Goal: Task Accomplishment & Management: Manage account settings

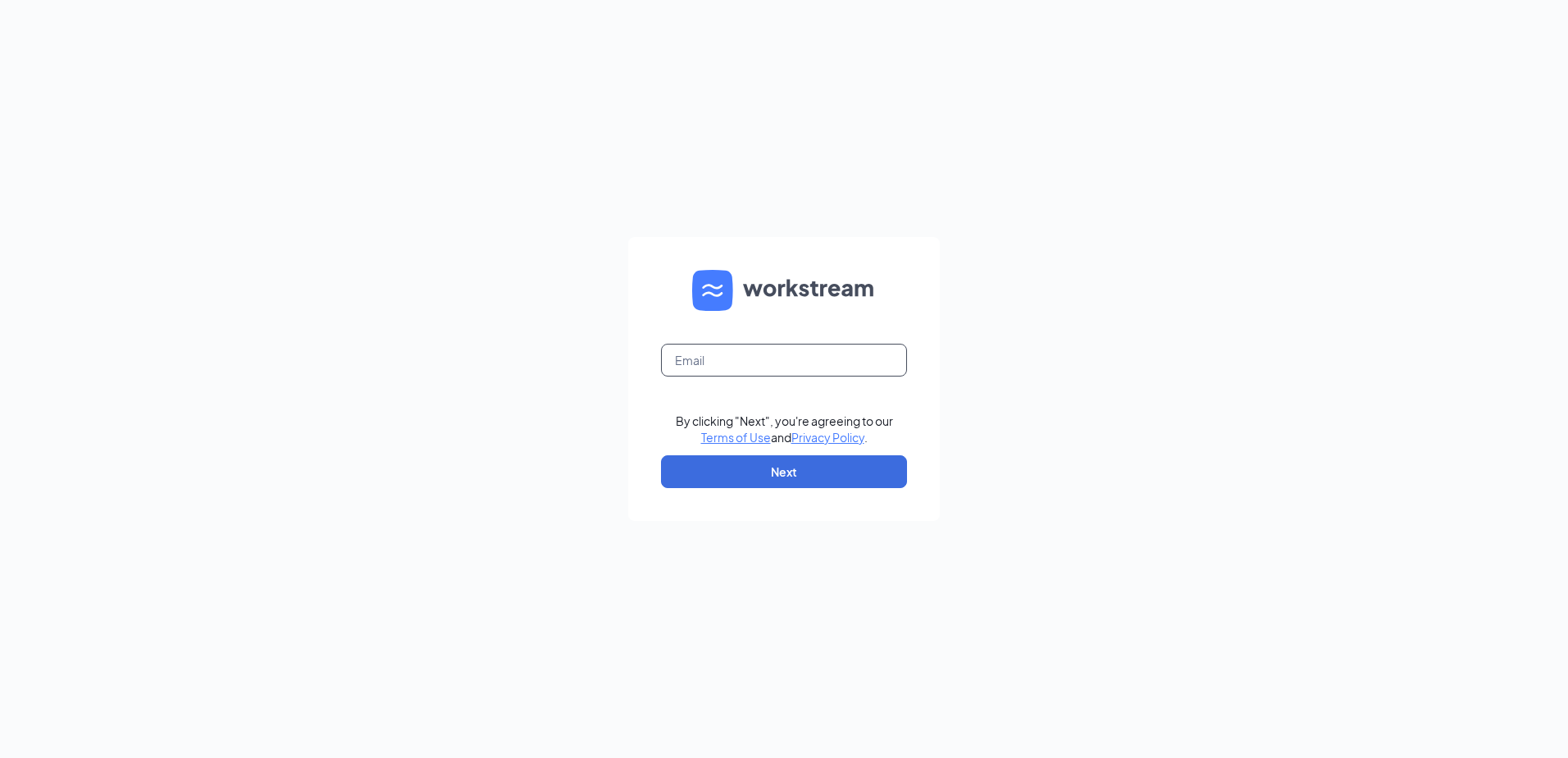
click at [711, 360] on input "text" at bounding box center [784, 360] width 246 height 33
type input "mcferren19@hotmail.com"
click at [750, 463] on button "Next" at bounding box center [784, 471] width 246 height 33
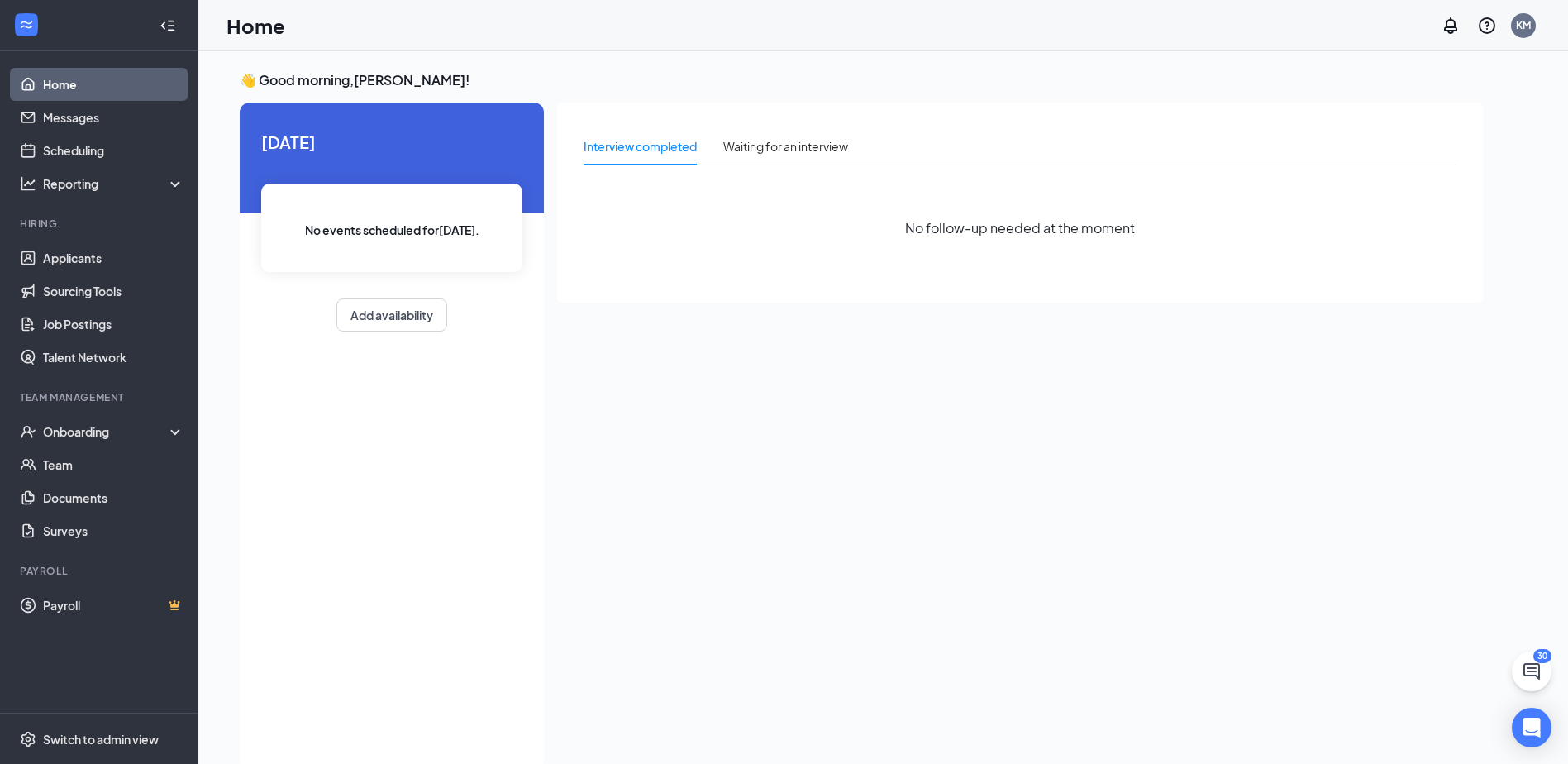
scroll to position [34, 0]
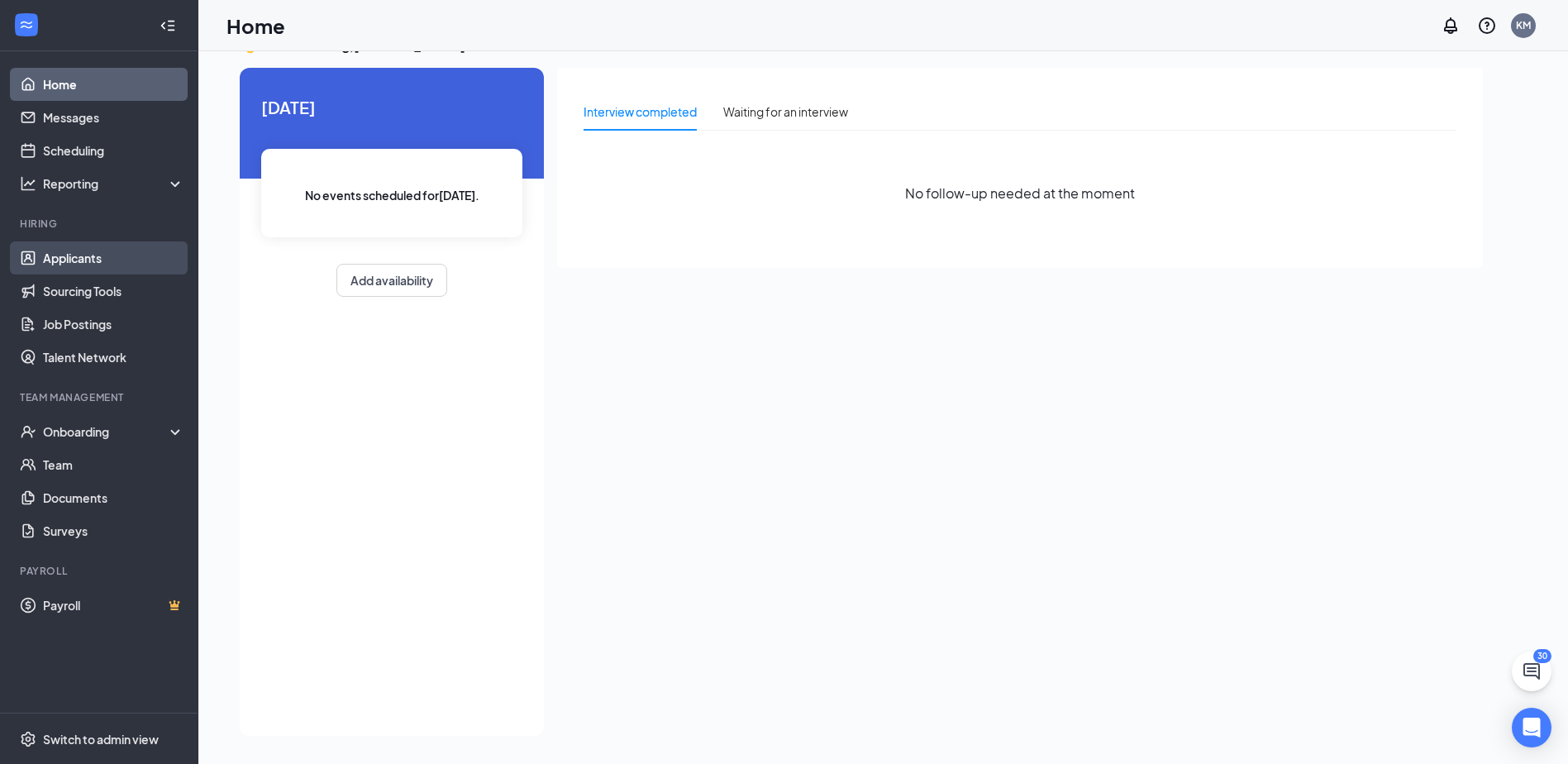
click at [144, 272] on link "Applicants" at bounding box center [113, 258] width 142 height 33
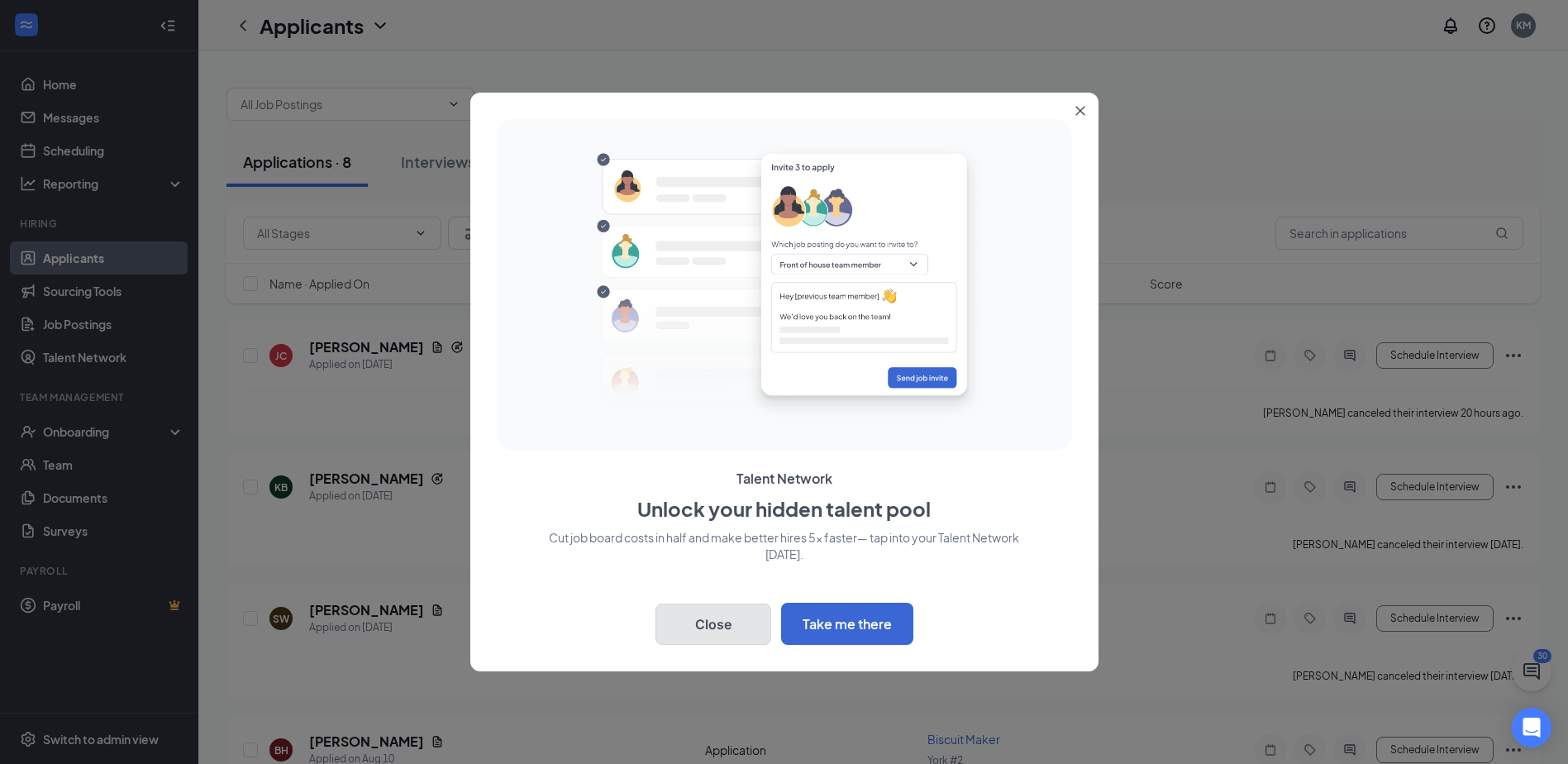
click at [759, 613] on button "Close" at bounding box center [714, 623] width 116 height 41
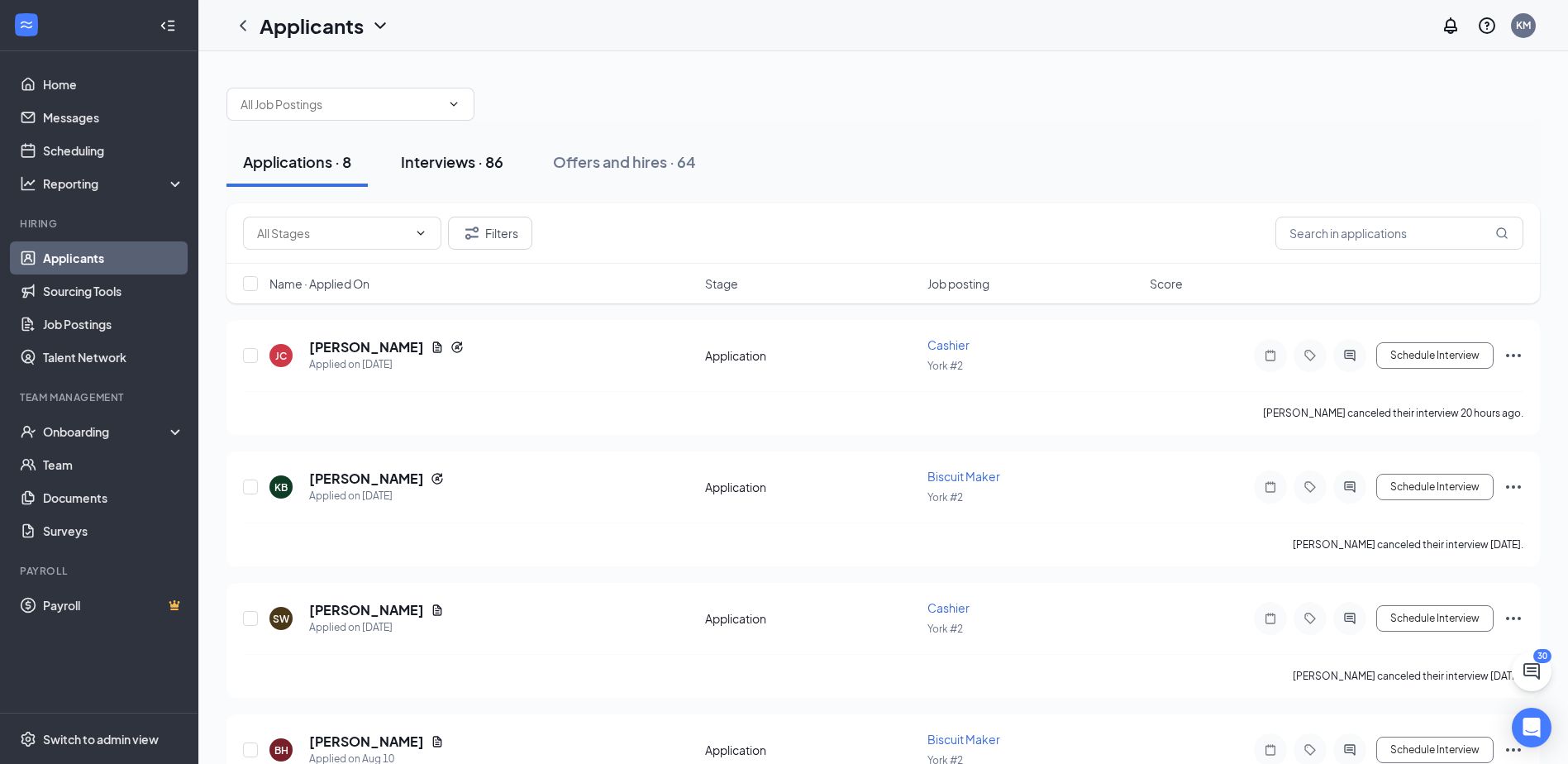
click at [505, 176] on button "Interviews · 86" at bounding box center [452, 162] width 136 height 49
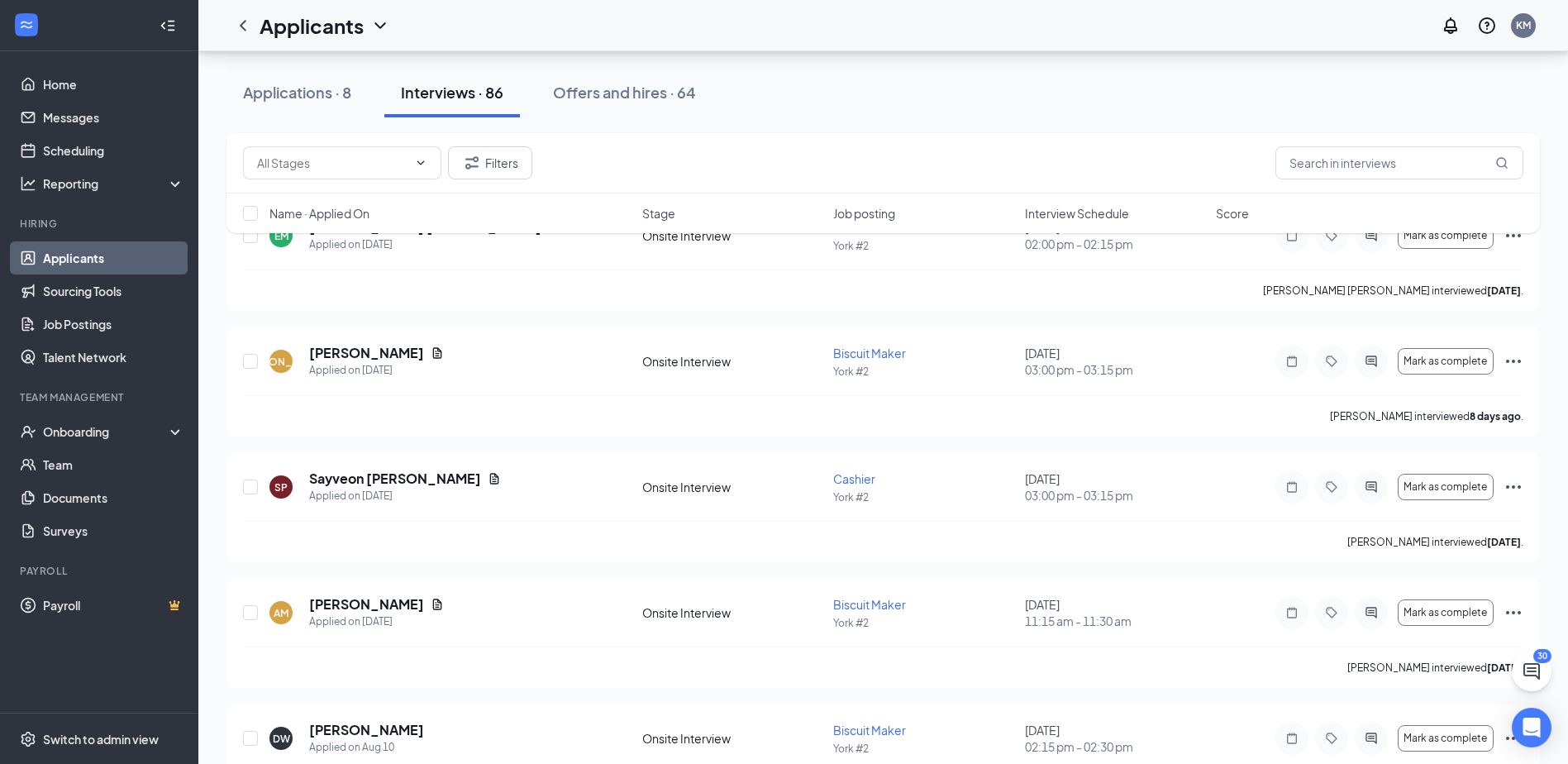
scroll to position [5291, 0]
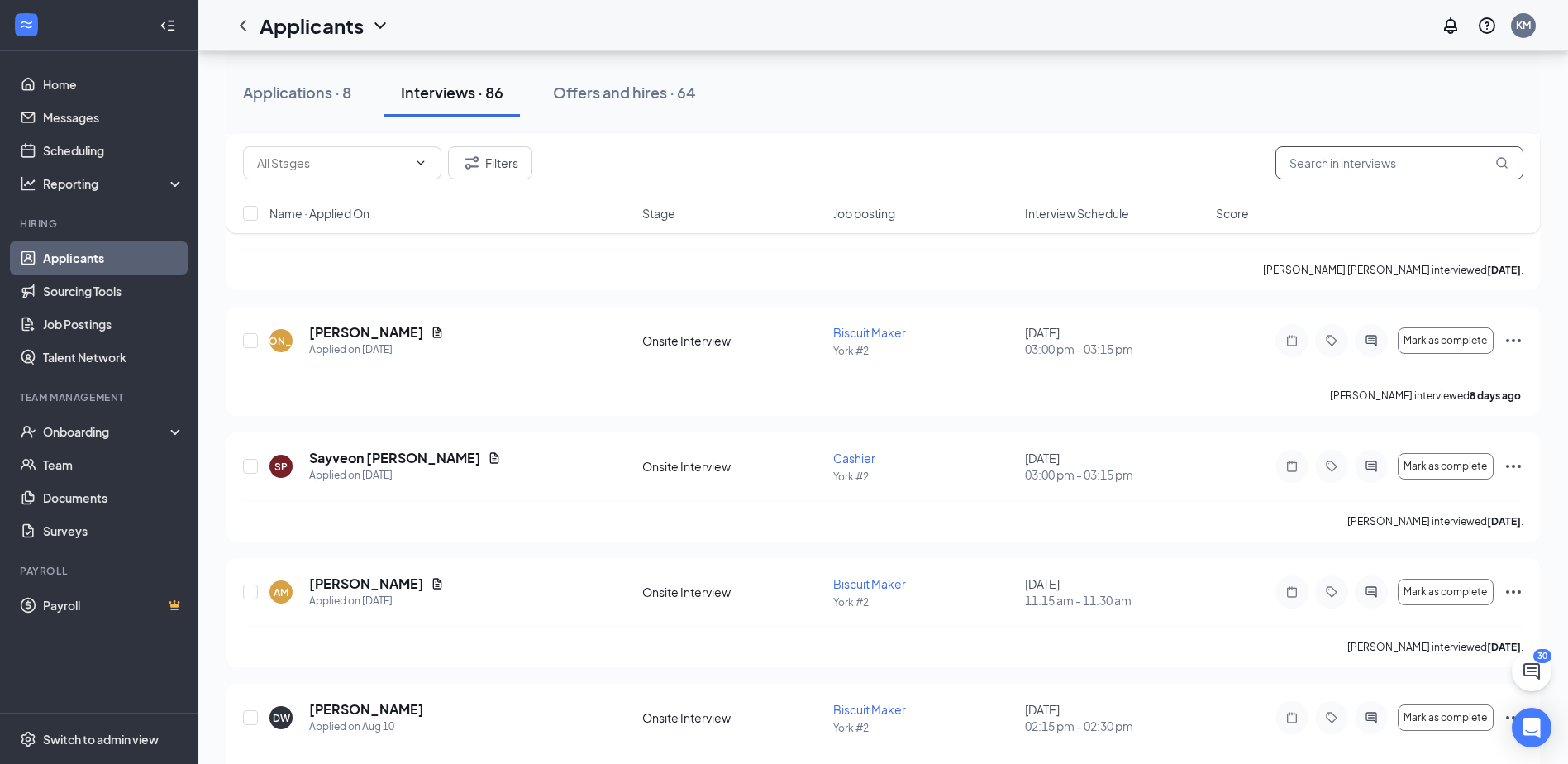
click at [1336, 177] on input "text" at bounding box center [1400, 163] width 248 height 33
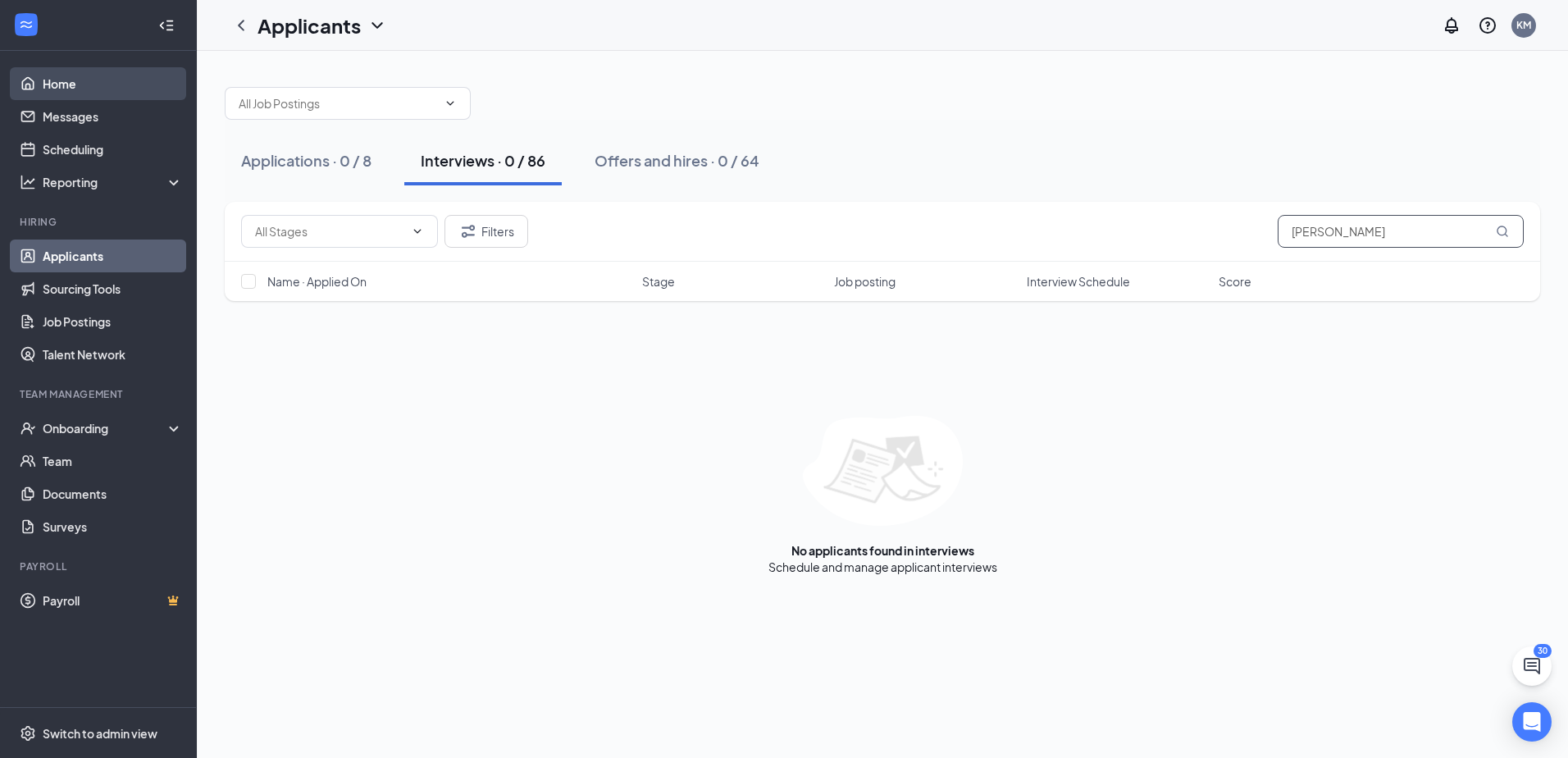
type input "tiesha"
click at [98, 82] on link "Home" at bounding box center [112, 83] width 141 height 33
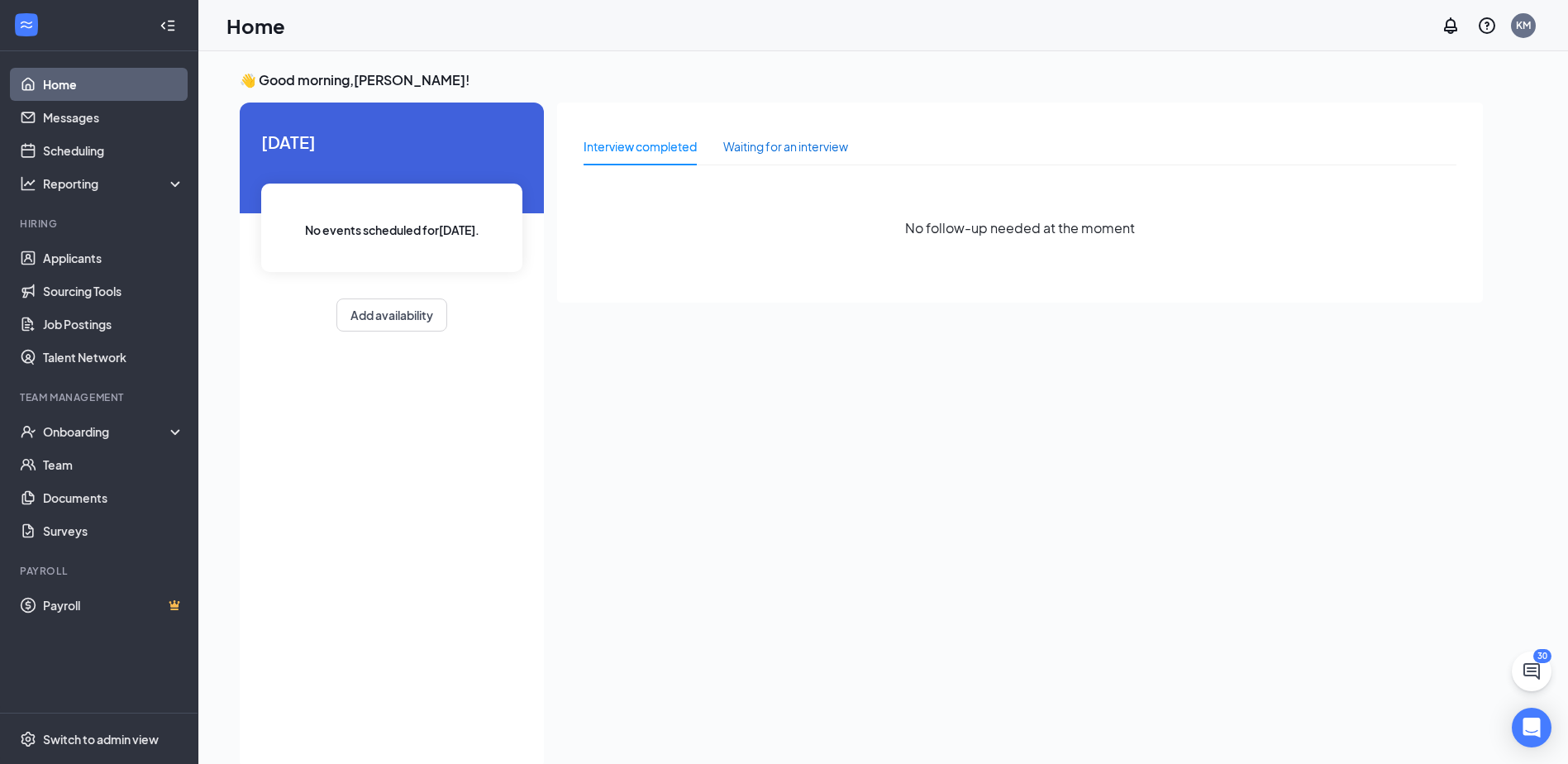
click at [785, 153] on div "Waiting for an interview" at bounding box center [785, 146] width 125 height 18
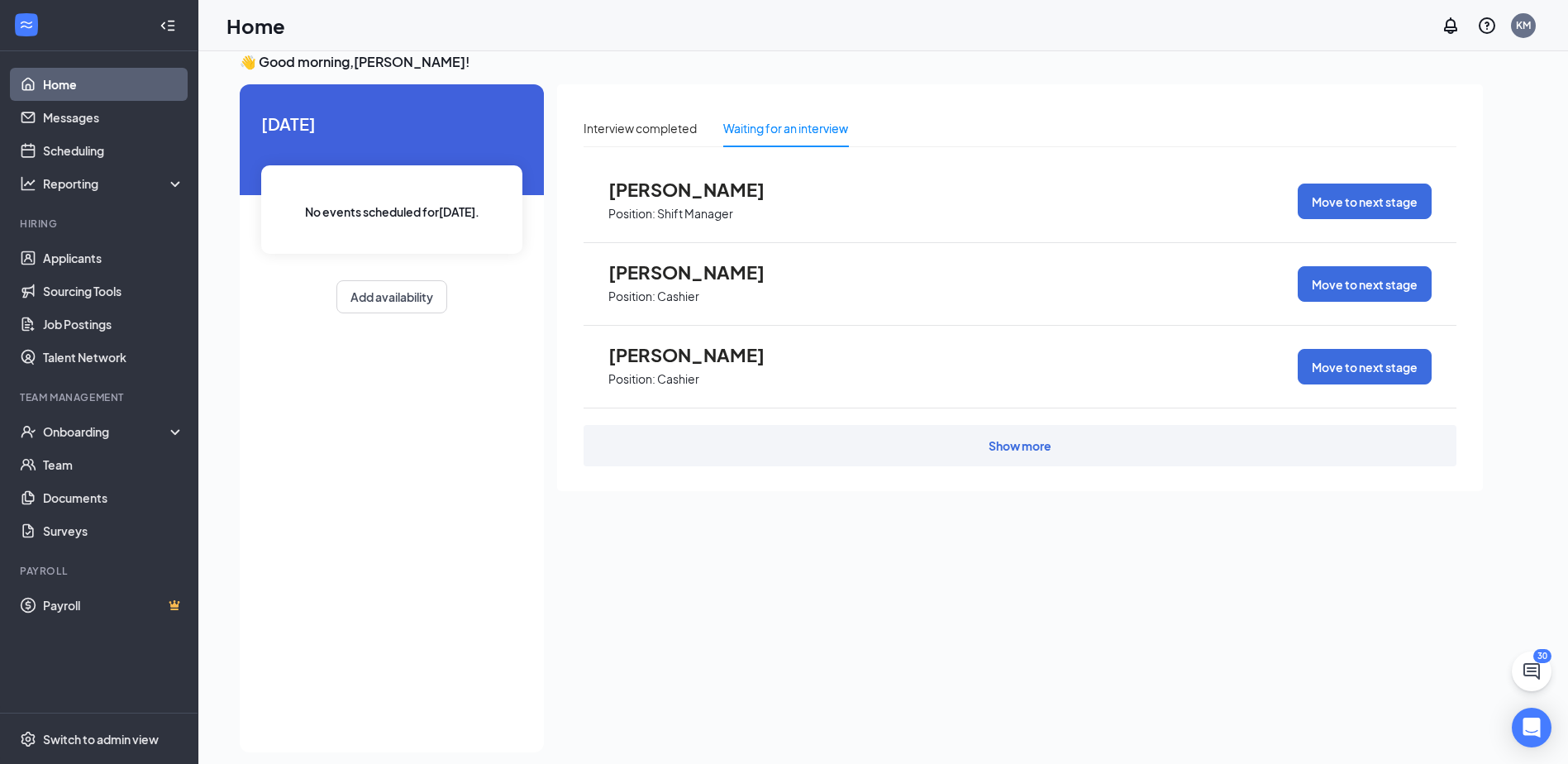
scroll to position [34, 0]
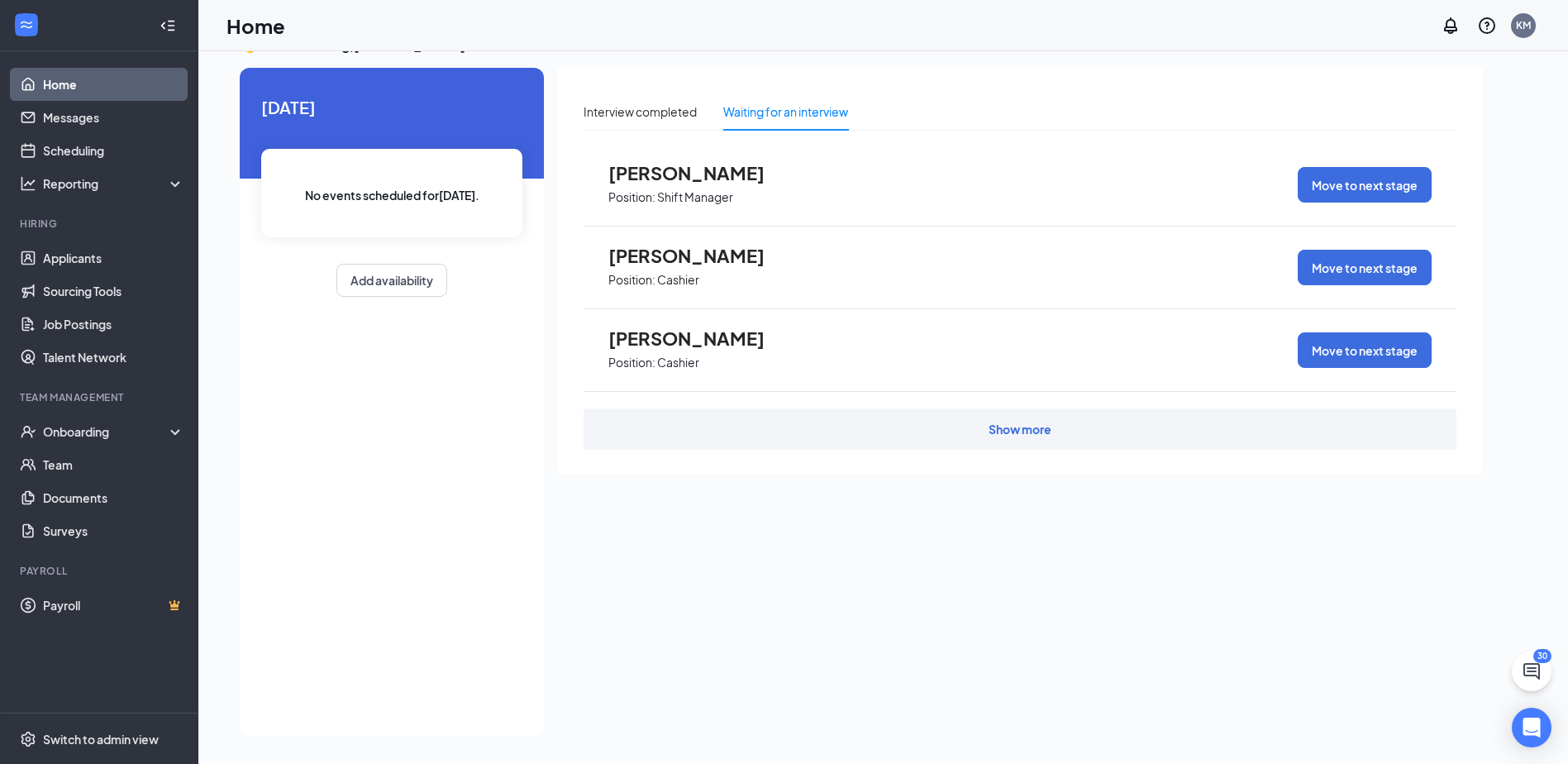
click at [942, 427] on div "Show more" at bounding box center [1020, 428] width 873 height 41
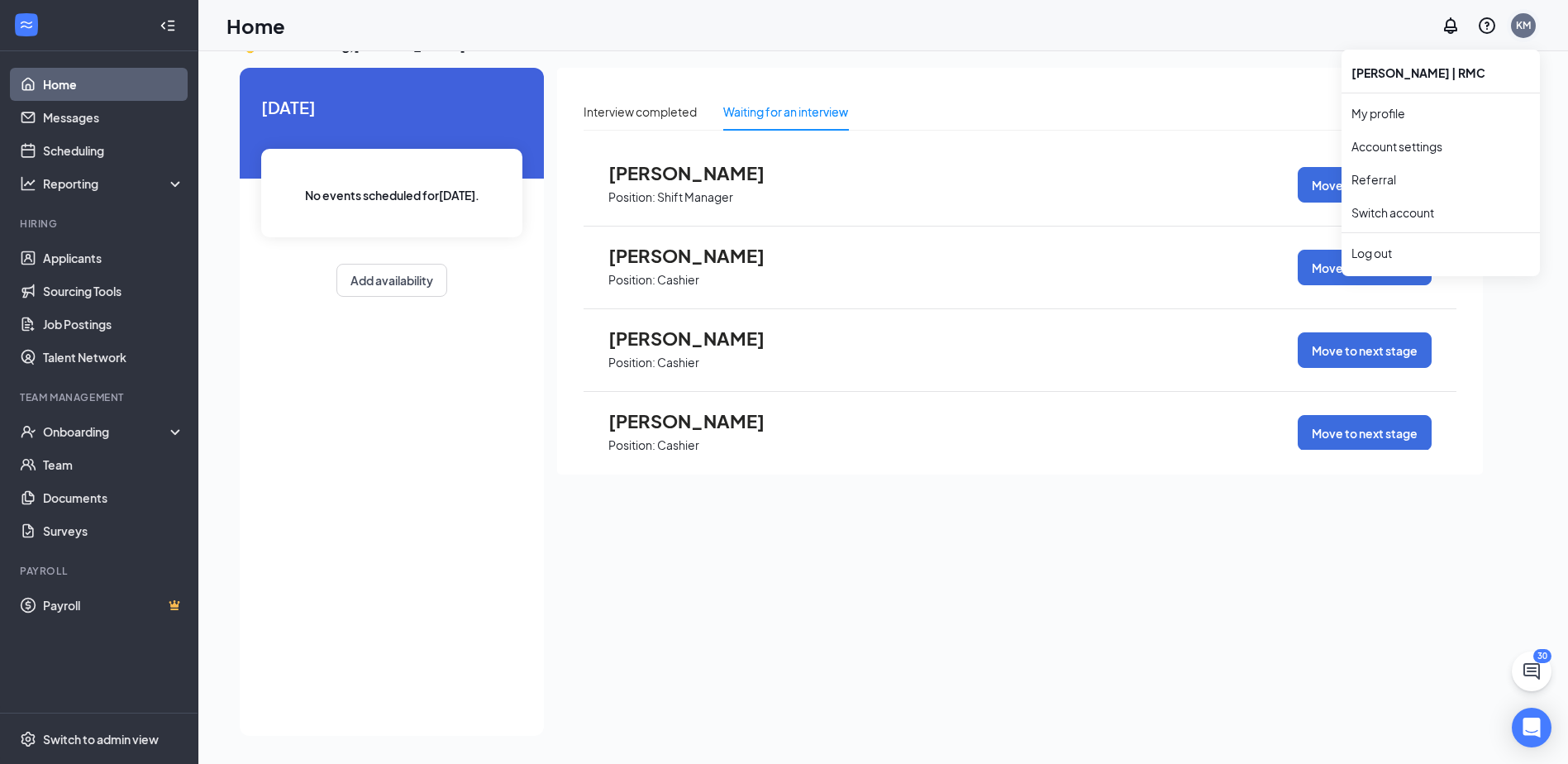
click at [1523, 25] on div "KM" at bounding box center [1524, 25] width 15 height 14
click at [1391, 252] on div "Log out" at bounding box center [1441, 252] width 179 height 16
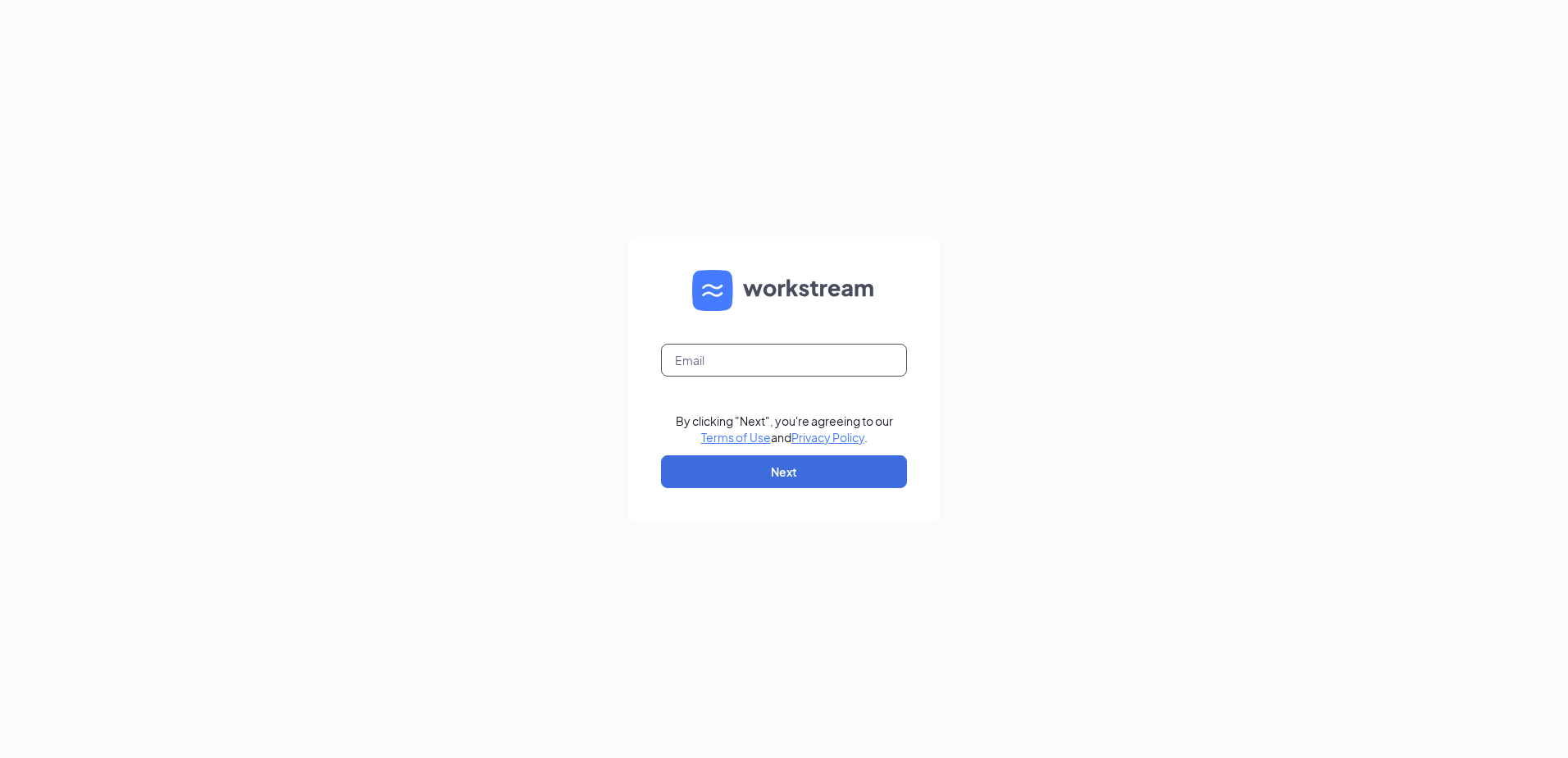
click at [709, 365] on input "text" at bounding box center [784, 360] width 246 height 33
type input "louvenia.hardesty@restaurantmanagementcorp.com"
click at [733, 463] on button "Next" at bounding box center [784, 471] width 246 height 33
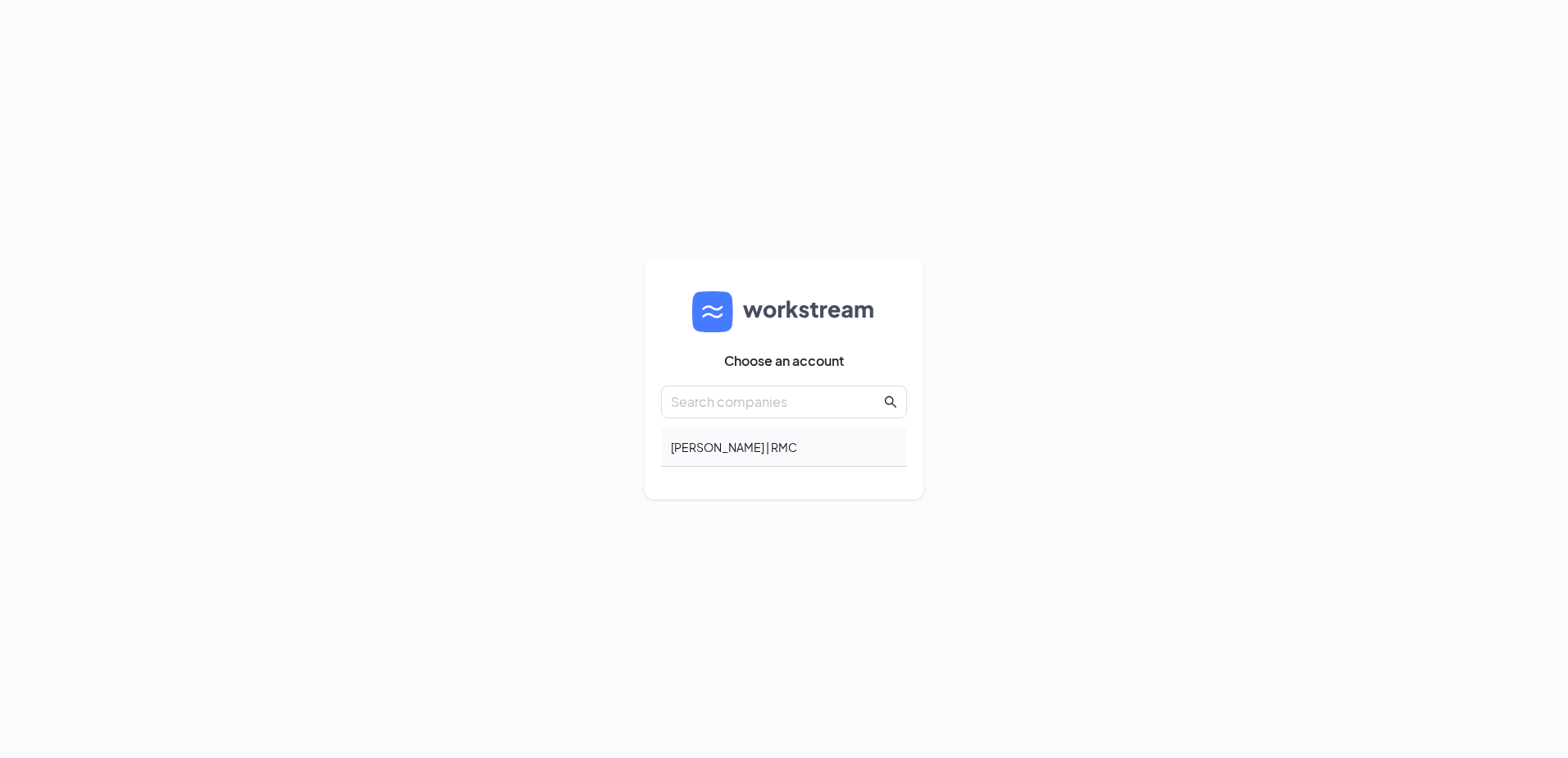
click at [781, 441] on div "[PERSON_NAME] | RMC" at bounding box center [784, 447] width 246 height 39
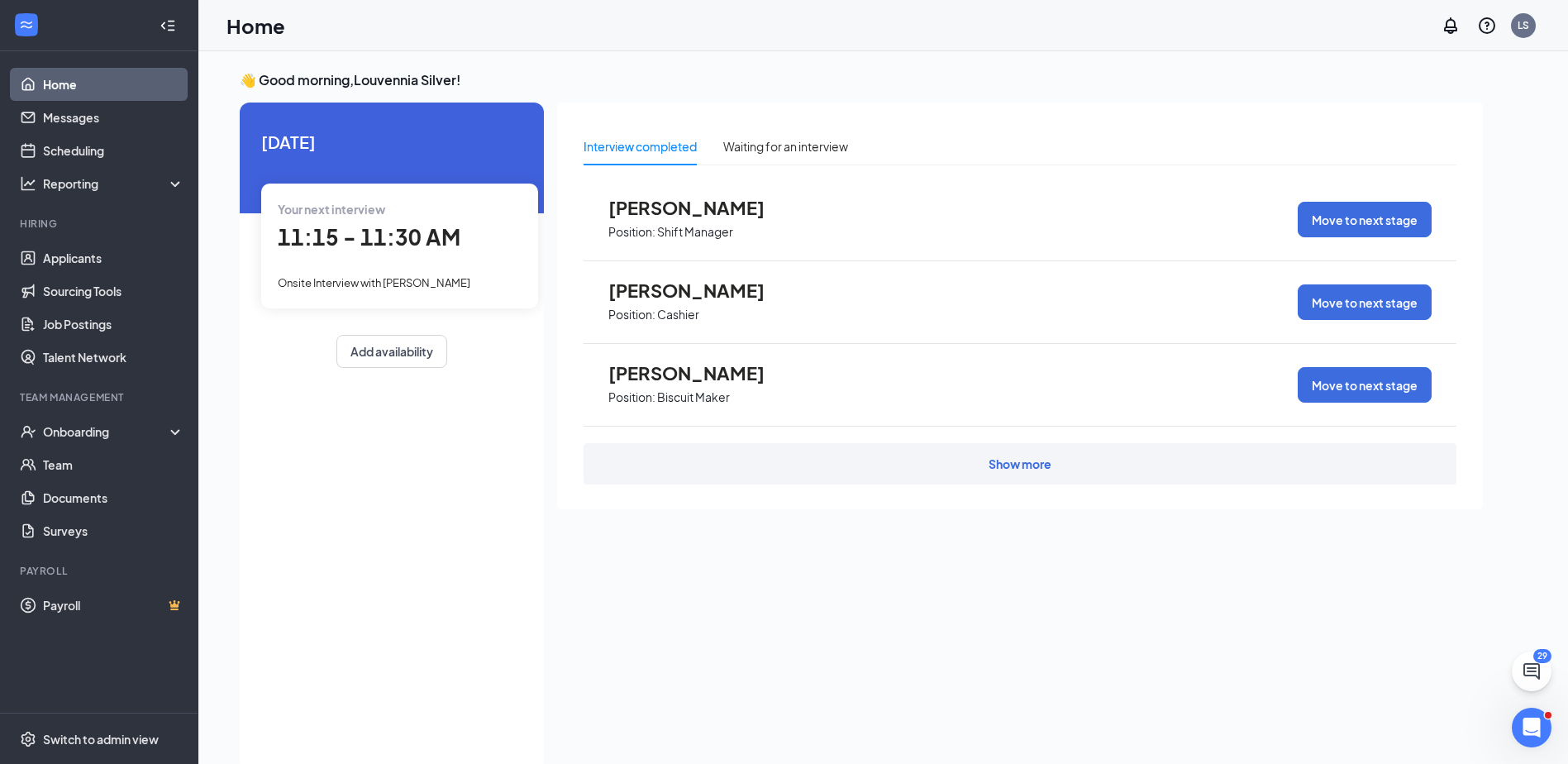
click at [816, 460] on div "Show more" at bounding box center [1020, 463] width 873 height 41
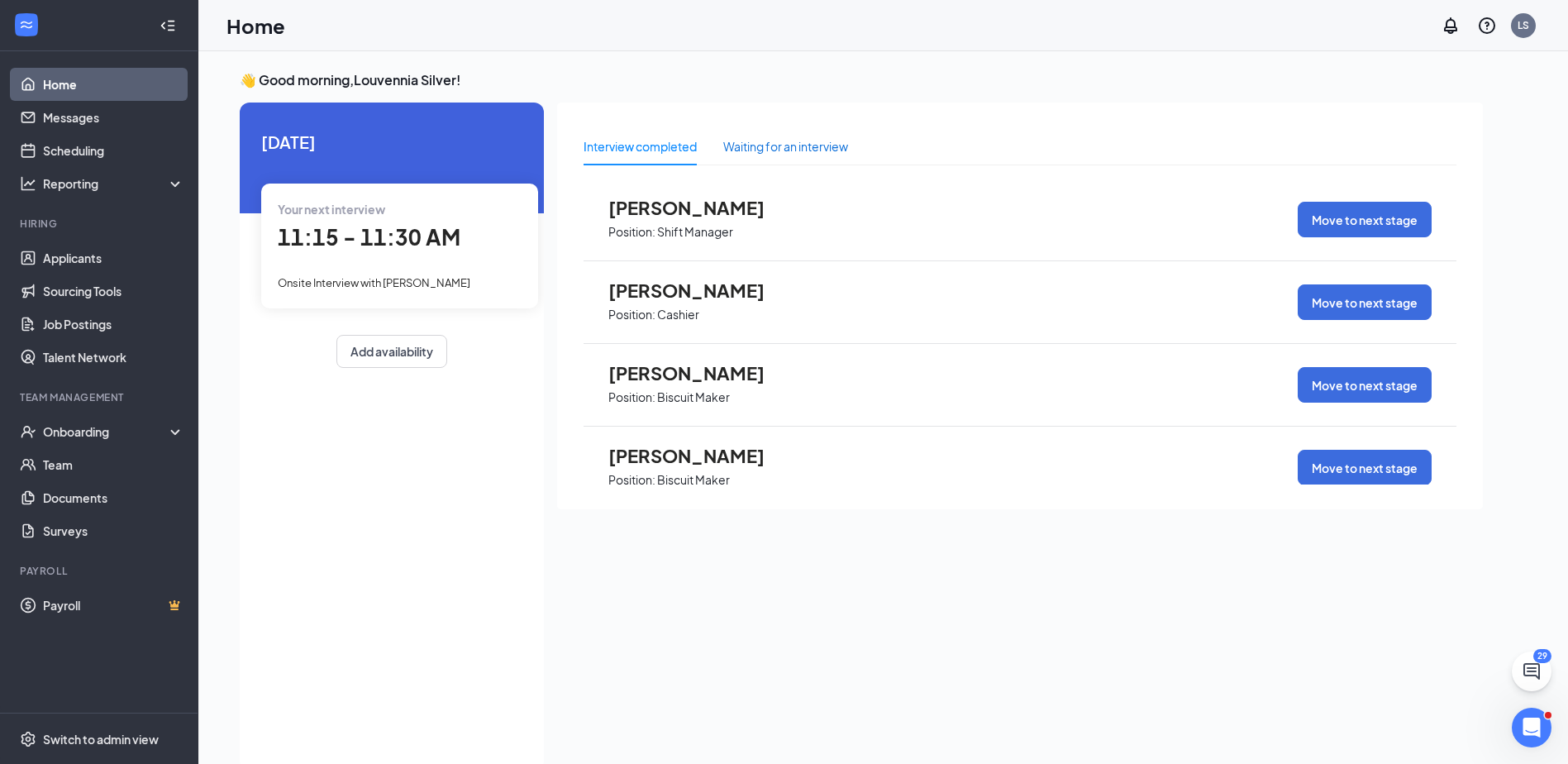
click at [840, 146] on div "Waiting for an interview" at bounding box center [785, 146] width 125 height 18
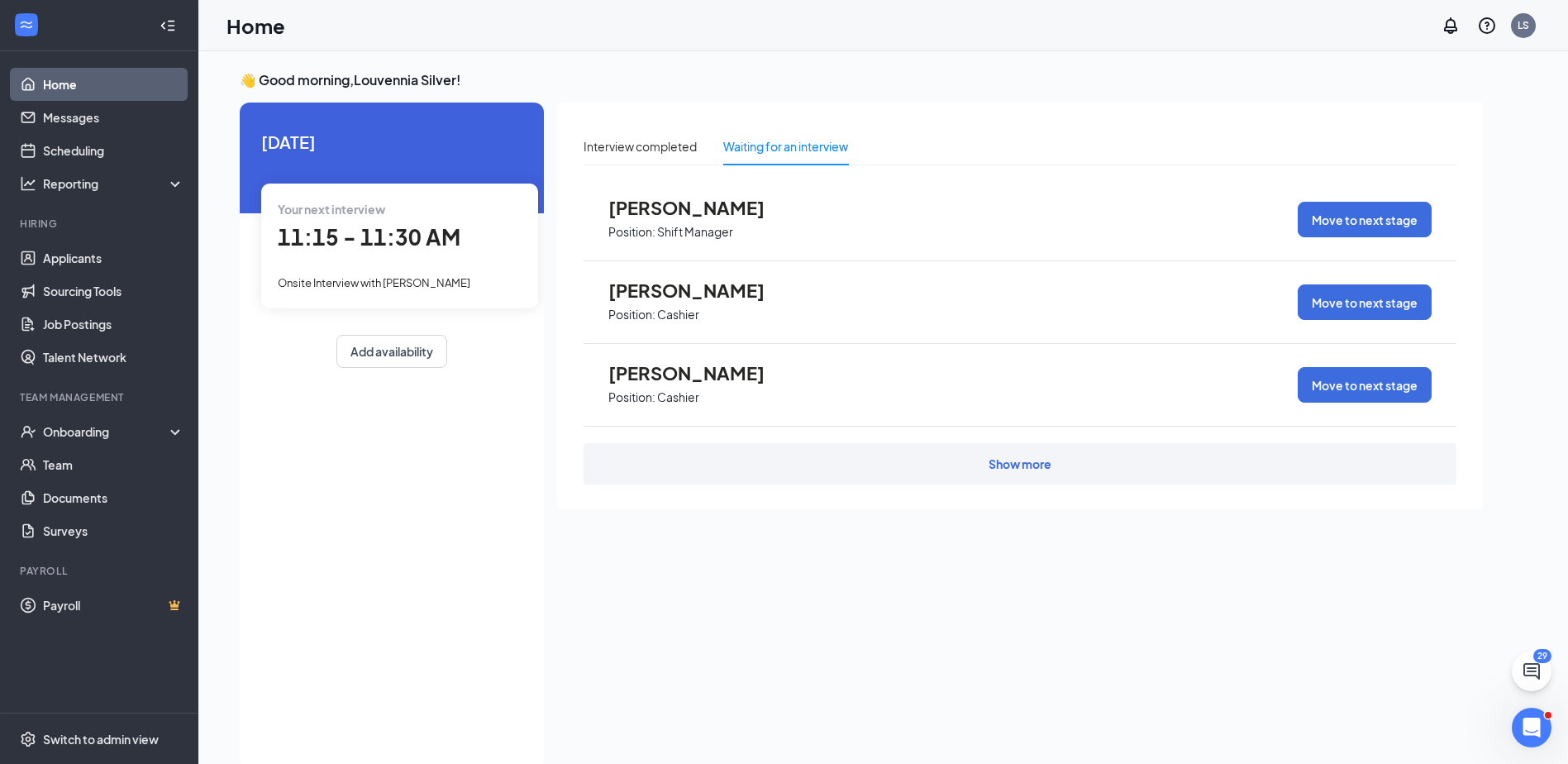
click at [852, 480] on div "Show more" at bounding box center [1020, 463] width 873 height 41
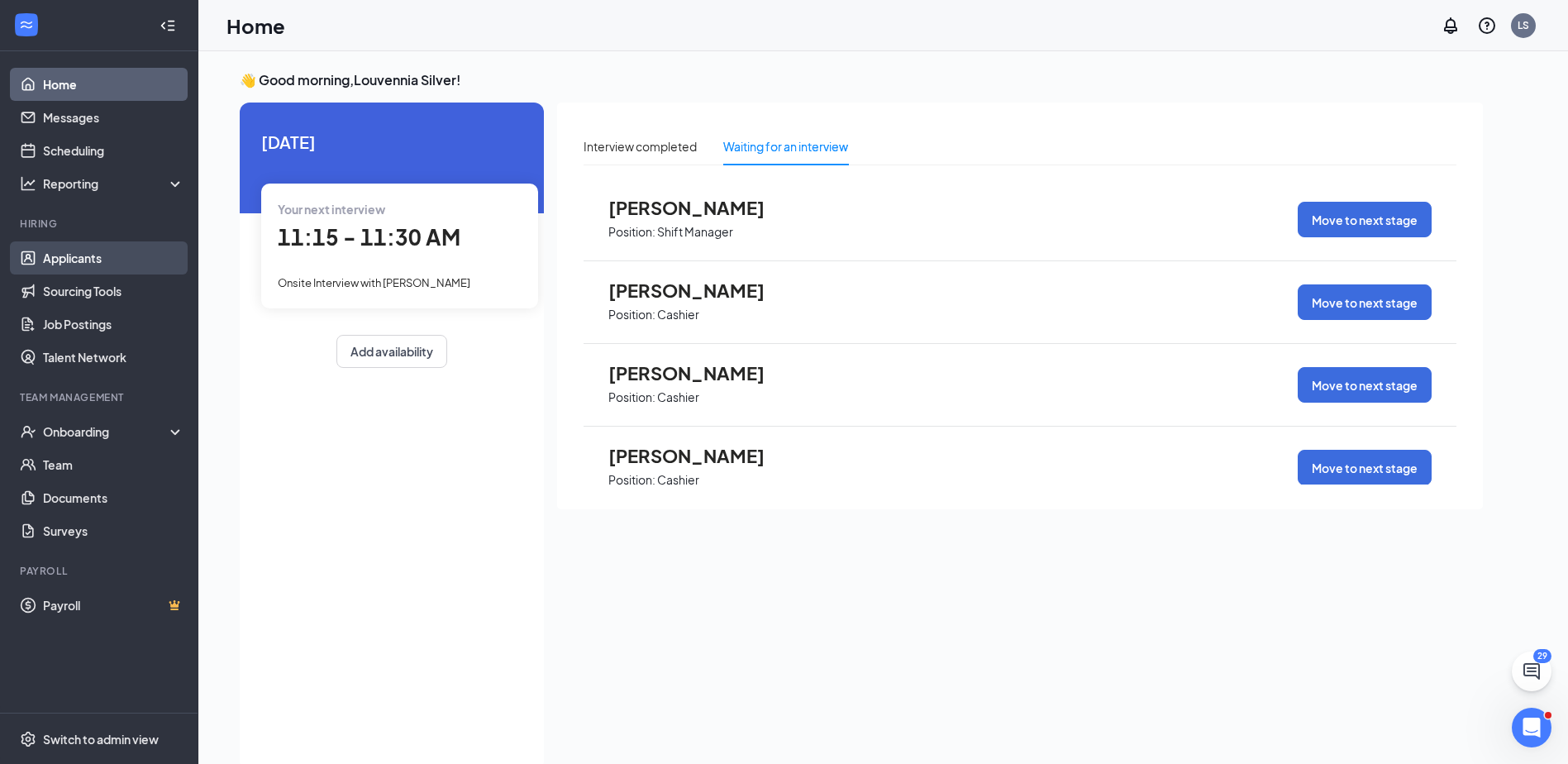
click at [43, 256] on link "Applicants" at bounding box center [113, 258] width 142 height 33
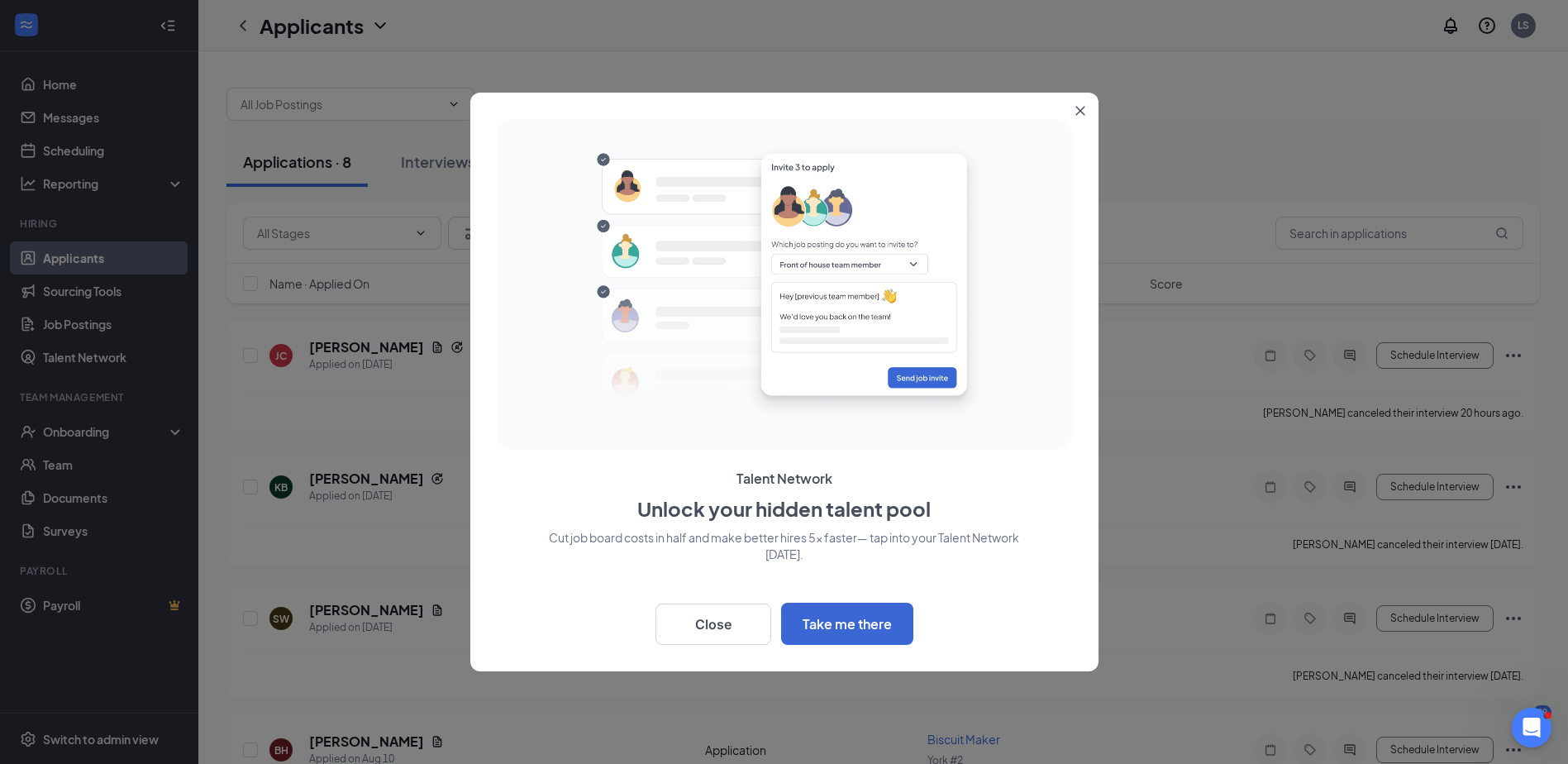
click at [1088, 110] on button "Close" at bounding box center [1084, 107] width 29 height 29
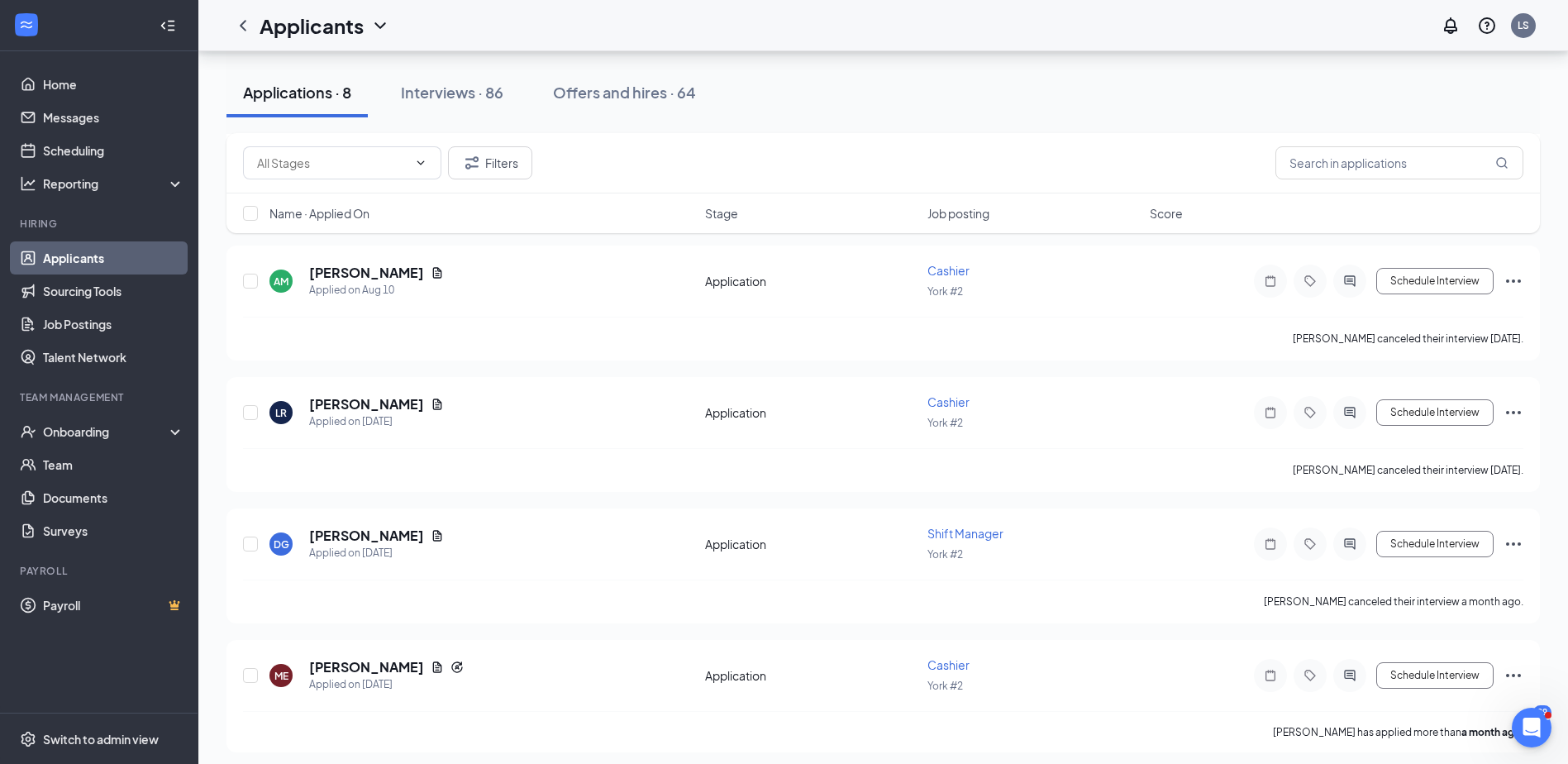
scroll to position [609, 0]
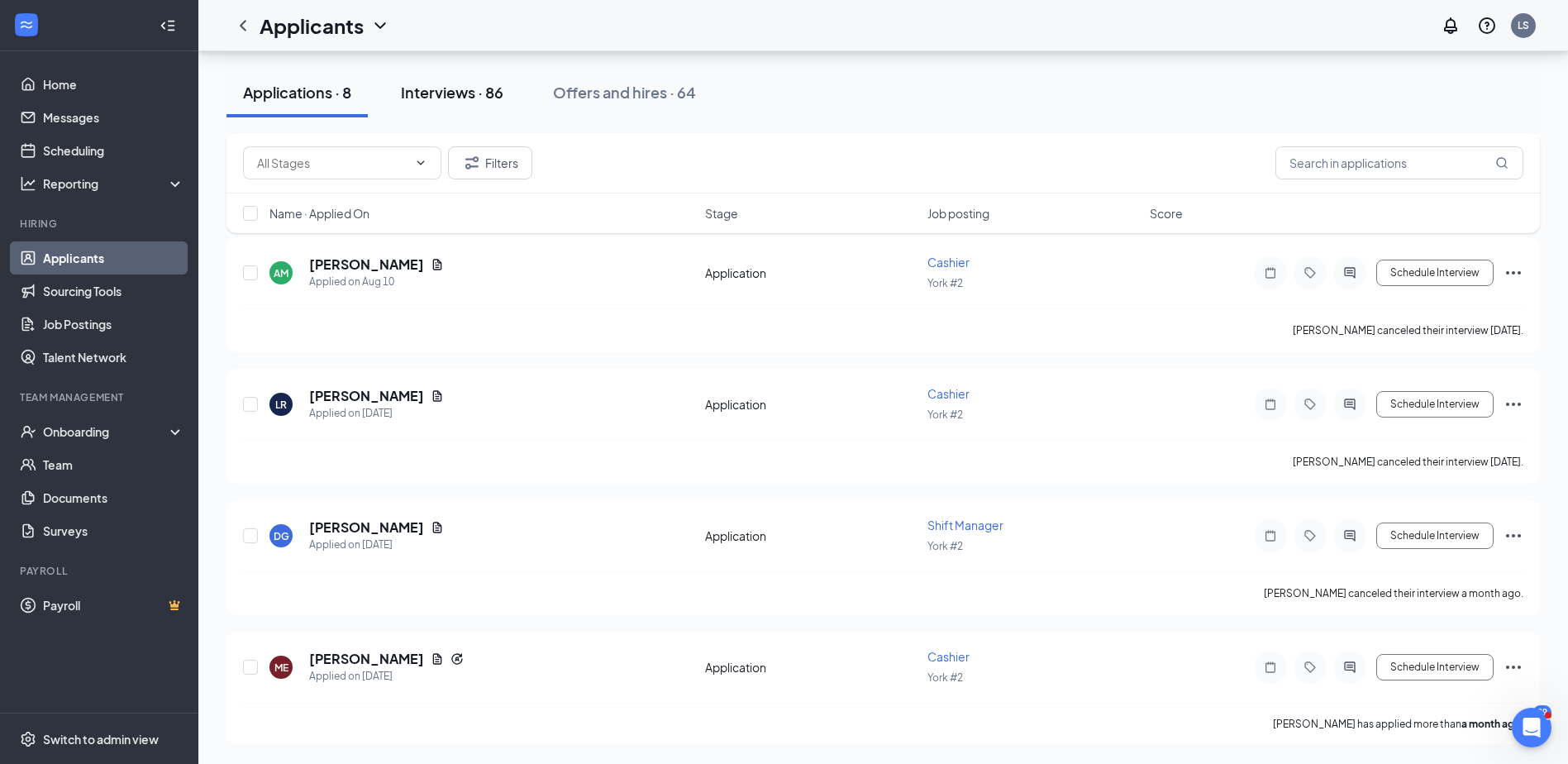
click at [491, 102] on div "Interviews · 86" at bounding box center [452, 92] width 103 height 21
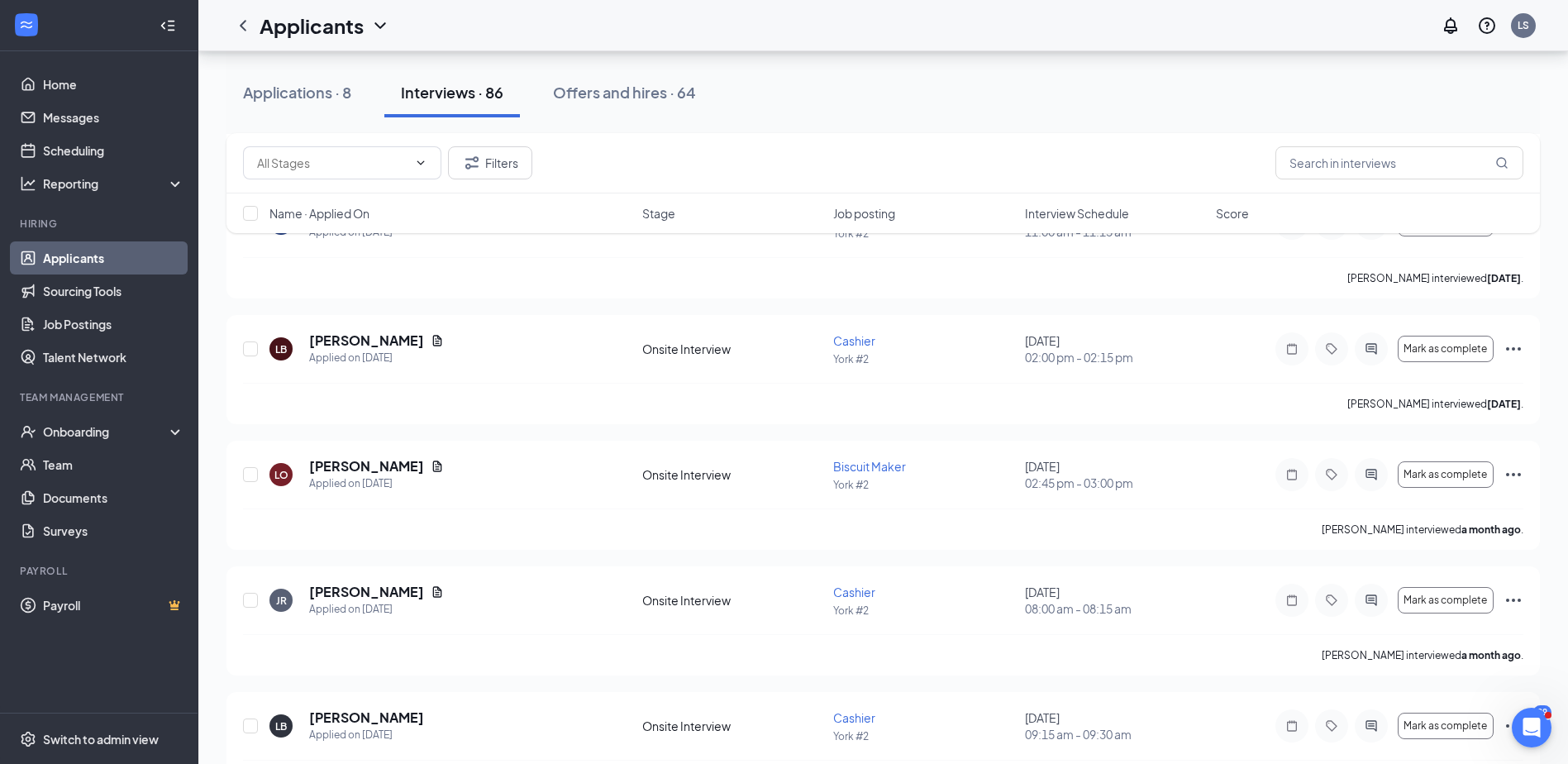
scroll to position [10392, 0]
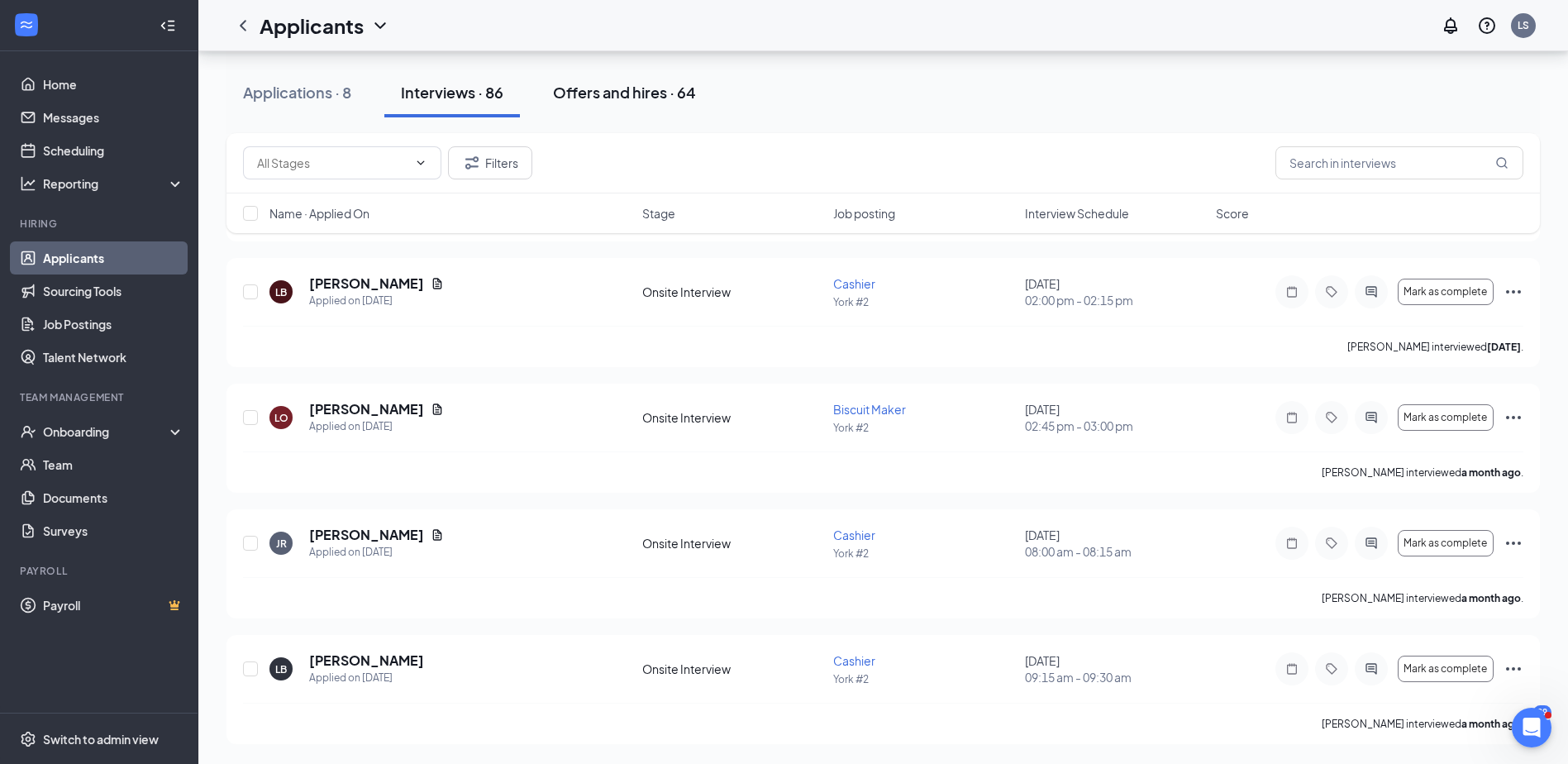
click at [665, 95] on div "Offers and hires · 64" at bounding box center [624, 92] width 143 height 21
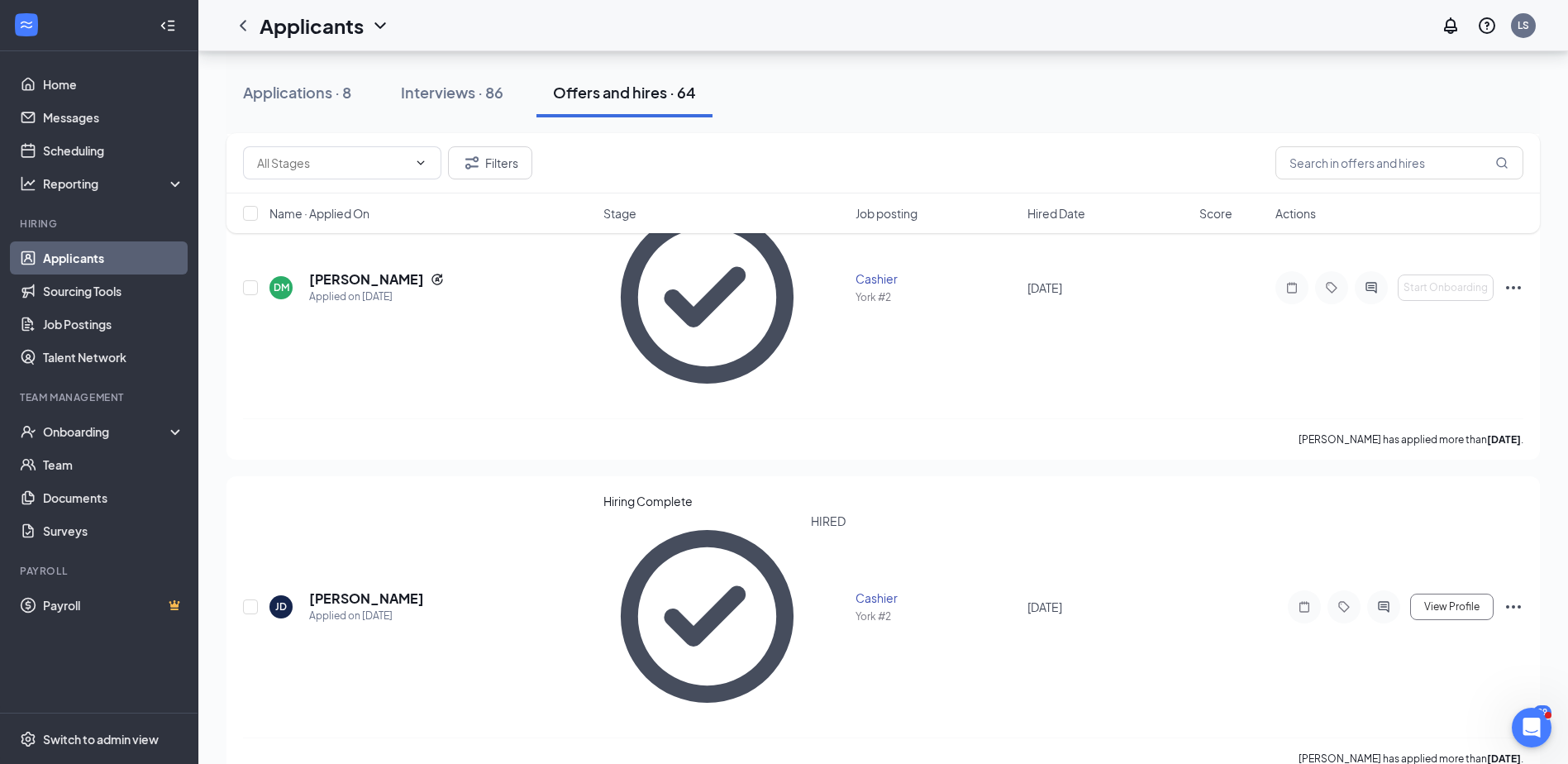
scroll to position [3720, 0]
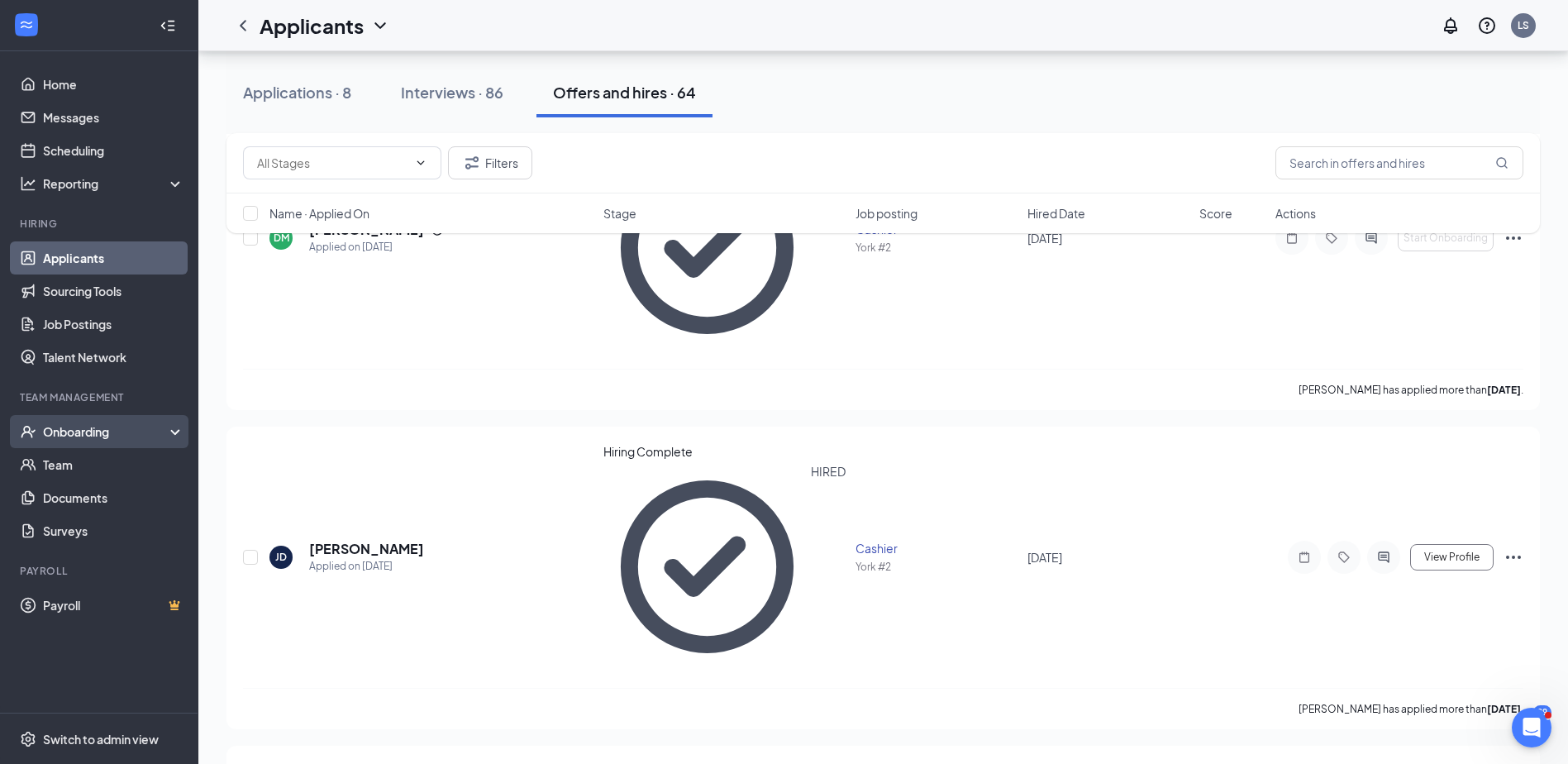
click at [114, 425] on div "Onboarding" at bounding box center [107, 431] width 127 height 16
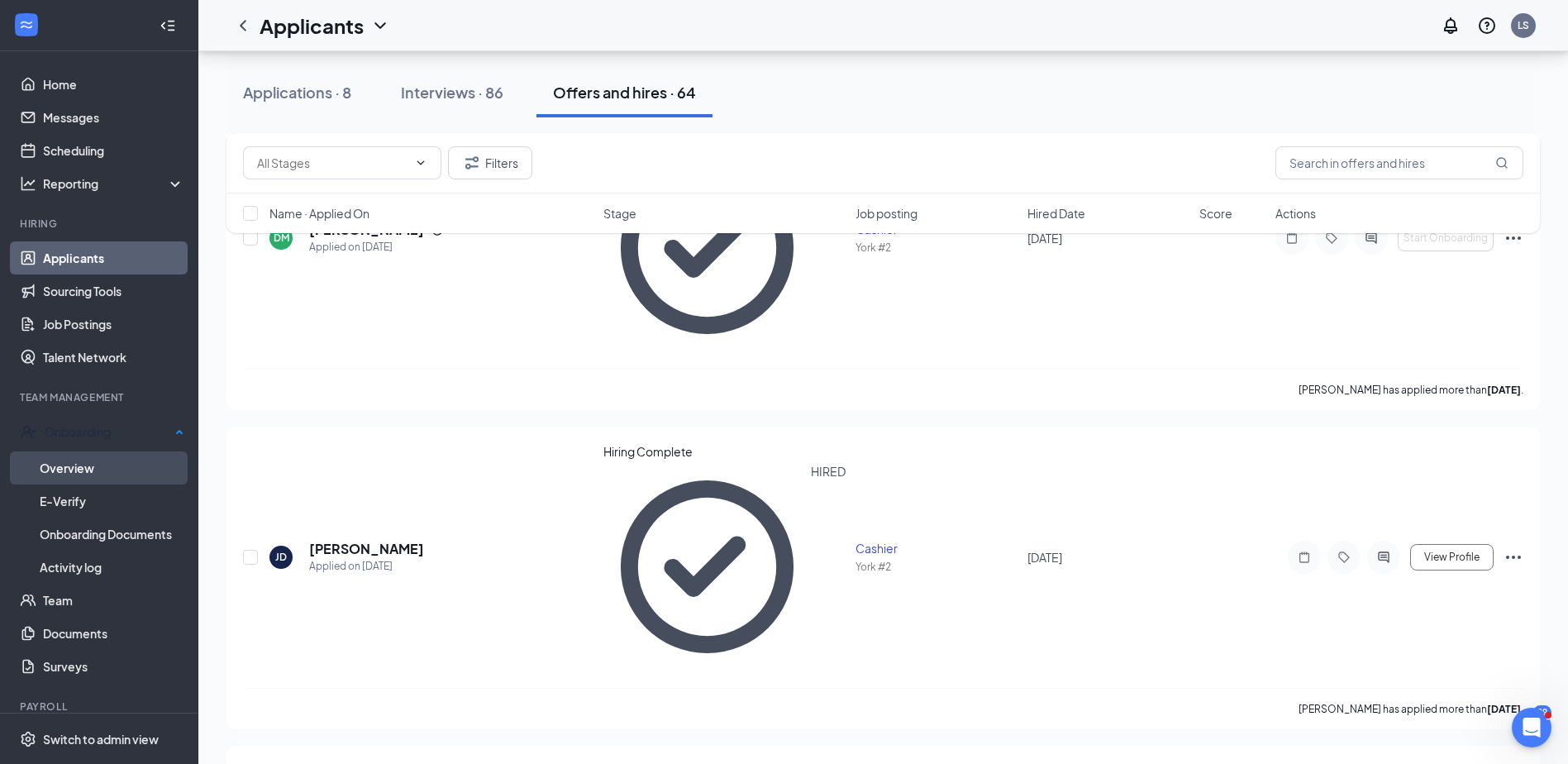
click at [89, 460] on link "Overview" at bounding box center [112, 467] width 145 height 33
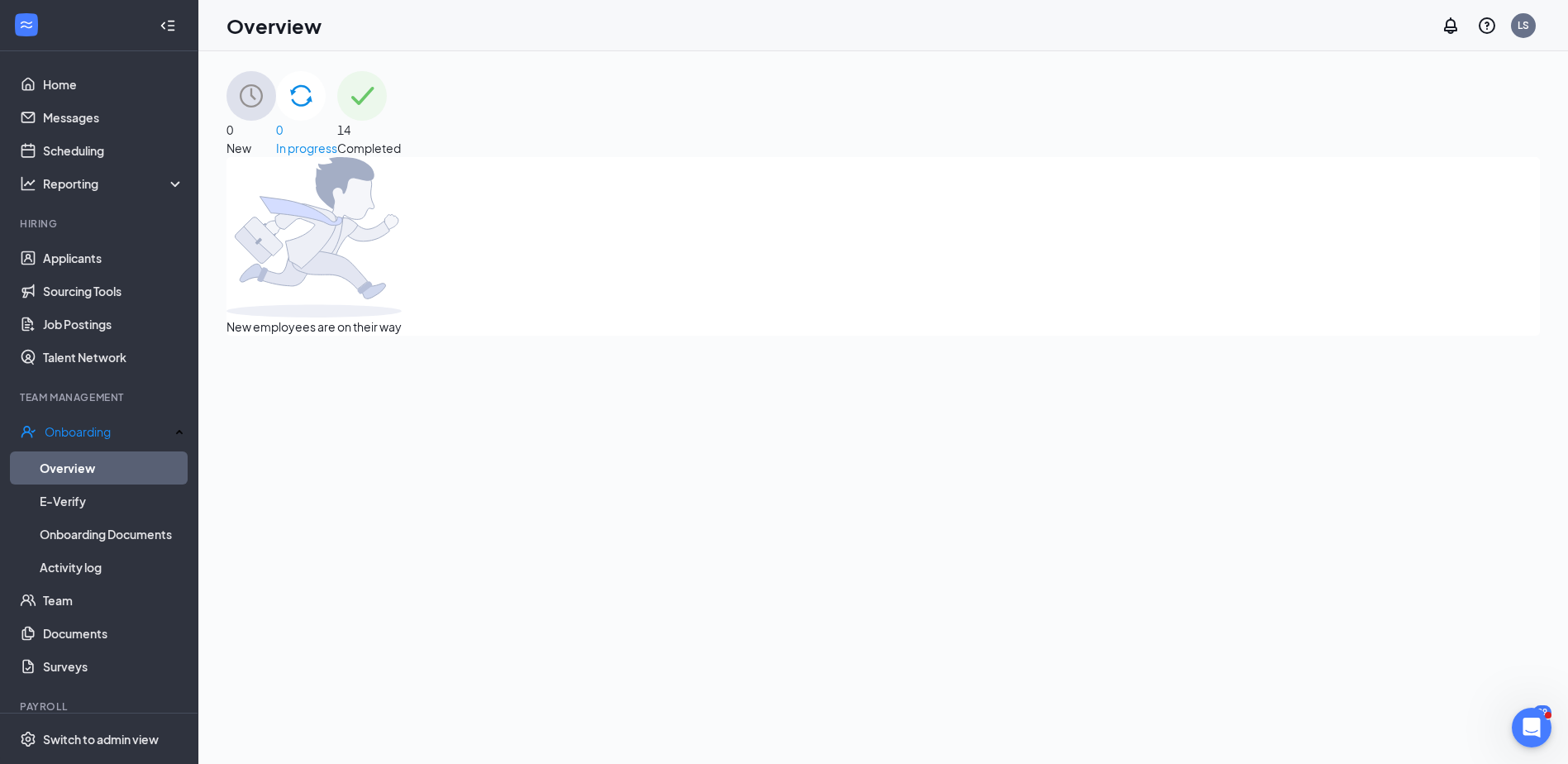
click at [276, 122] on div "0 New" at bounding box center [251, 114] width 49 height 86
click at [338, 129] on div "0 In progress" at bounding box center [306, 114] width 61 height 86
click at [401, 129] on div "14 Completed" at bounding box center [369, 114] width 64 height 86
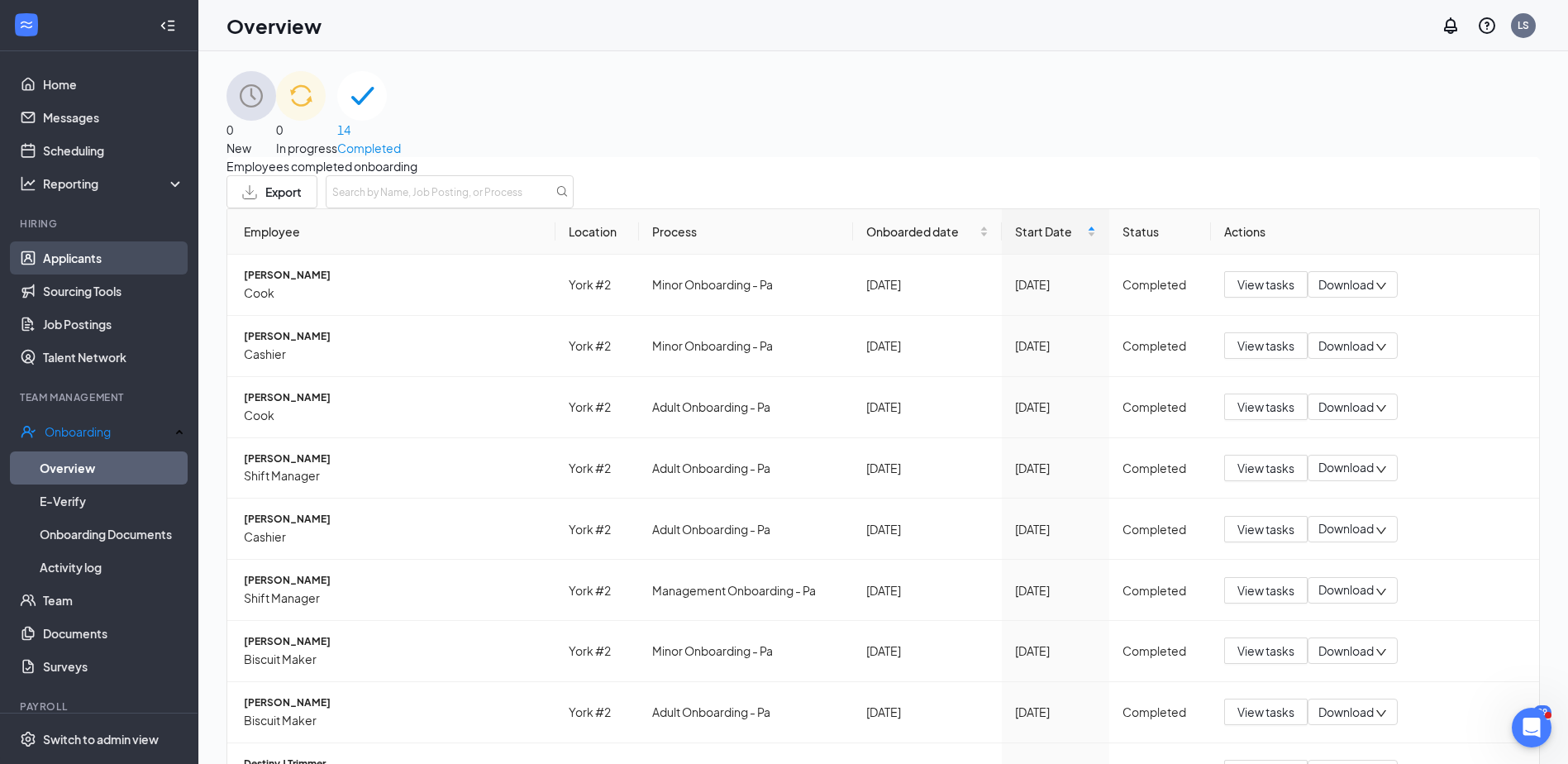
click at [99, 251] on link "Applicants" at bounding box center [113, 258] width 142 height 33
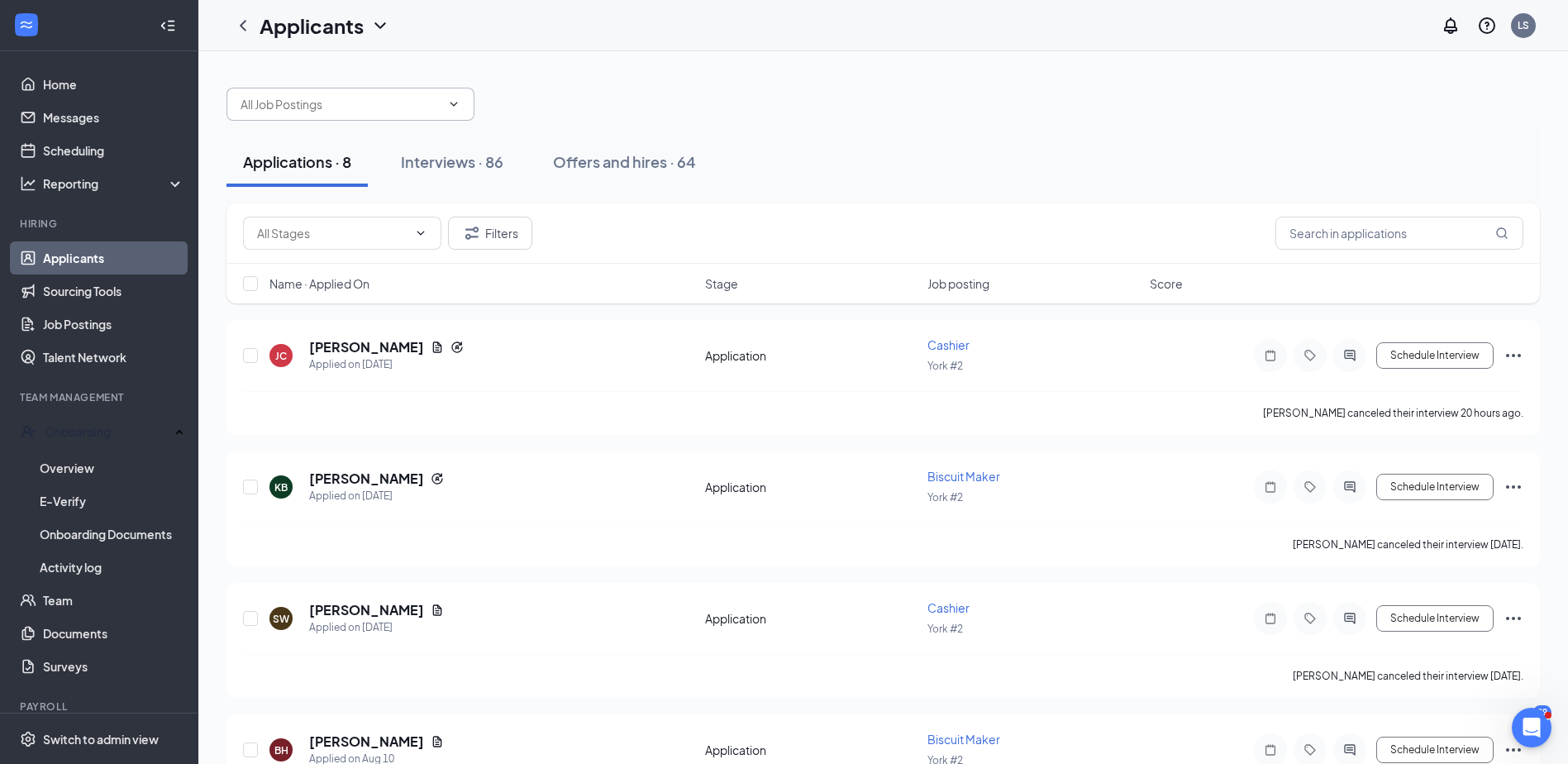
click at [432, 108] on input "text" at bounding box center [341, 104] width 200 height 18
click at [608, 123] on div "Applications · 8 Interviews · 86 Offers and hires · 64" at bounding box center [883, 162] width 1314 height 83
click at [314, 236] on input "text" at bounding box center [332, 232] width 150 height 18
click at [314, 240] on input "text" at bounding box center [332, 232] width 150 height 18
click at [315, 243] on span at bounding box center [342, 233] width 199 height 33
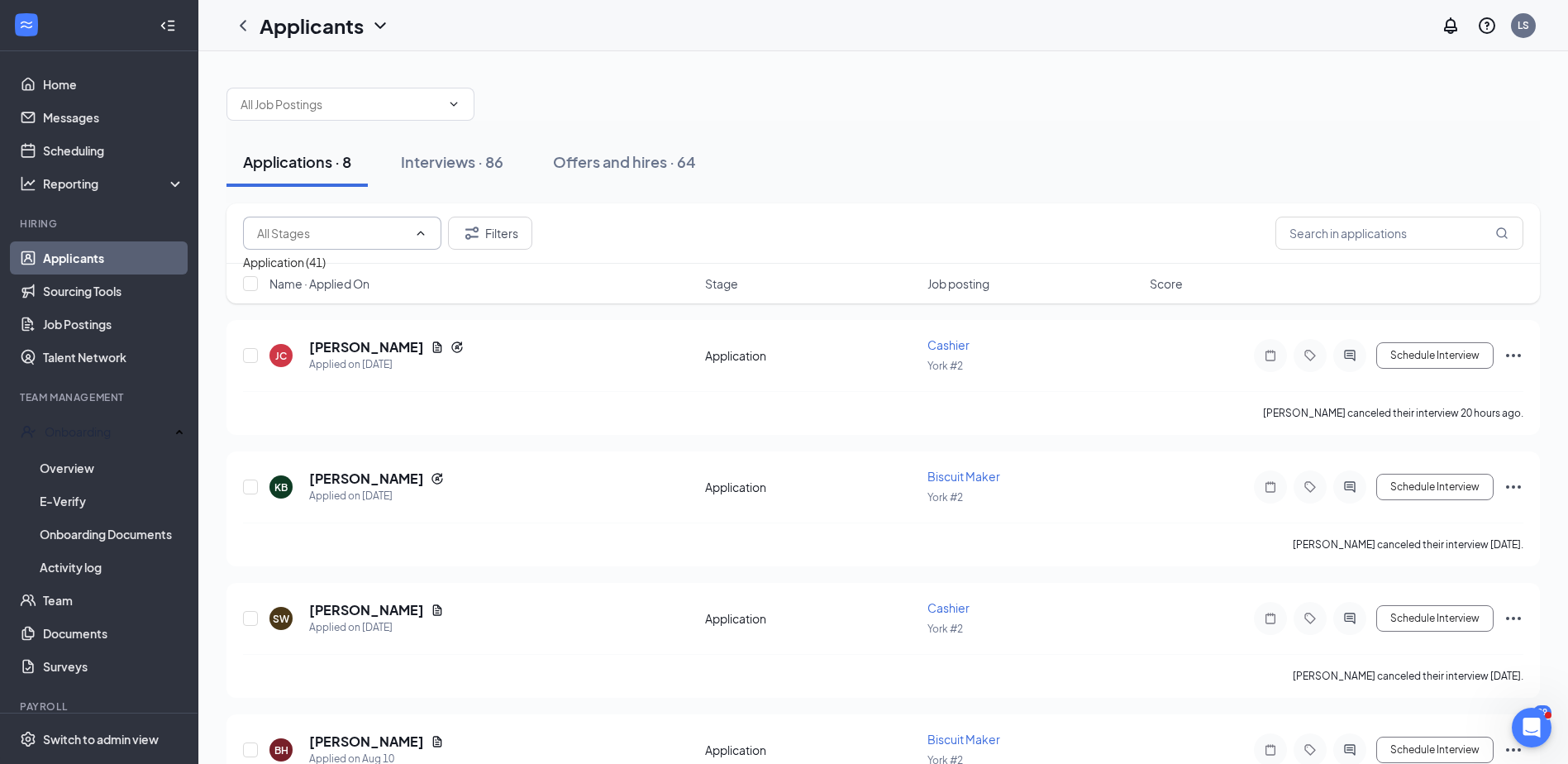
click at [325, 264] on div "Application (41)" at bounding box center [284, 262] width 83 height 18
type input "Application (41)"
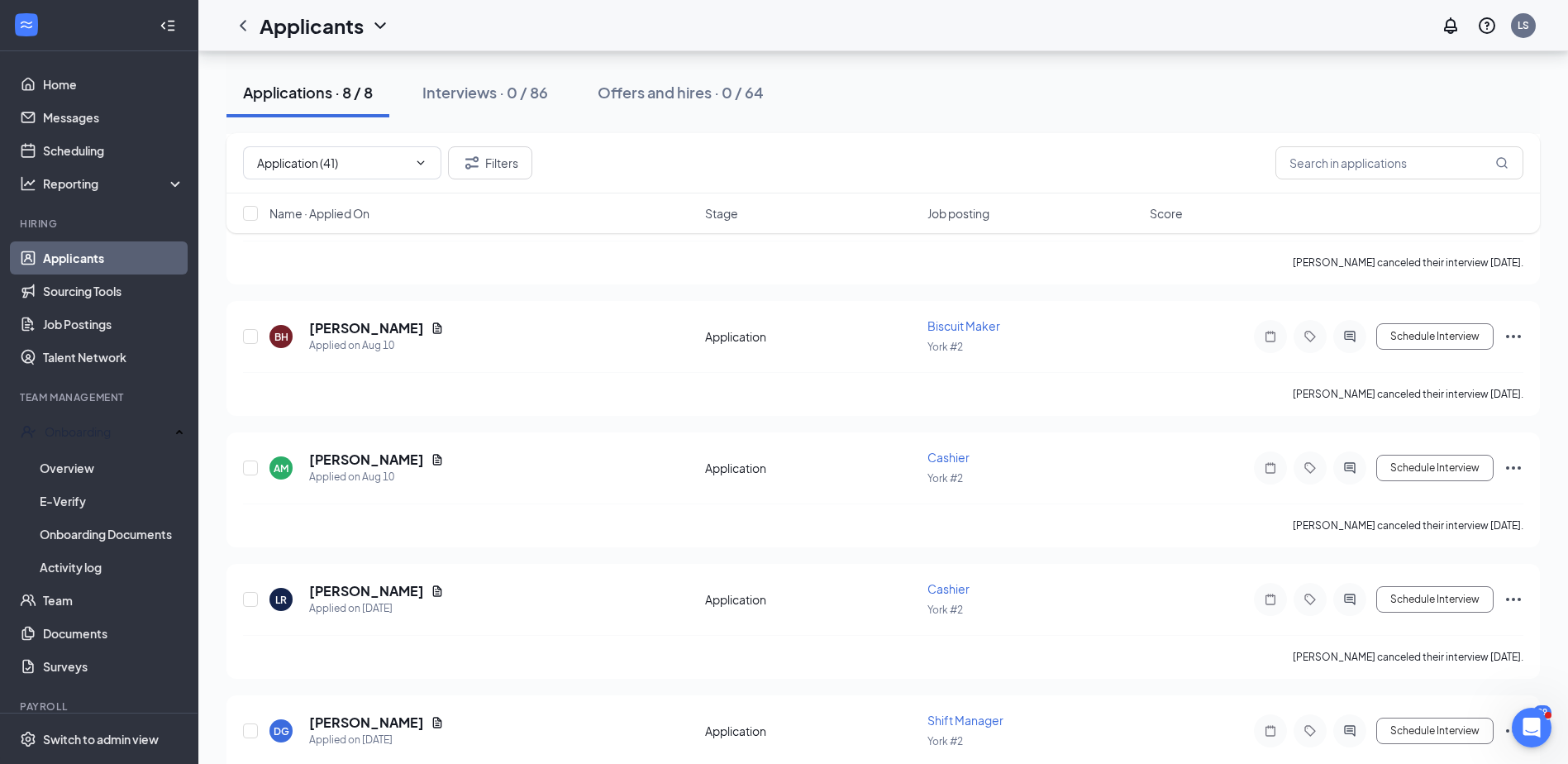
scroll to position [609, 0]
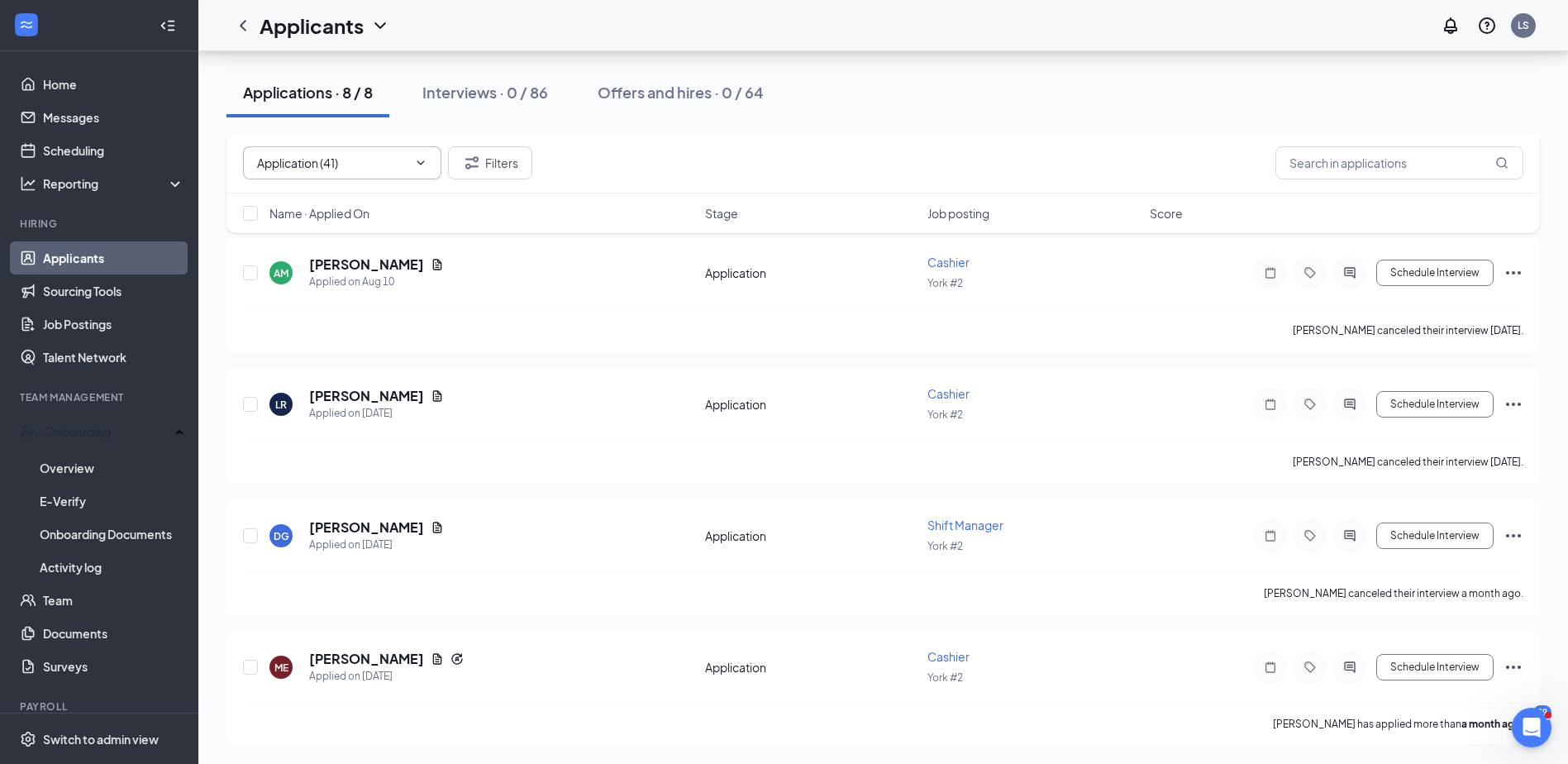
click at [420, 161] on icon "ChevronDown" at bounding box center [421, 163] width 13 height 13
click at [411, 163] on icon "Cross" at bounding box center [411, 163] width 0 height 0
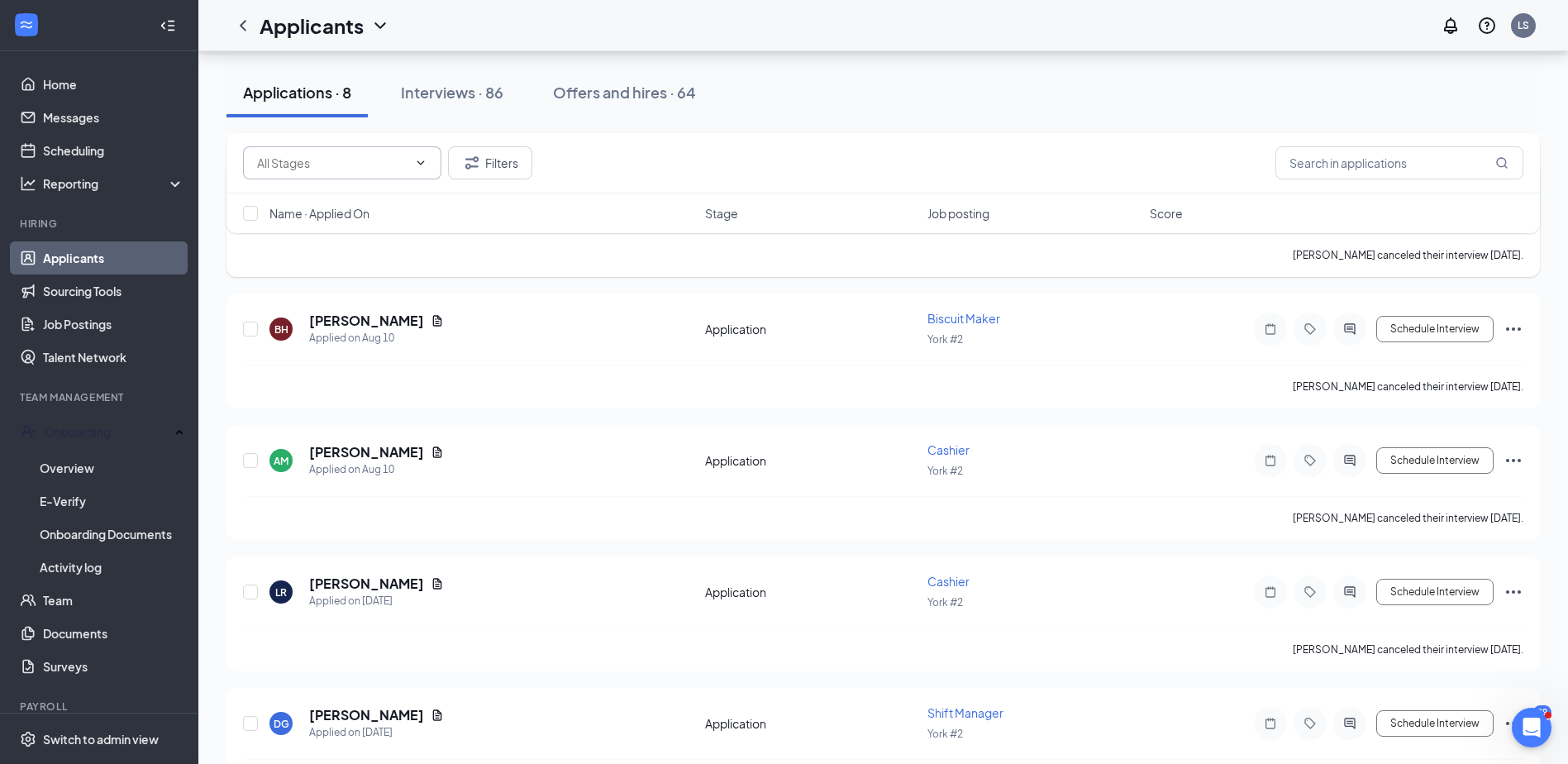
scroll to position [496, 0]
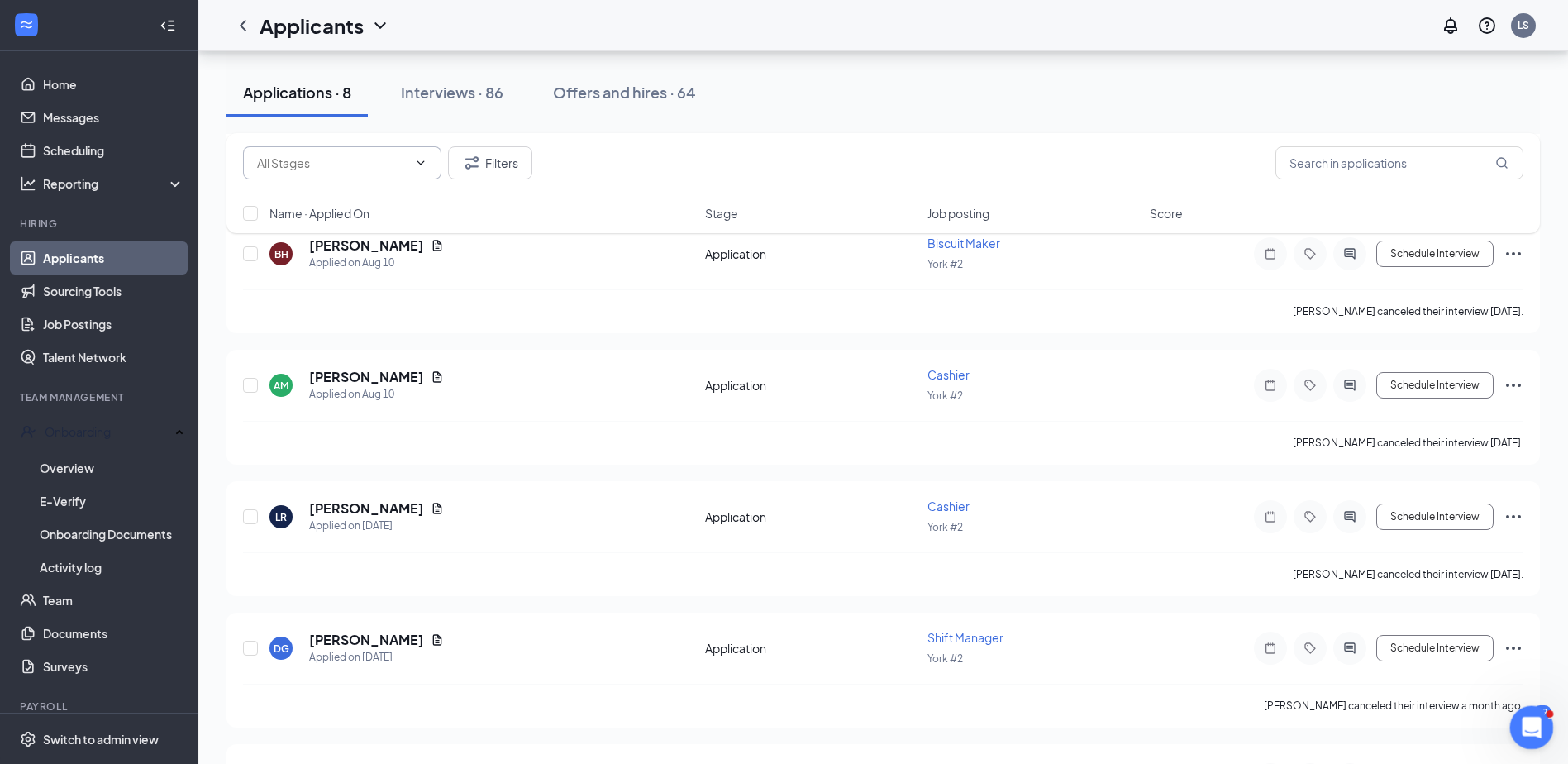
click at [1539, 726] on icon "Open Intercom Messenger" at bounding box center [1530, 725] width 28 height 28
click at [77, 600] on link "Team" at bounding box center [113, 599] width 142 height 33
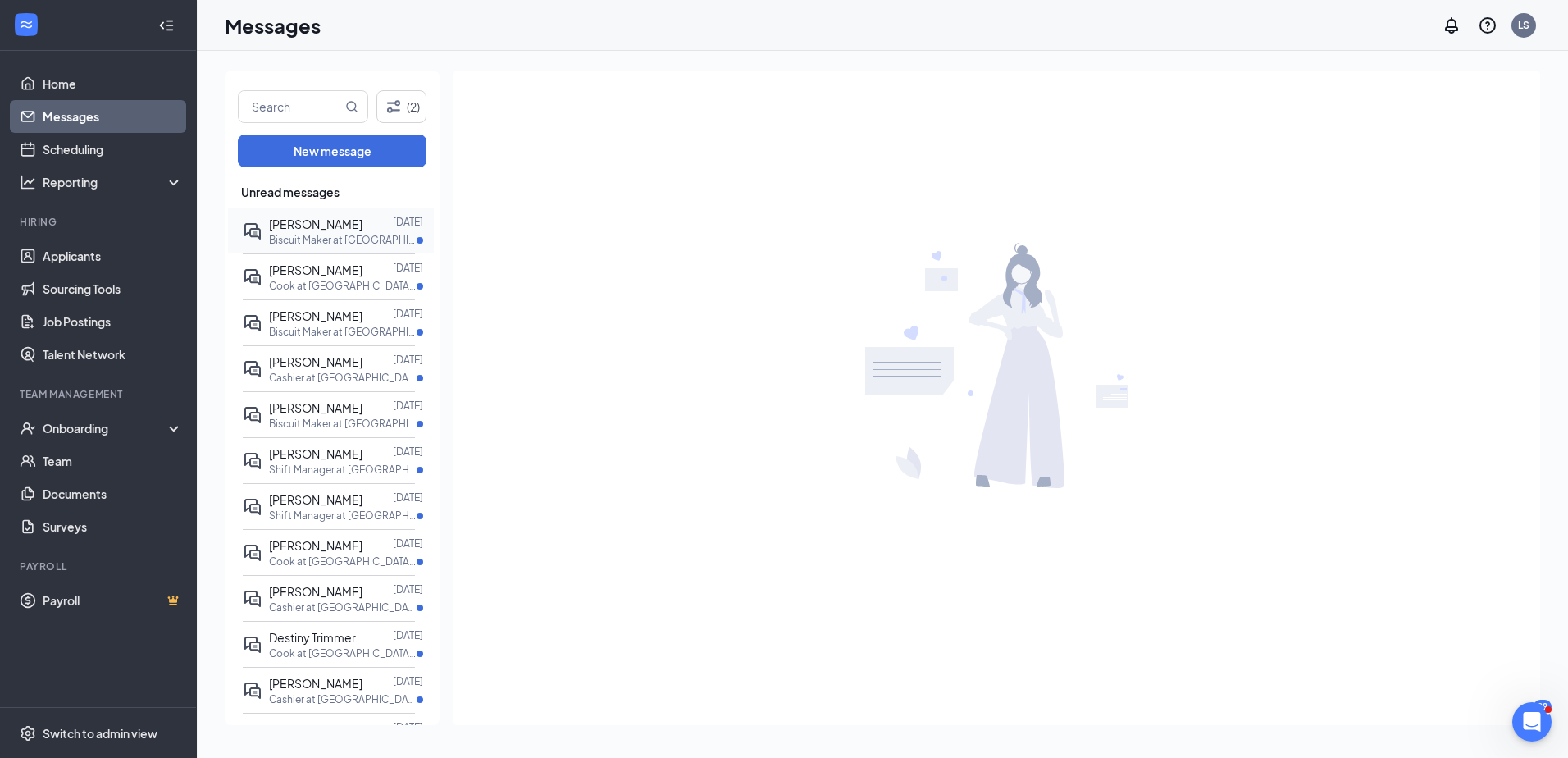
click at [344, 236] on p "Biscuit Maker at [GEOGRAPHIC_DATA] #2" at bounding box center [343, 240] width 147 height 14
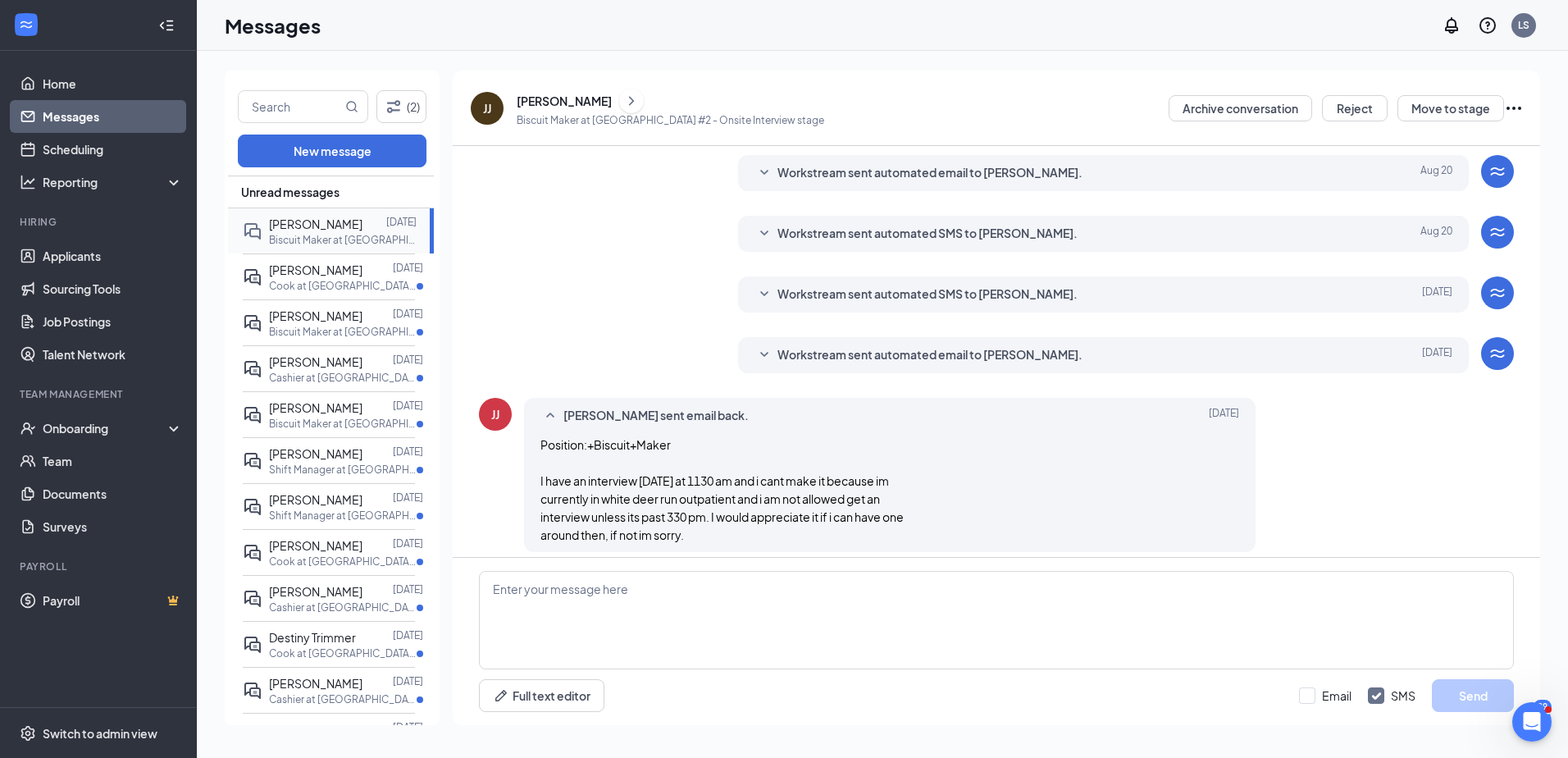
scroll to position [227, 0]
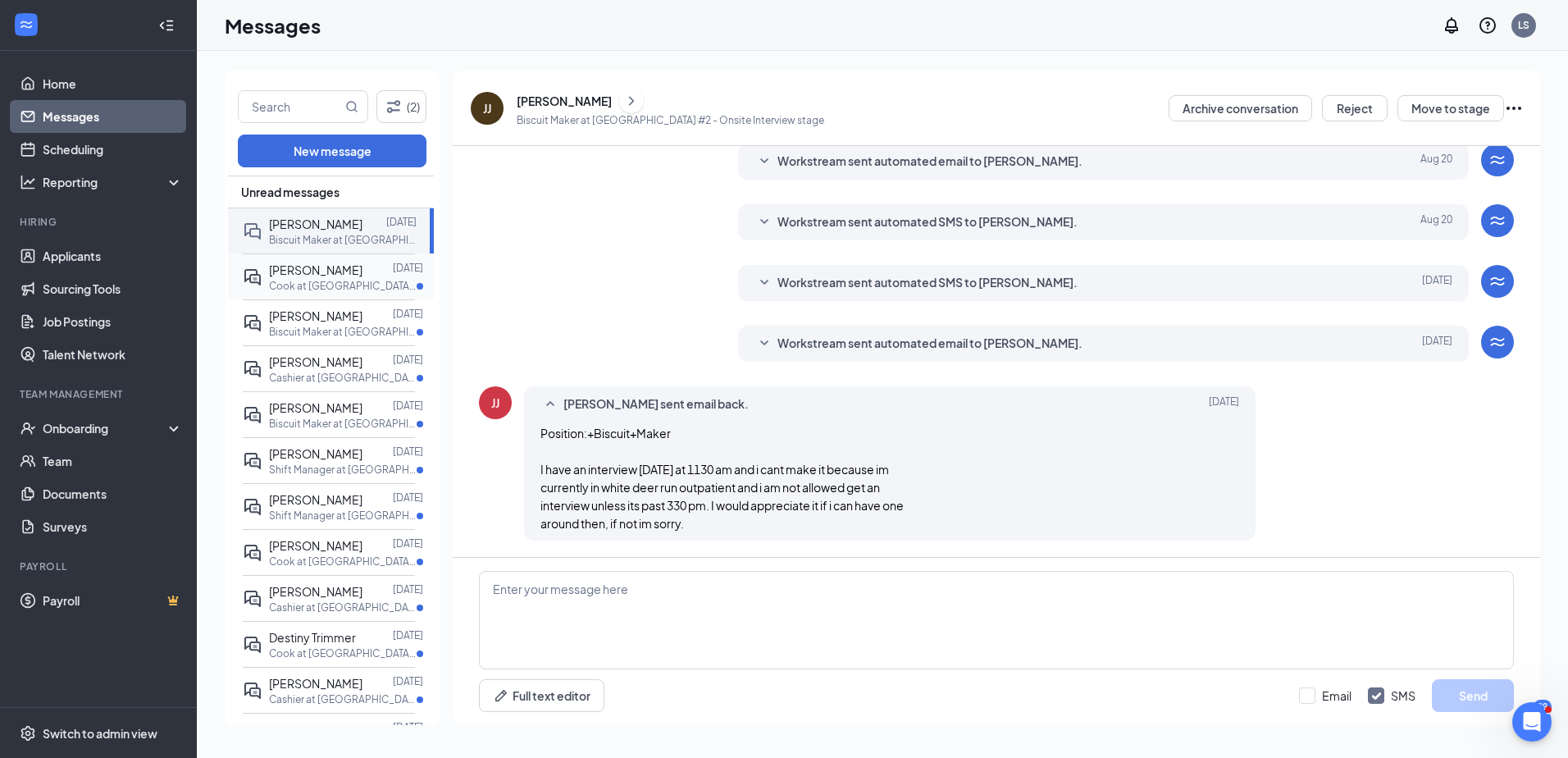
click at [280, 262] on span "[PERSON_NAME]" at bounding box center [315, 270] width 93 height 15
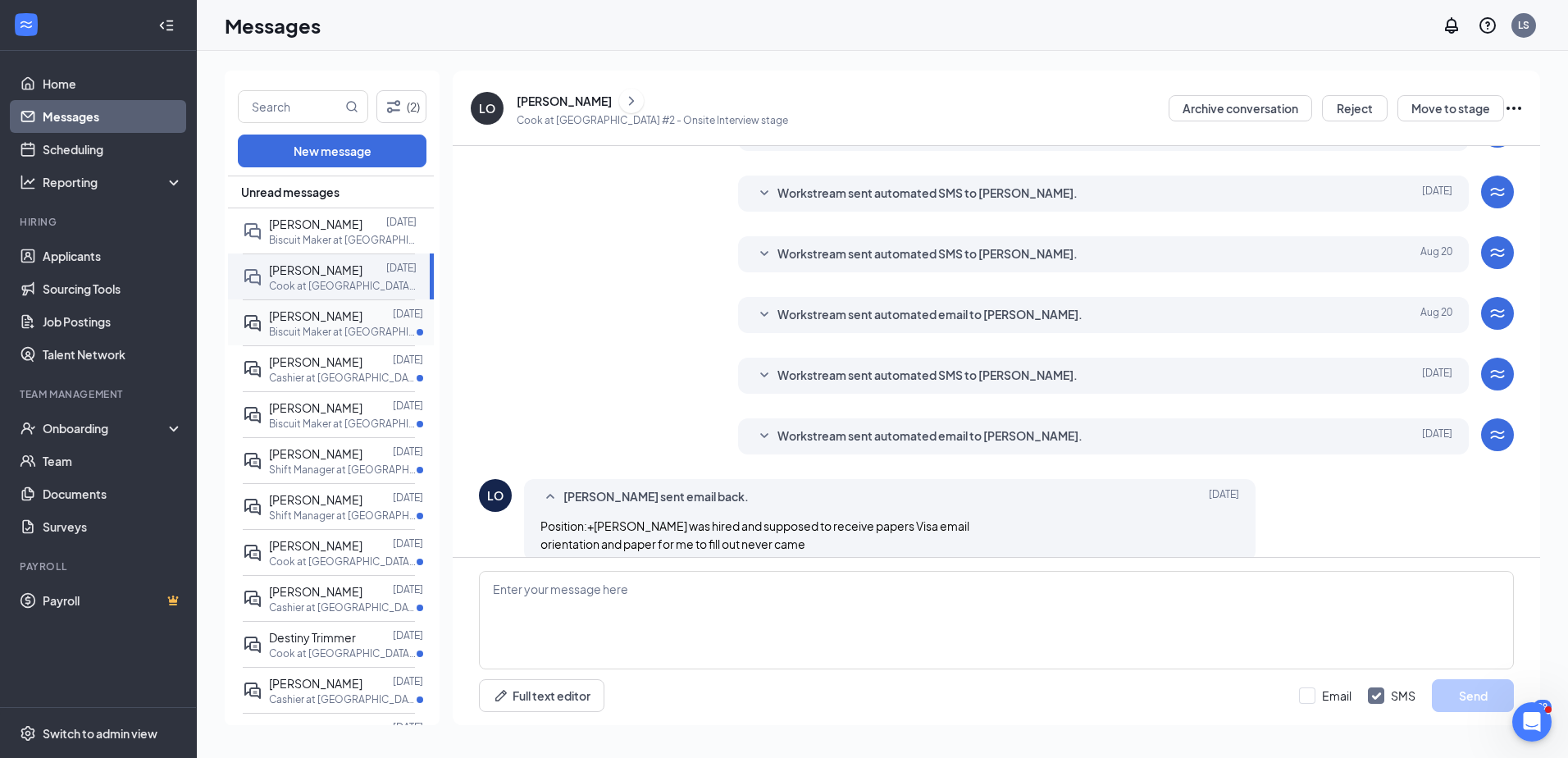
scroll to position [281, 0]
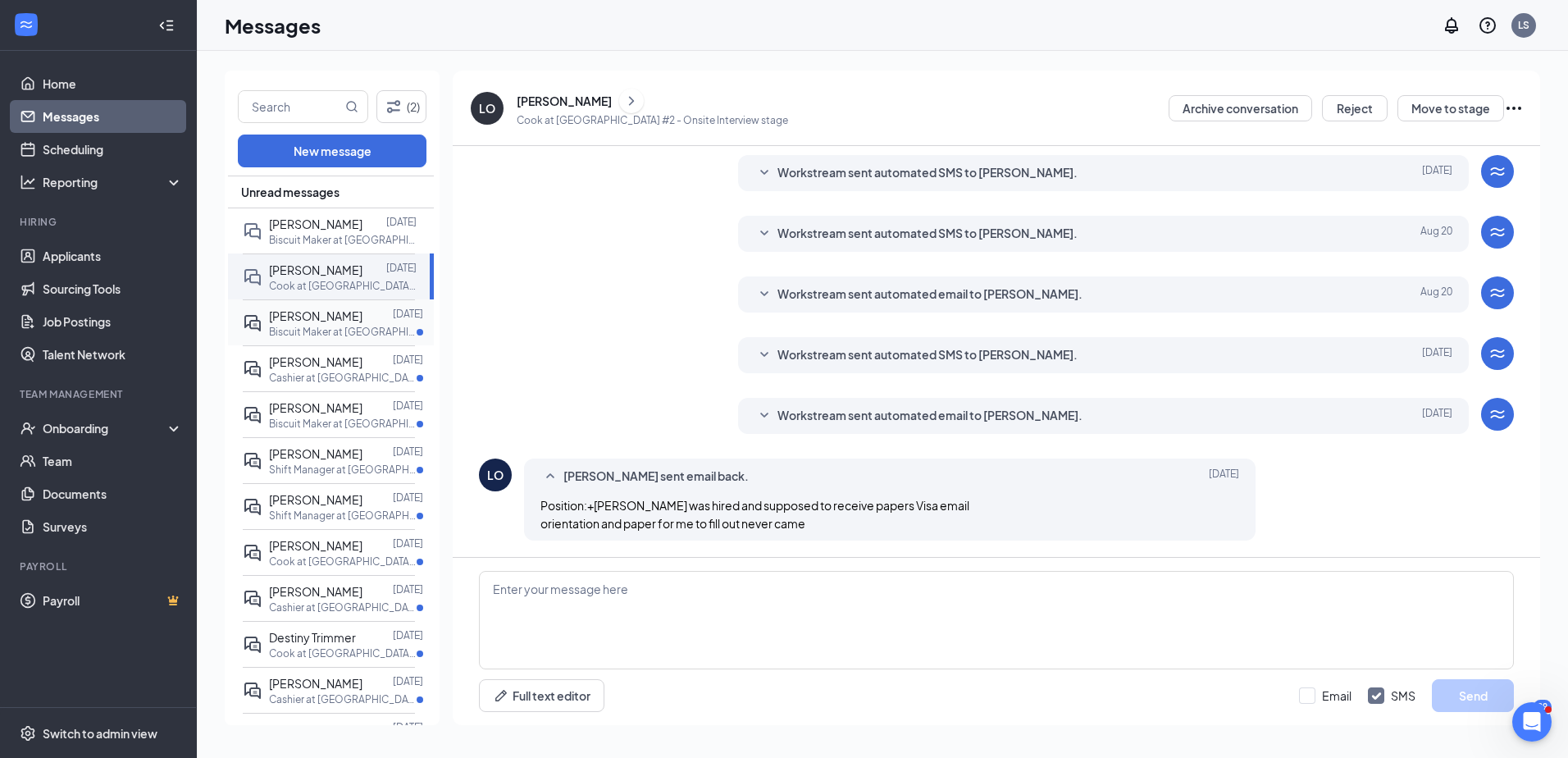
click at [291, 316] on span "[PERSON_NAME]" at bounding box center [315, 316] width 93 height 15
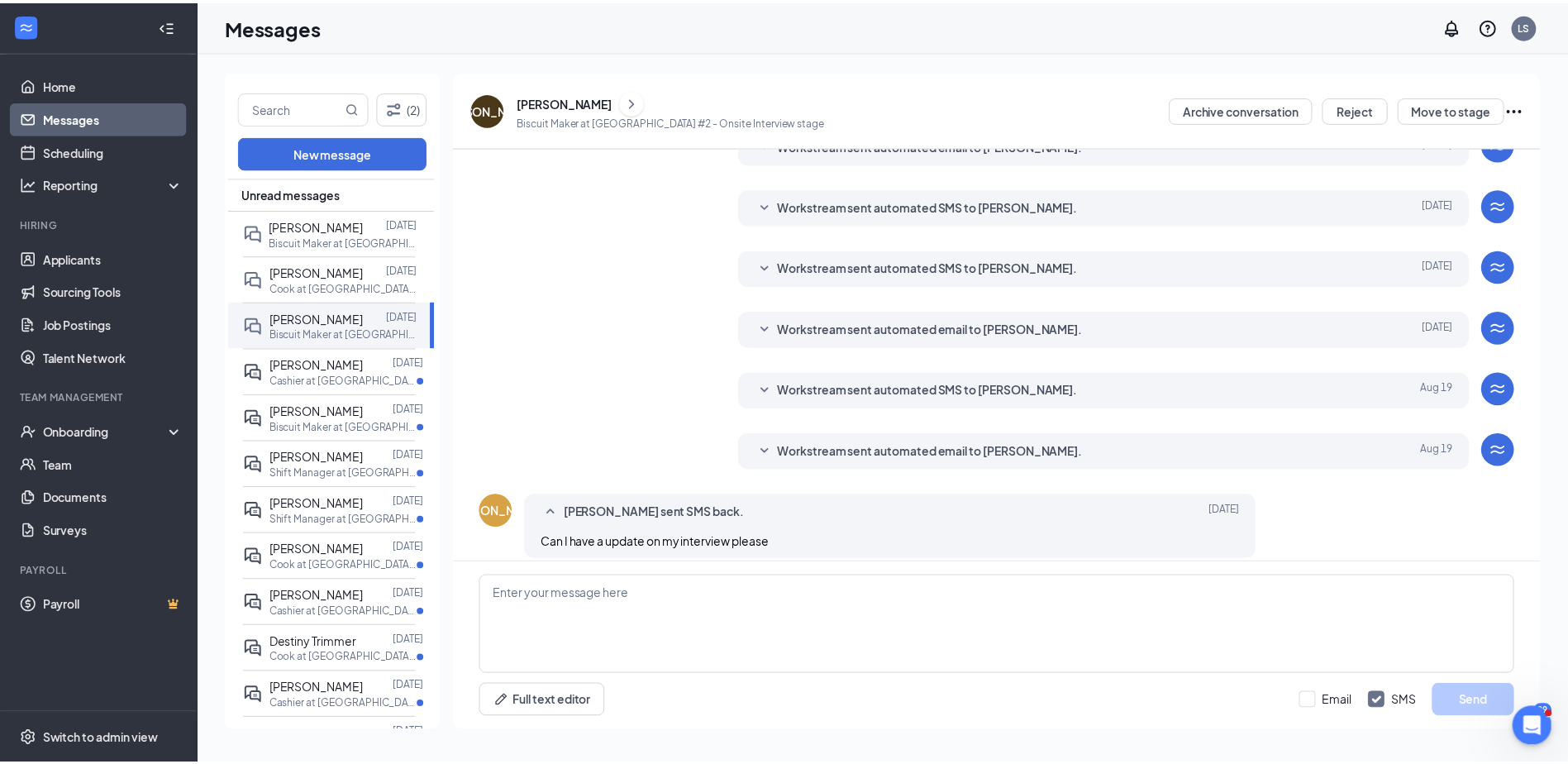
scroll to position [265, 0]
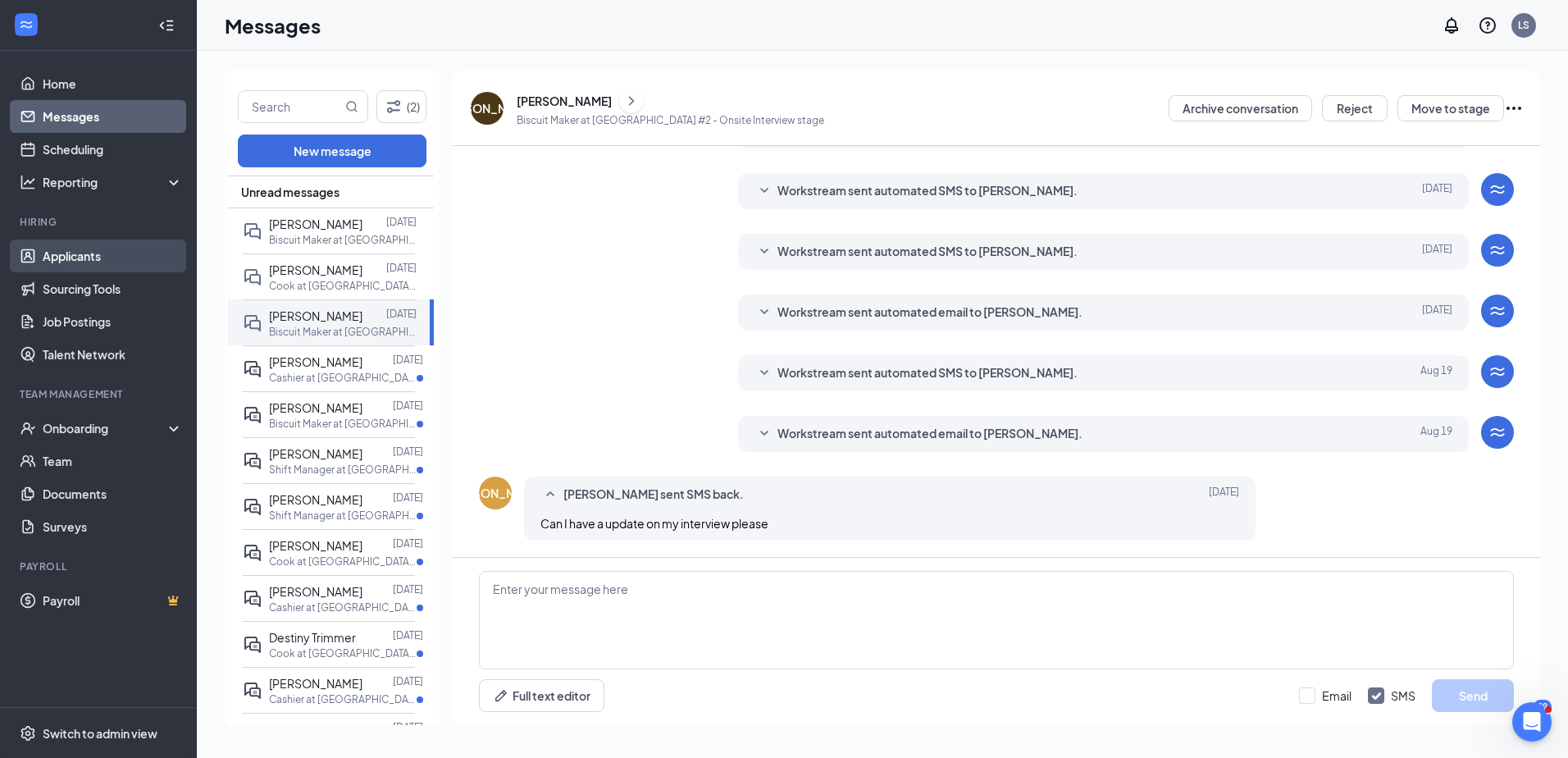
click at [72, 266] on link "Applicants" at bounding box center [112, 256] width 141 height 33
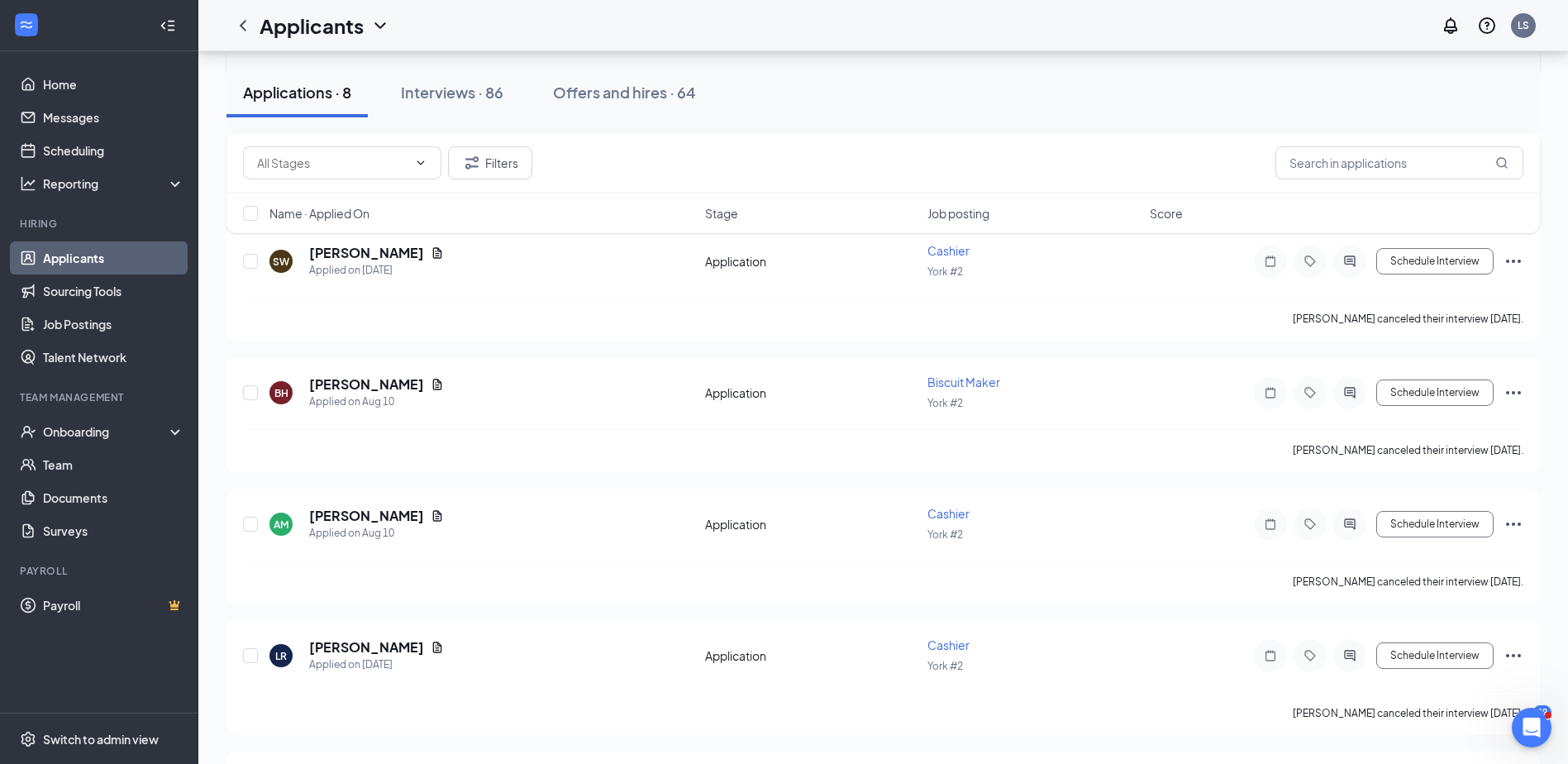
scroll to position [609, 0]
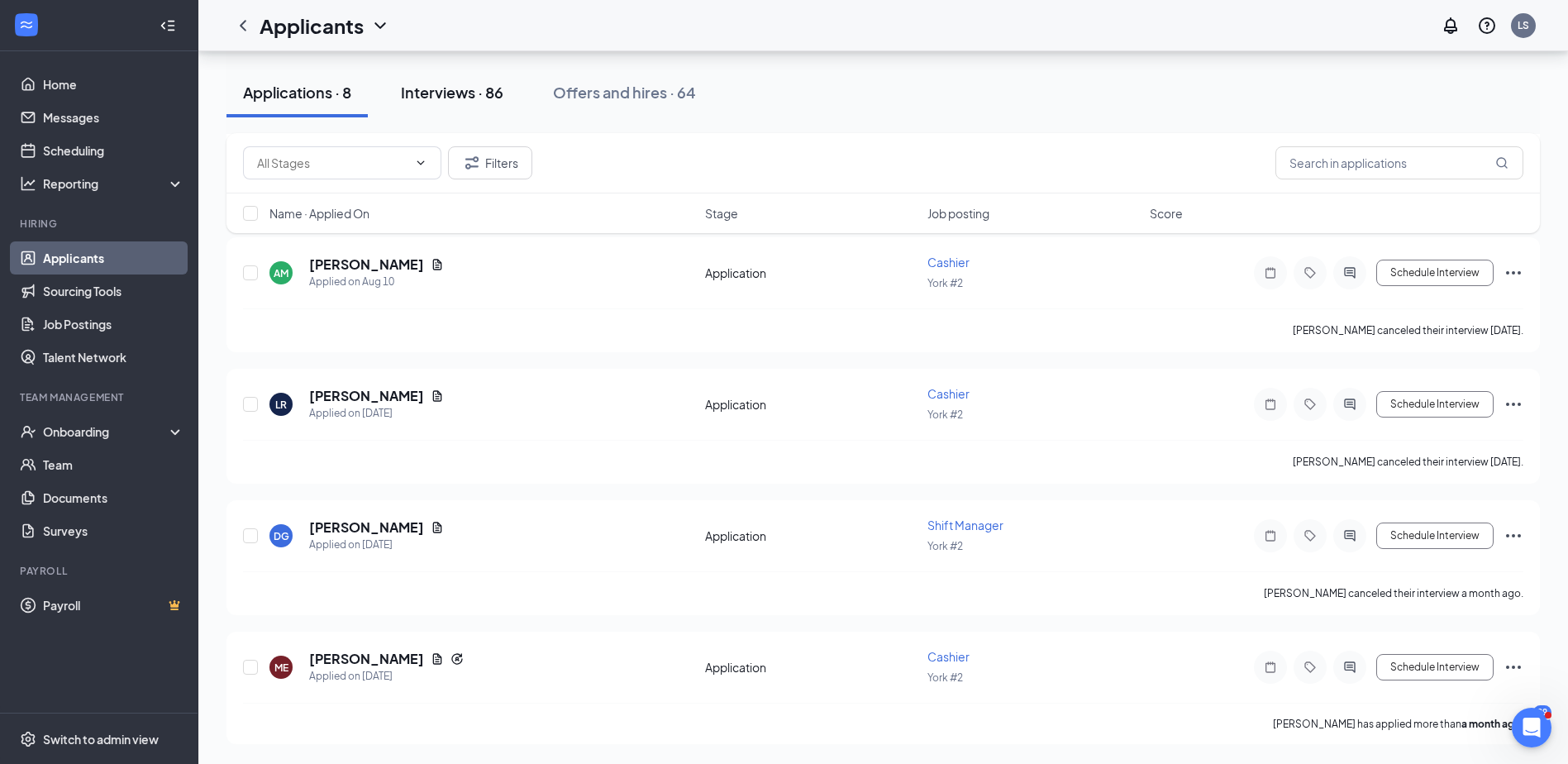
click at [439, 87] on div "Interviews · 86" at bounding box center [452, 92] width 103 height 21
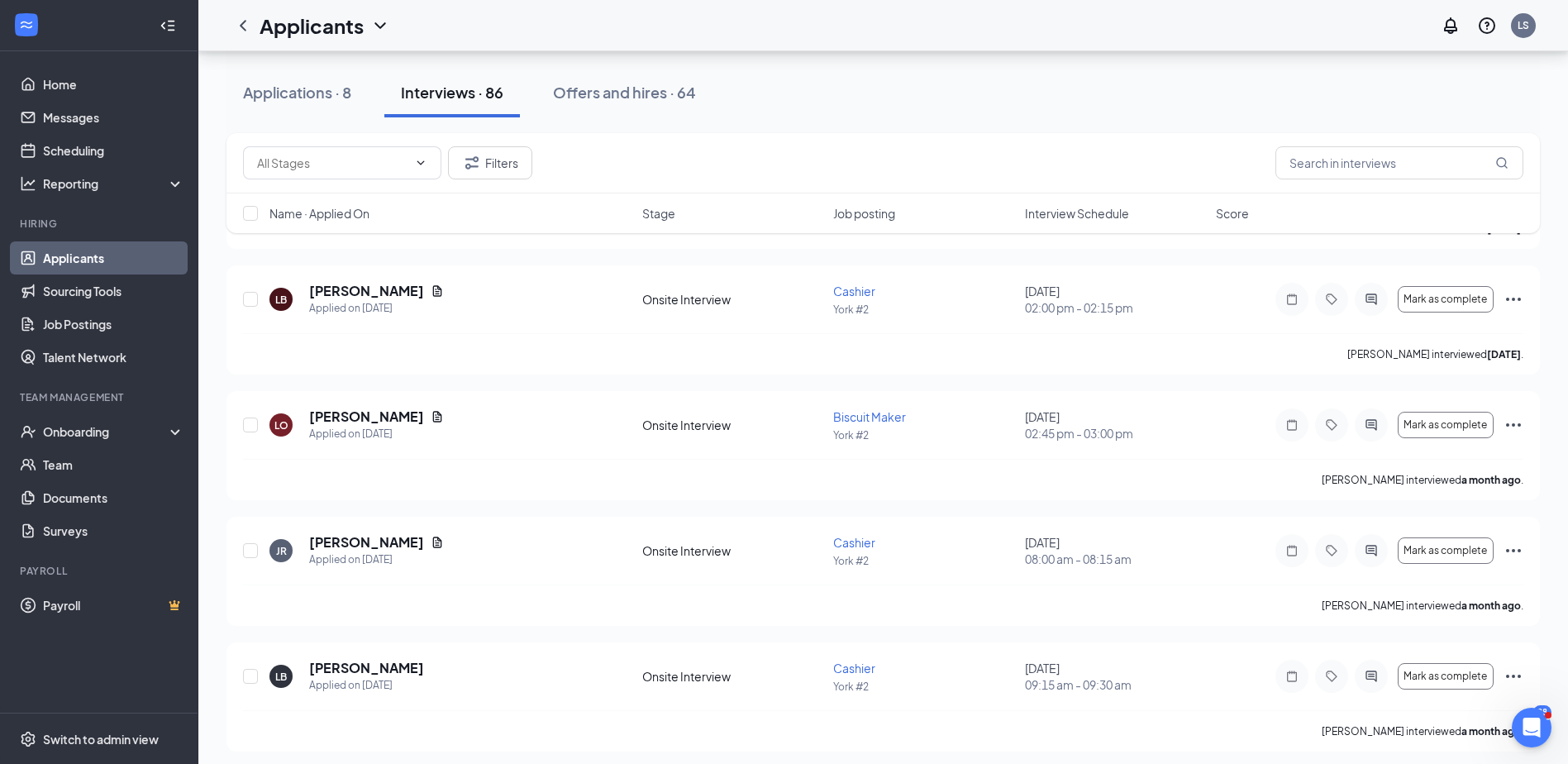
scroll to position [10392, 0]
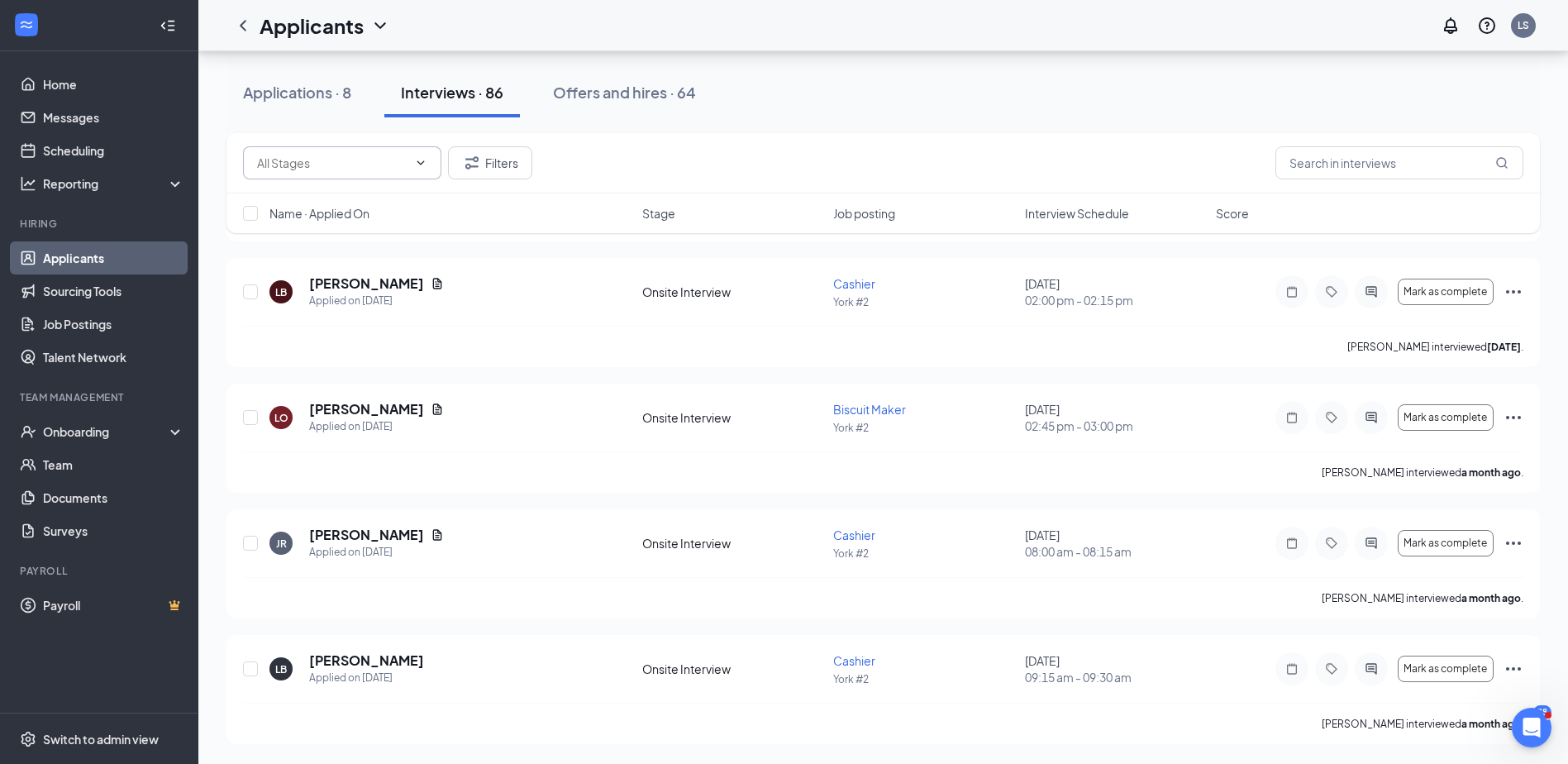
click at [407, 167] on span at bounding box center [342, 163] width 199 height 33
click at [413, 161] on span at bounding box center [419, 163] width 16 height 13
click at [316, 88] on div "Applications · 8" at bounding box center [297, 92] width 108 height 21
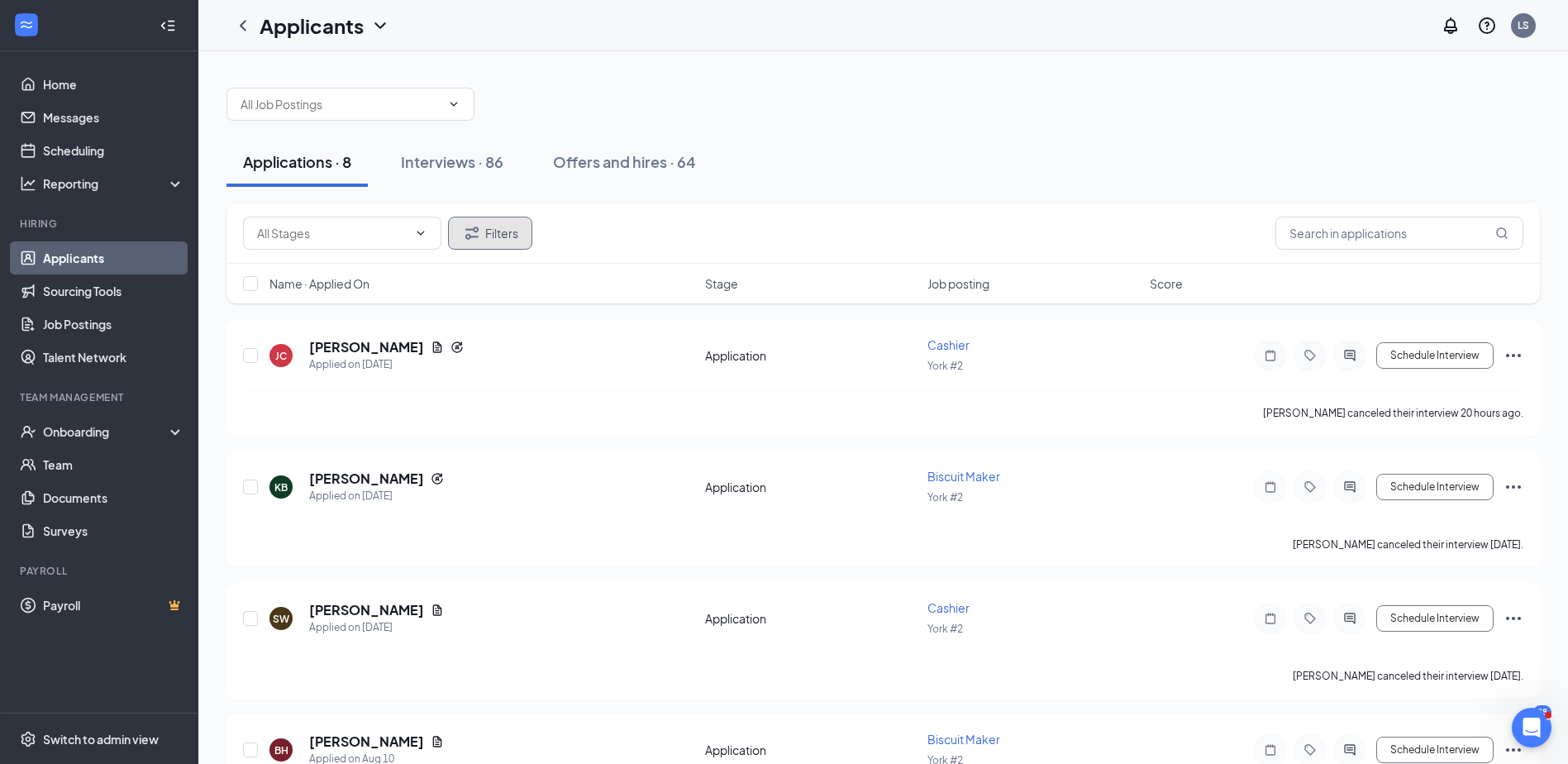
click at [495, 237] on button "Filters" at bounding box center [490, 233] width 85 height 33
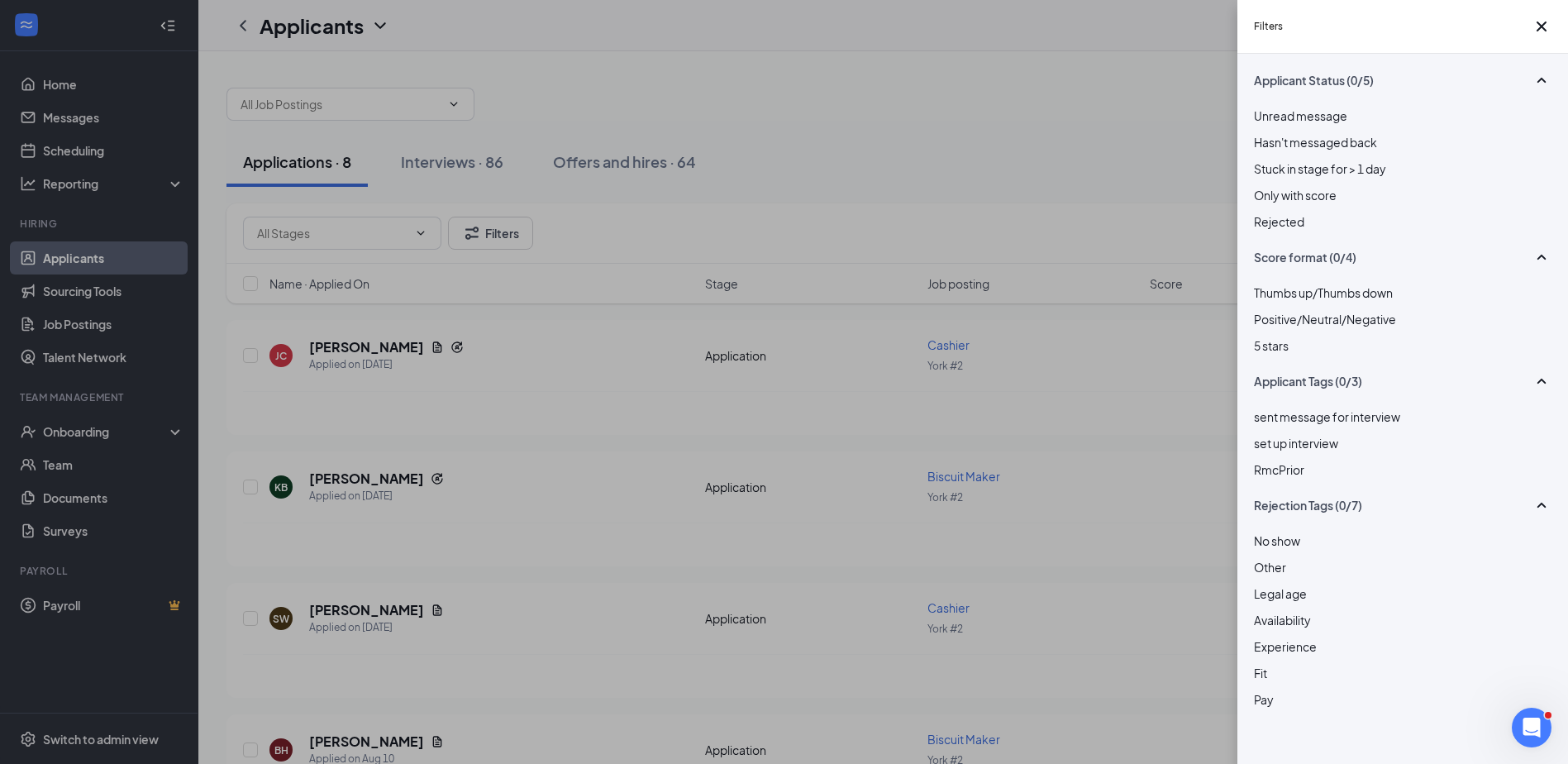
click at [1262, 212] on div at bounding box center [1402, 212] width 298 height 0
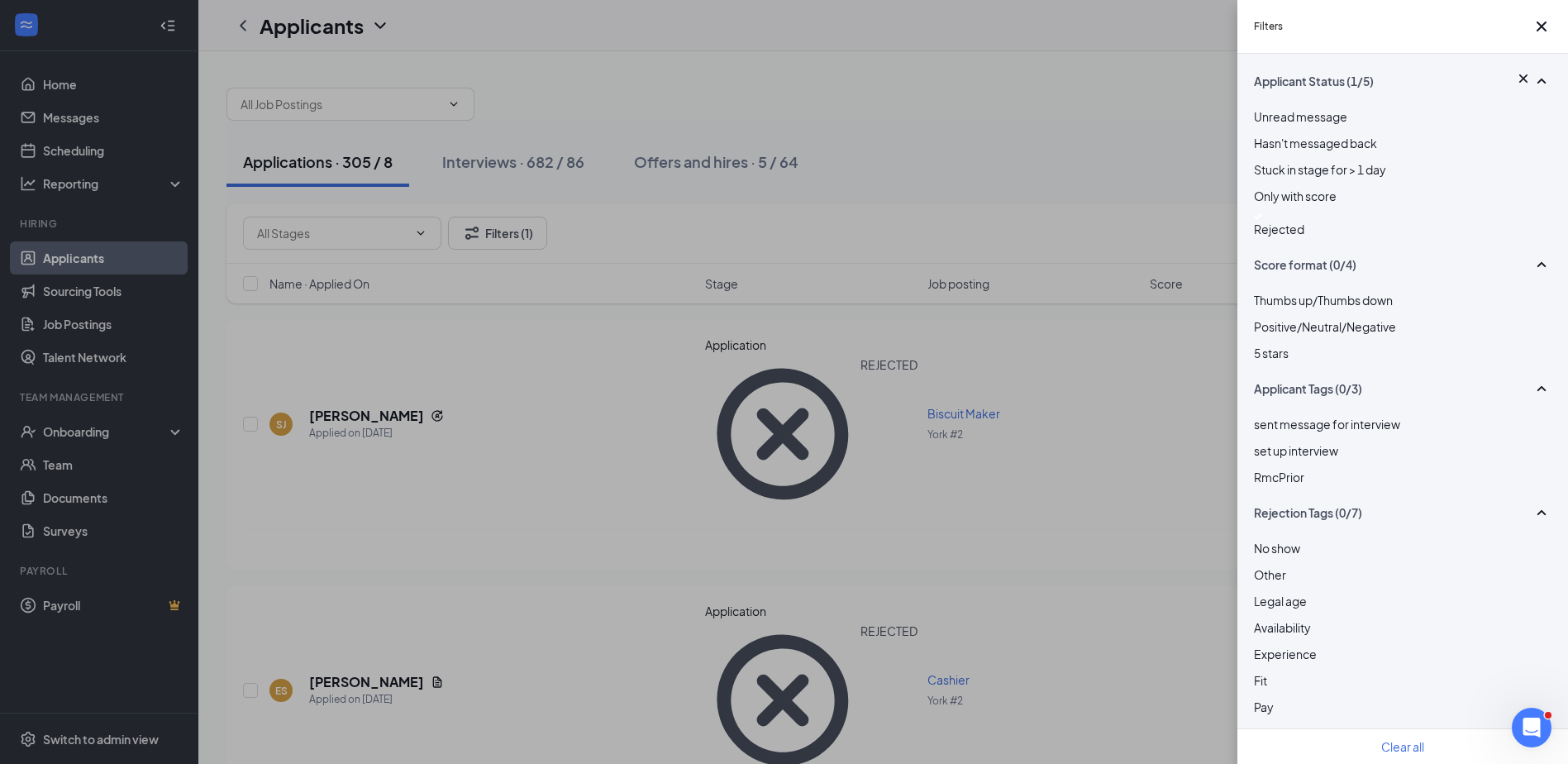
click at [672, 504] on div "Filters Applicant Status (1/5) Unread message Hasn't messaged back Stuck in sta…" at bounding box center [784, 382] width 1568 height 764
click at [1029, 527] on div "Filters Applicant Status (1/5) Unread message Hasn't messaged back Stuck in sta…" at bounding box center [784, 382] width 1568 height 764
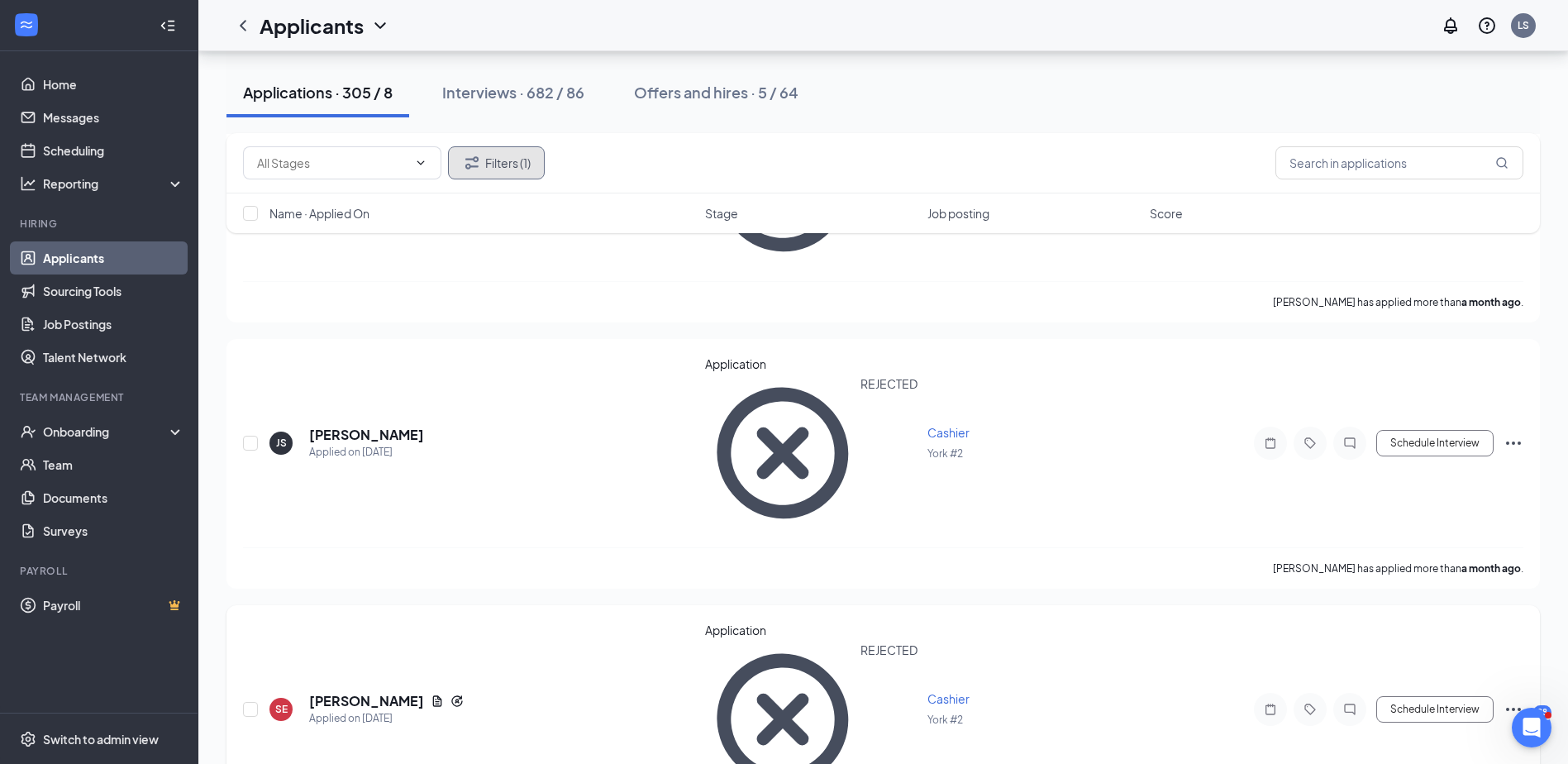
scroll to position [2893, 0]
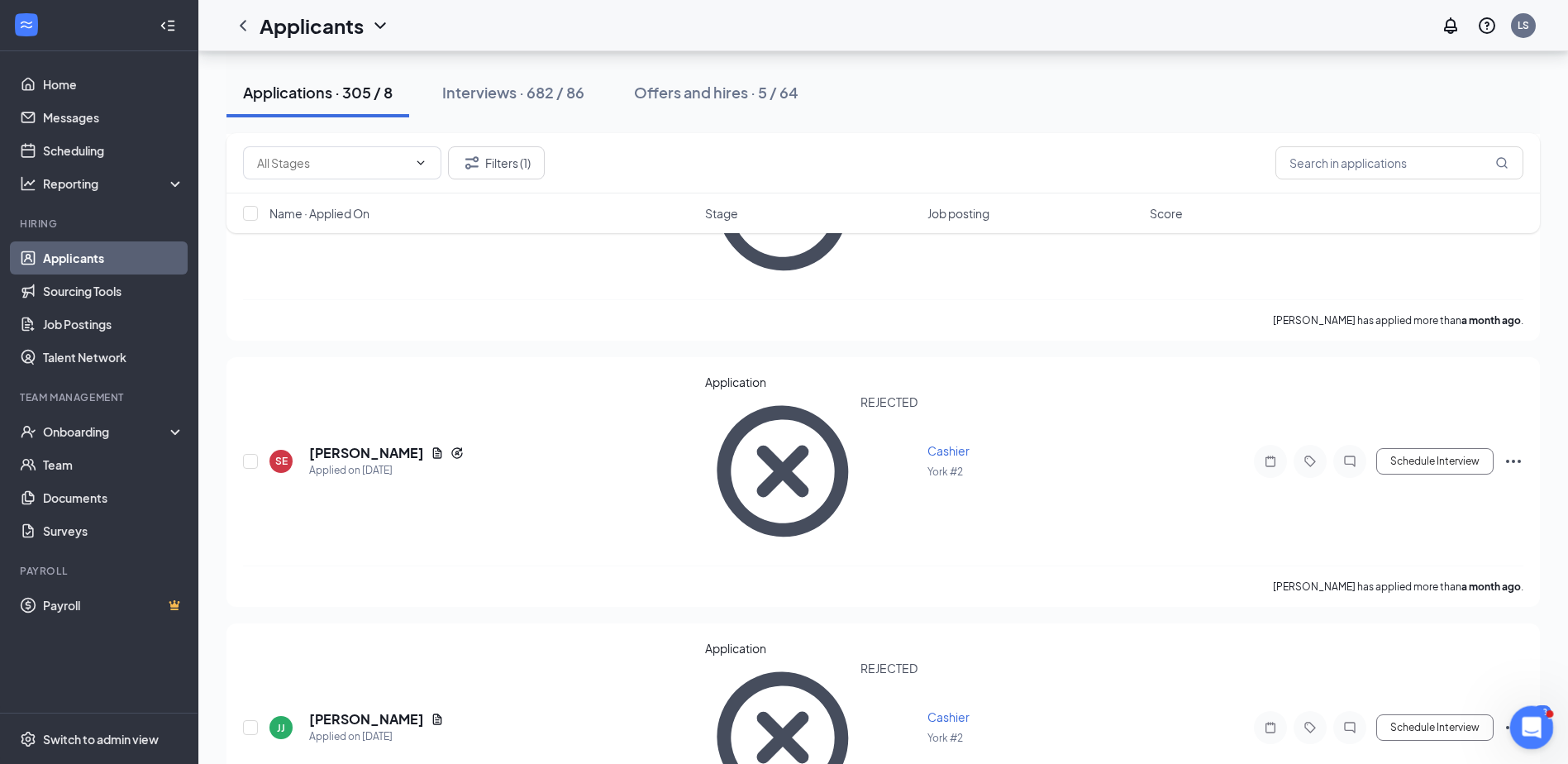
click at [1526, 721] on icon "Open Intercom Messenger" at bounding box center [1530, 725] width 28 height 28
click at [100, 126] on link "Messages" at bounding box center [113, 117] width 142 height 33
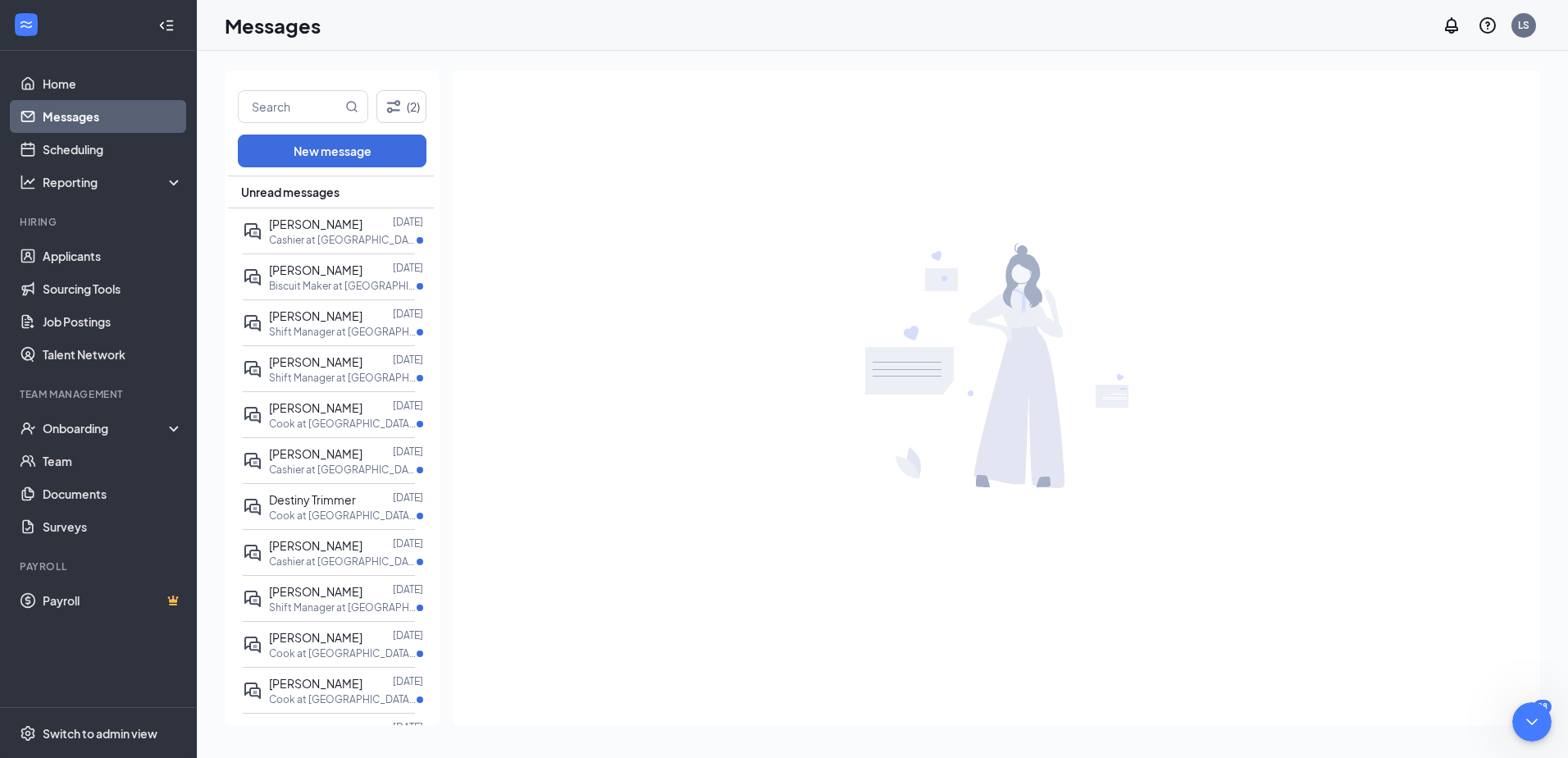
click at [466, 197] on div at bounding box center [997, 365] width 1087 height 589
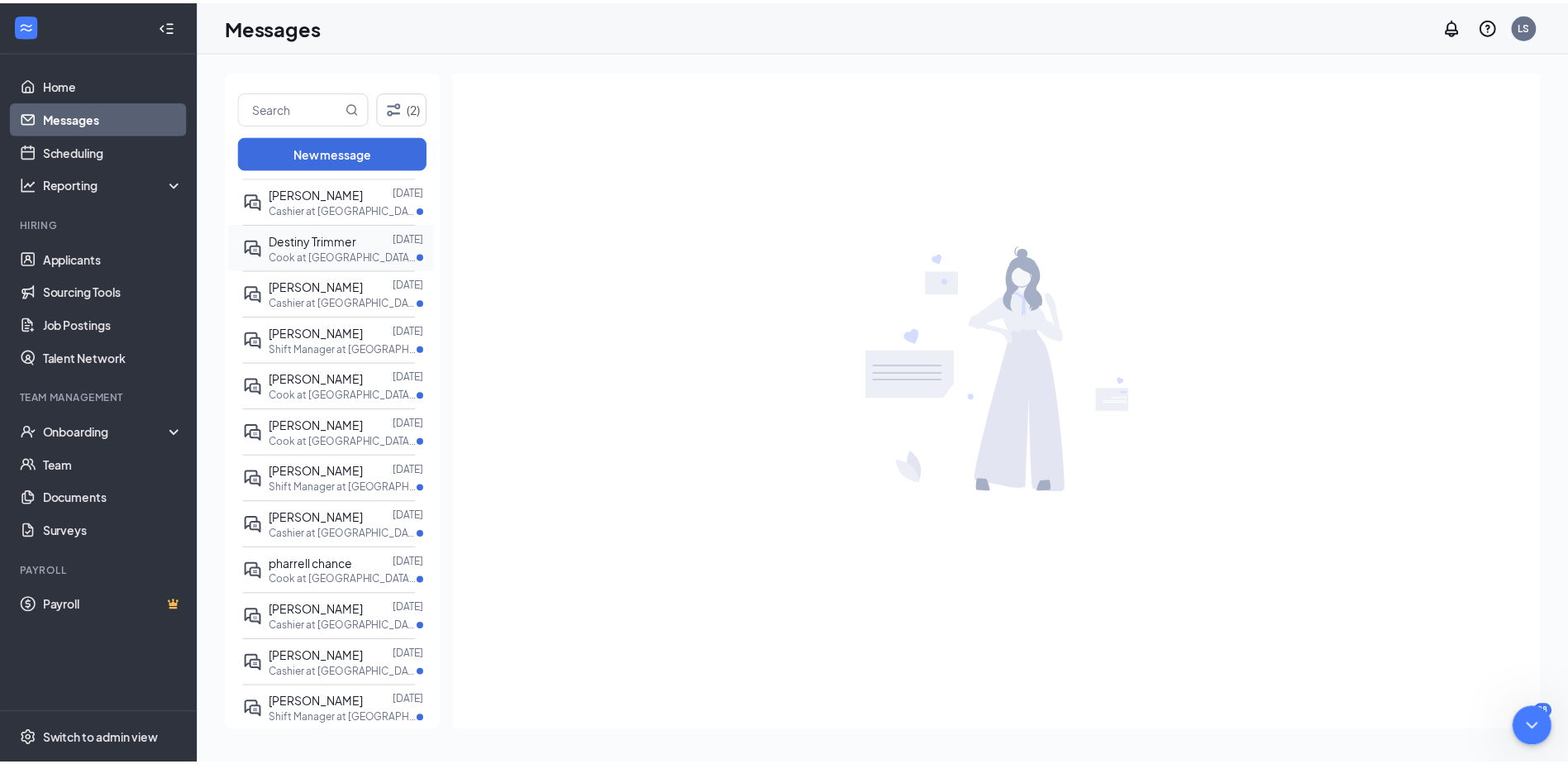
scroll to position [331, 0]
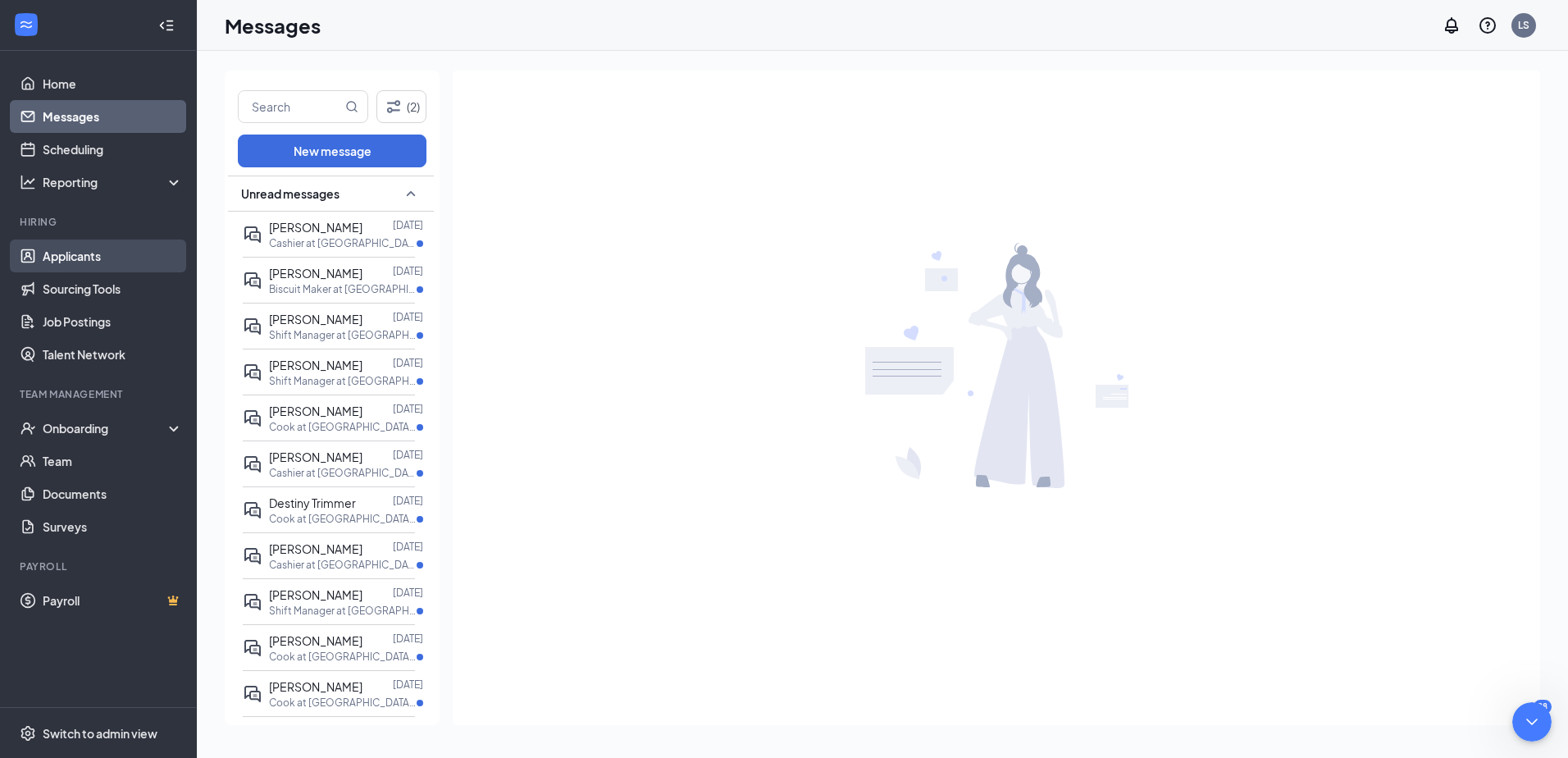
click at [78, 261] on link "Applicants" at bounding box center [112, 256] width 141 height 33
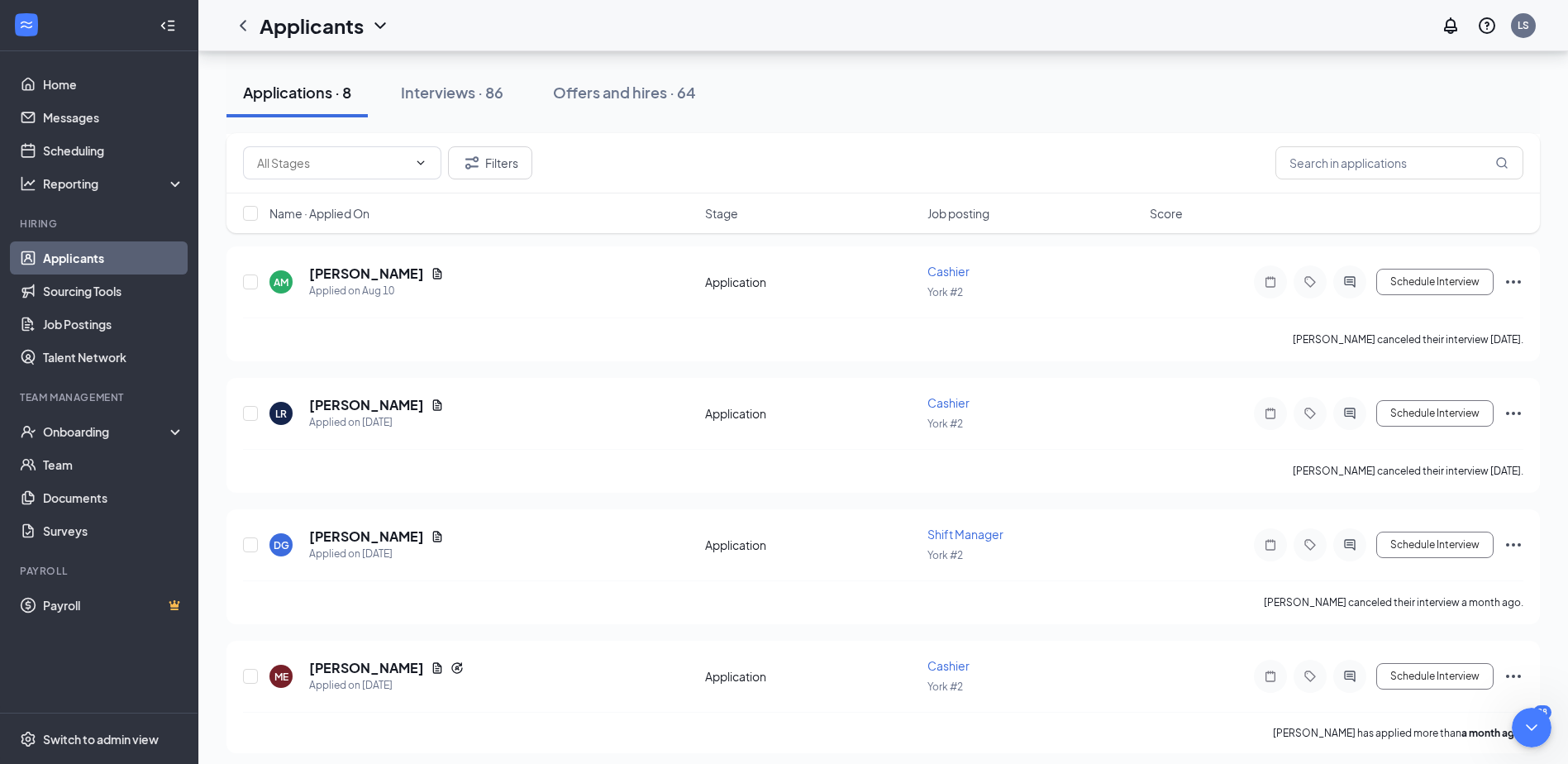
scroll to position [609, 0]
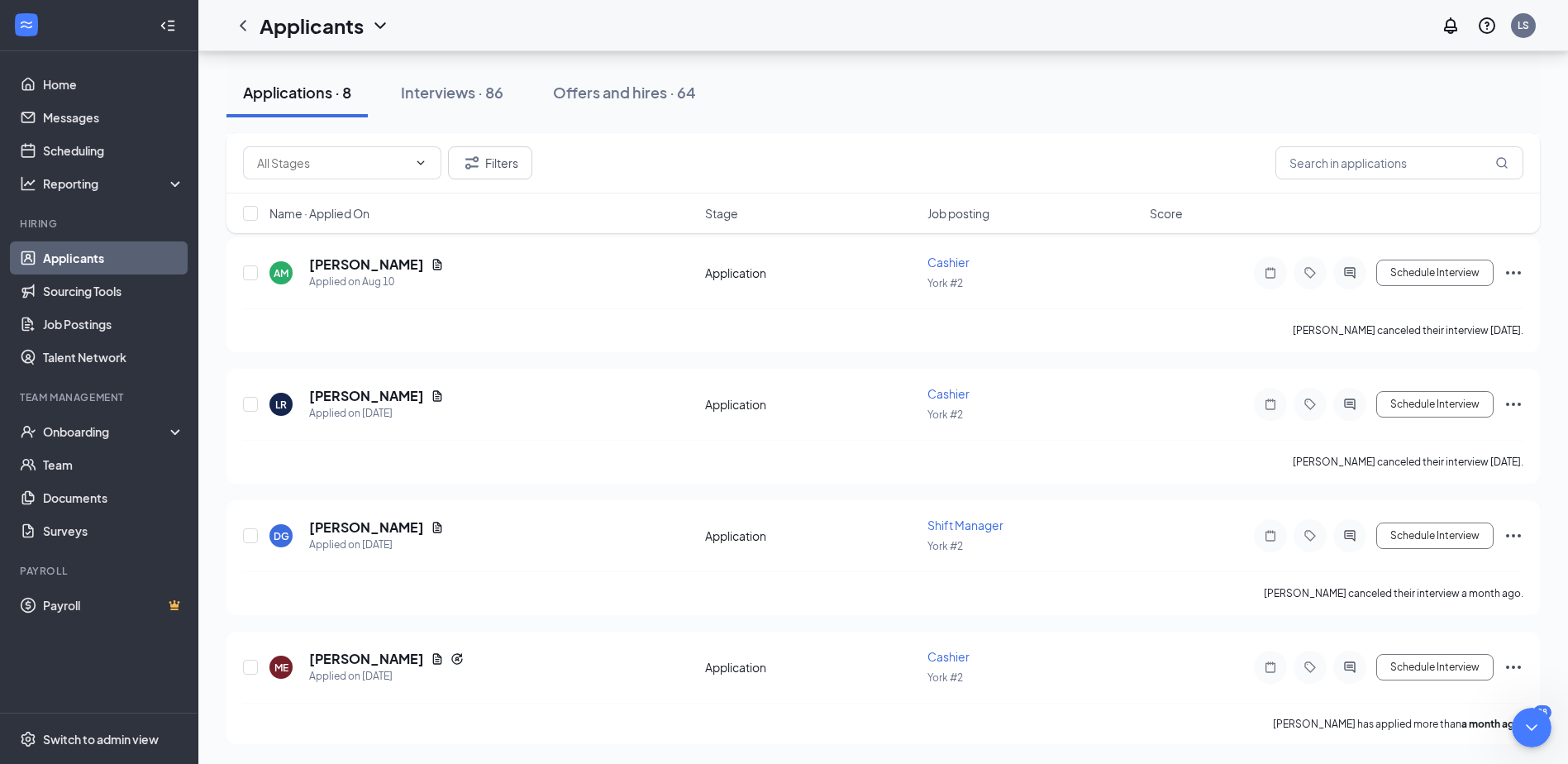
drag, startPoint x: 501, startPoint y: 104, endPoint x: 523, endPoint y: 131, distance: 34.8
click at [501, 104] on button "Interviews · 86" at bounding box center [452, 92] width 136 height 49
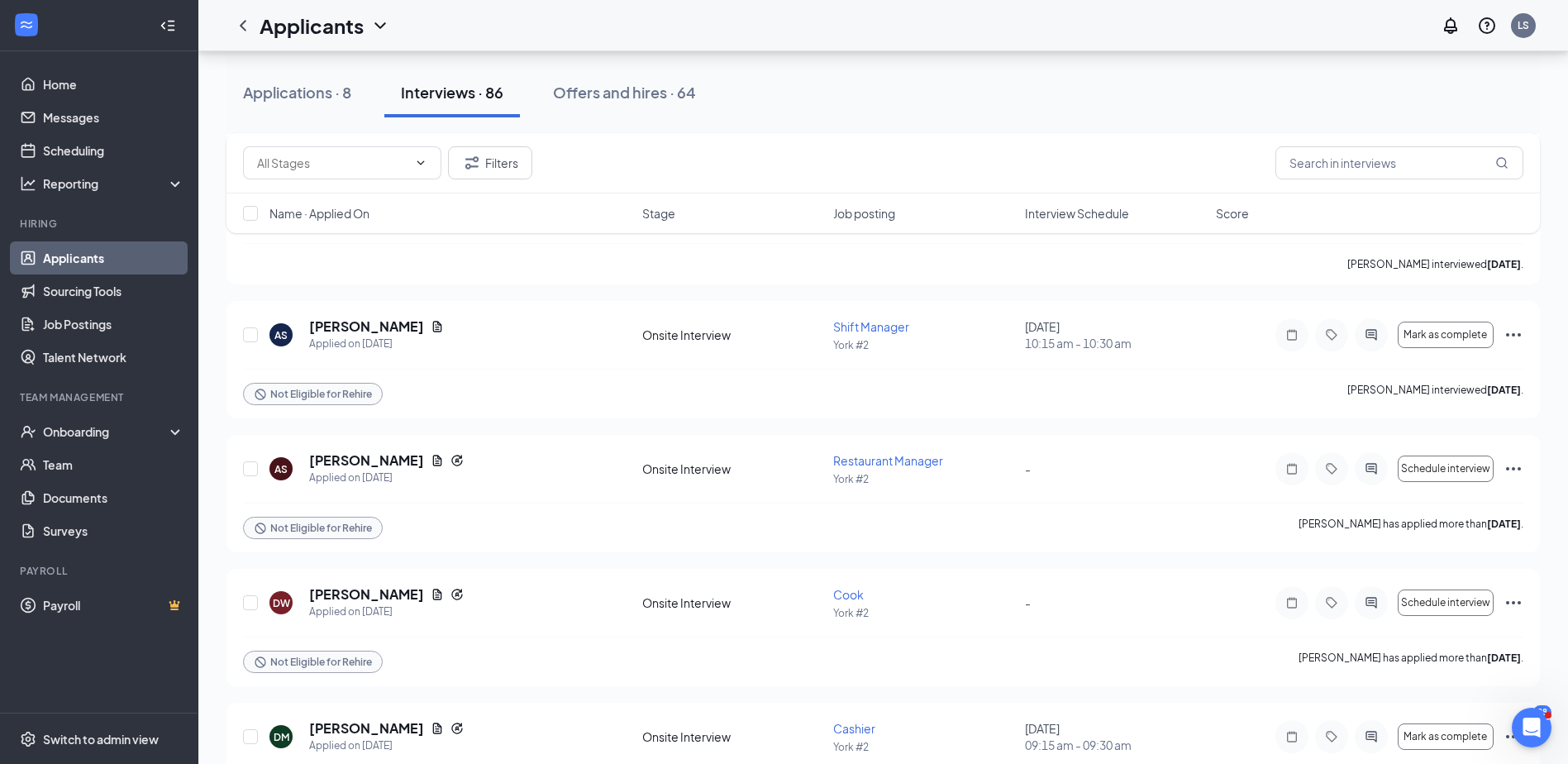
scroll to position [7027, 0]
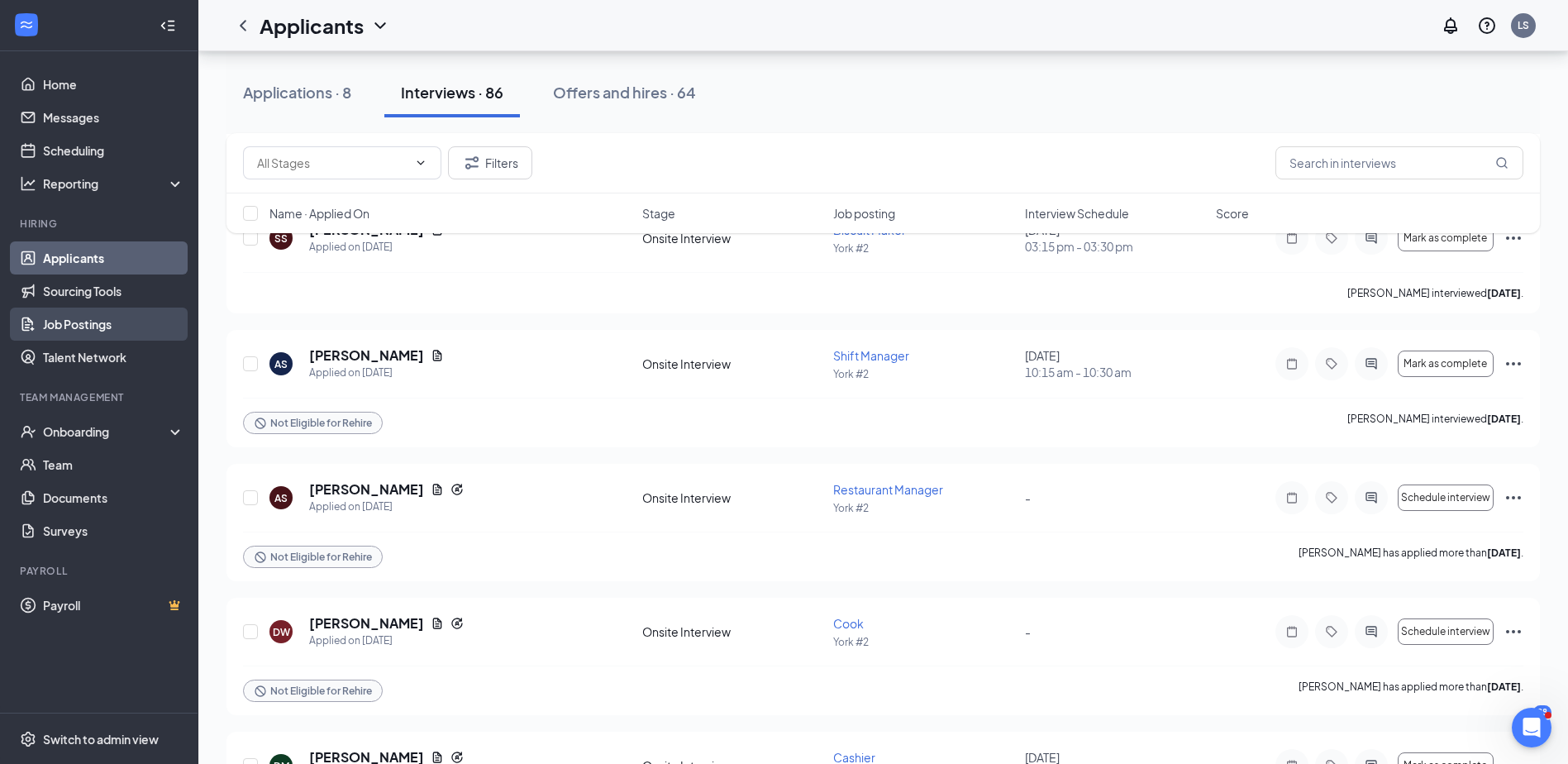
click at [120, 330] on link "Job Postings" at bounding box center [113, 323] width 142 height 33
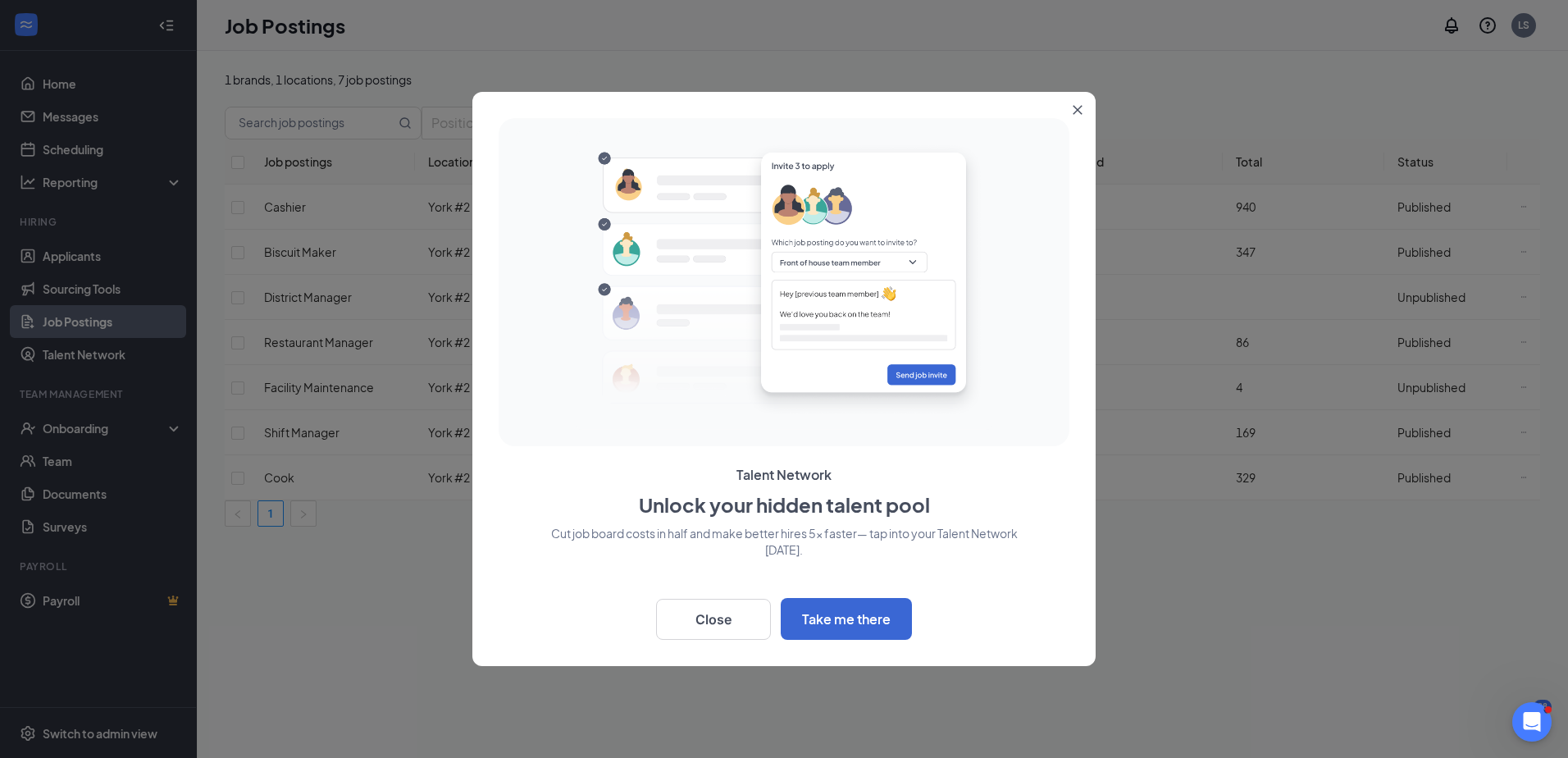
click at [1080, 107] on icon "Close" at bounding box center [1078, 110] width 9 height 9
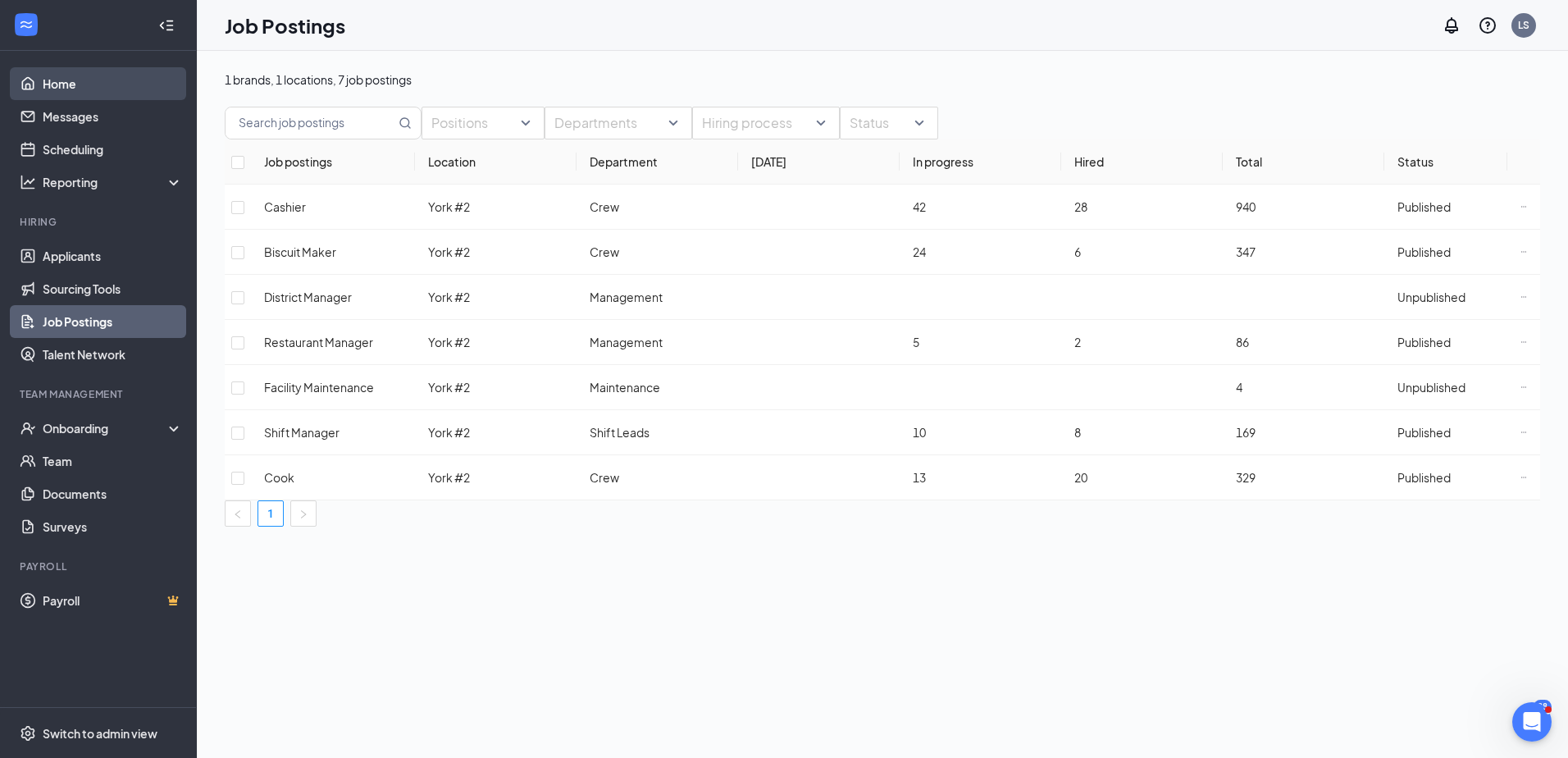
click at [93, 68] on link "Home" at bounding box center [112, 83] width 141 height 33
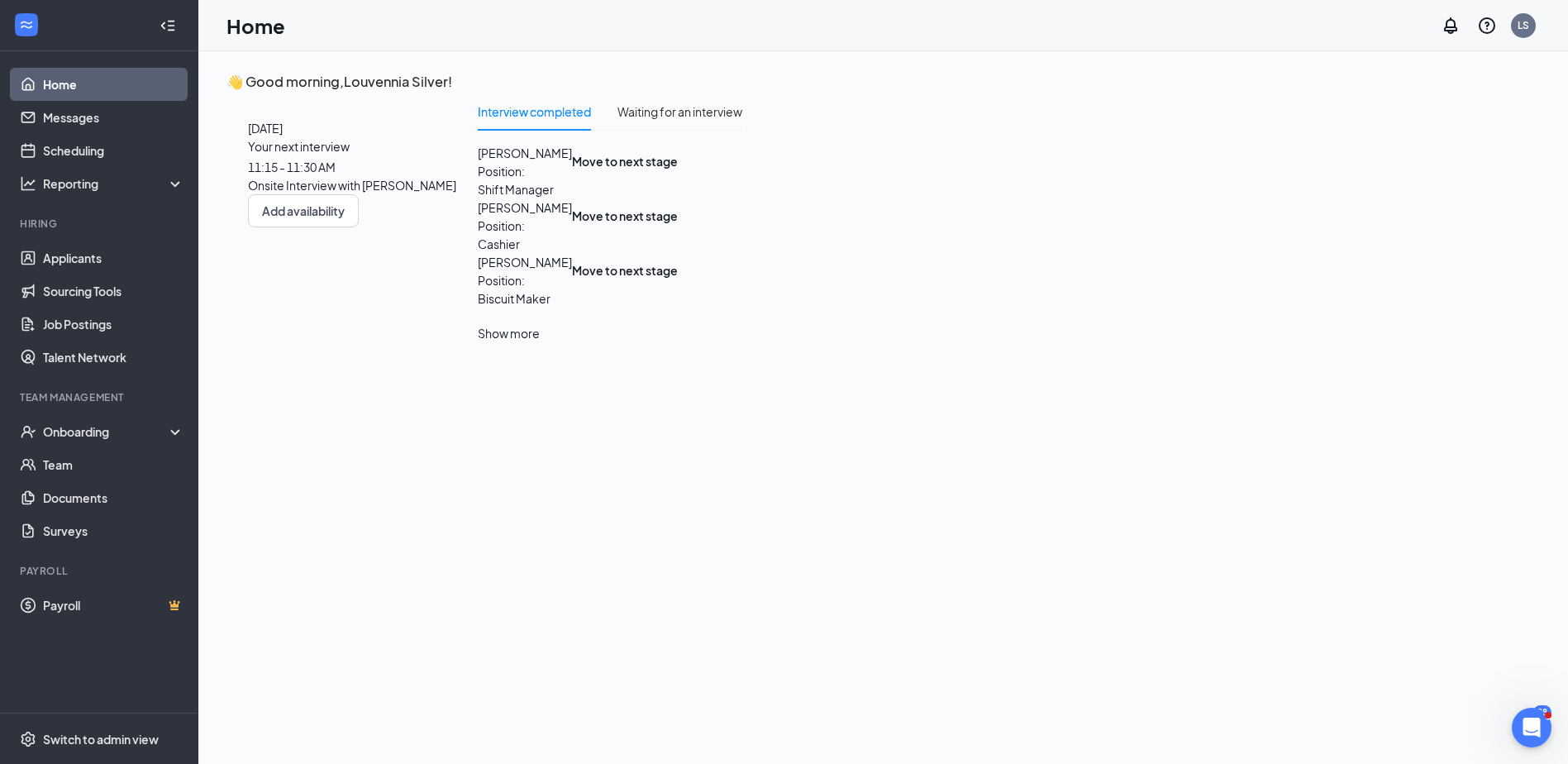
click at [742, 343] on div "Show more" at bounding box center [610, 333] width 265 height 18
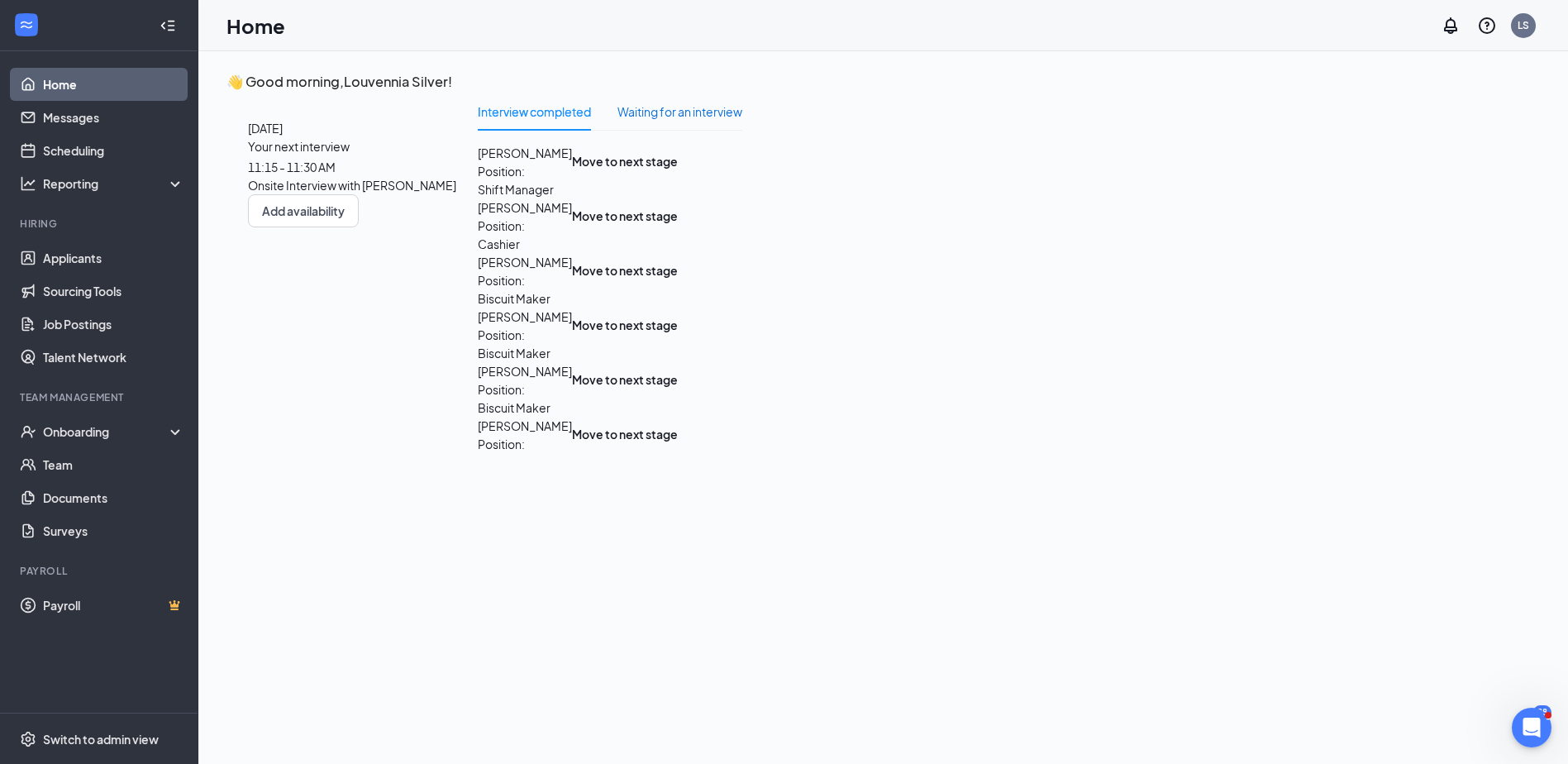
click at [742, 121] on div "Waiting for an interview" at bounding box center [679, 111] width 125 height 18
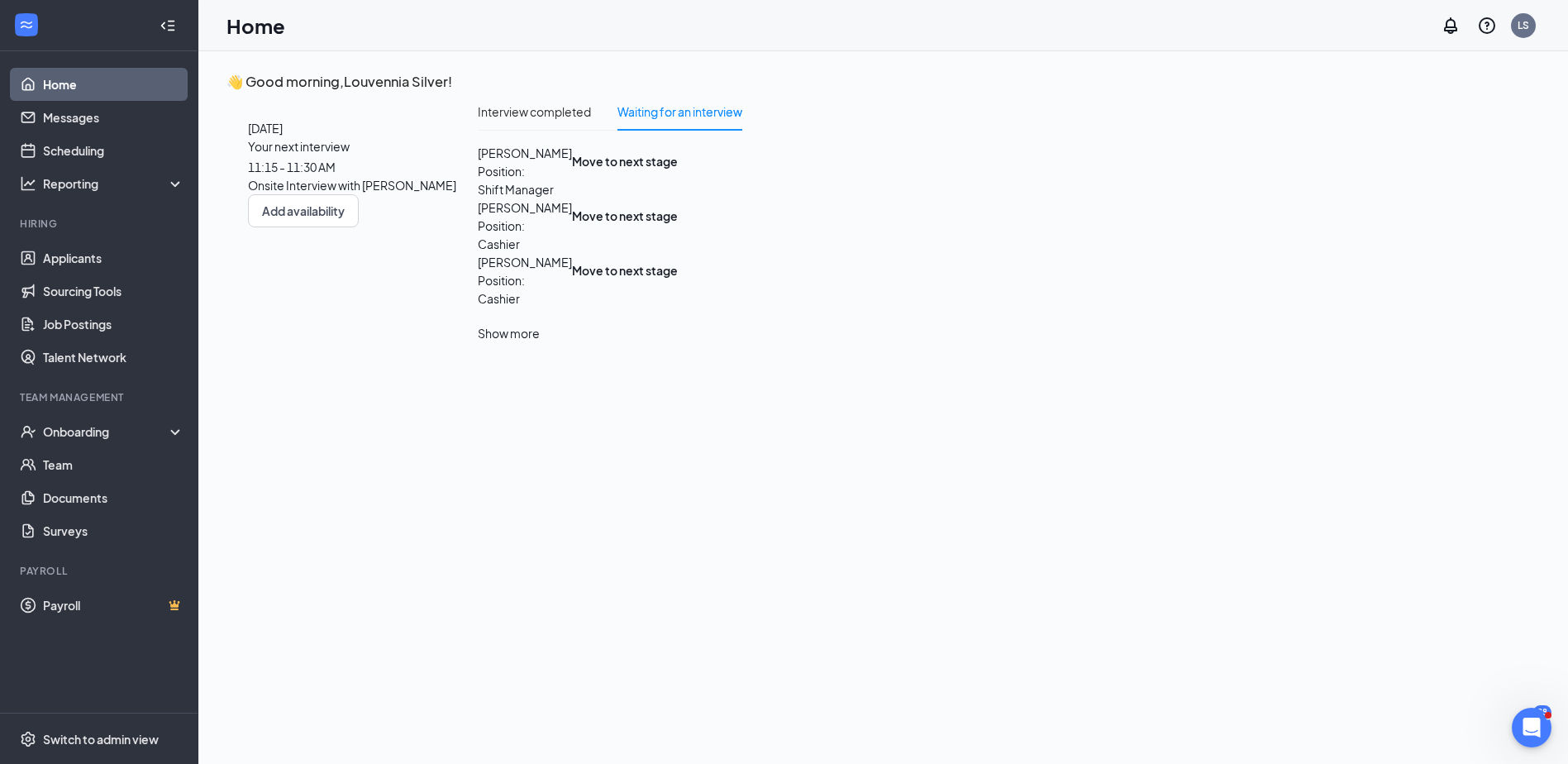
click at [742, 343] on div "Show more" at bounding box center [610, 333] width 265 height 18
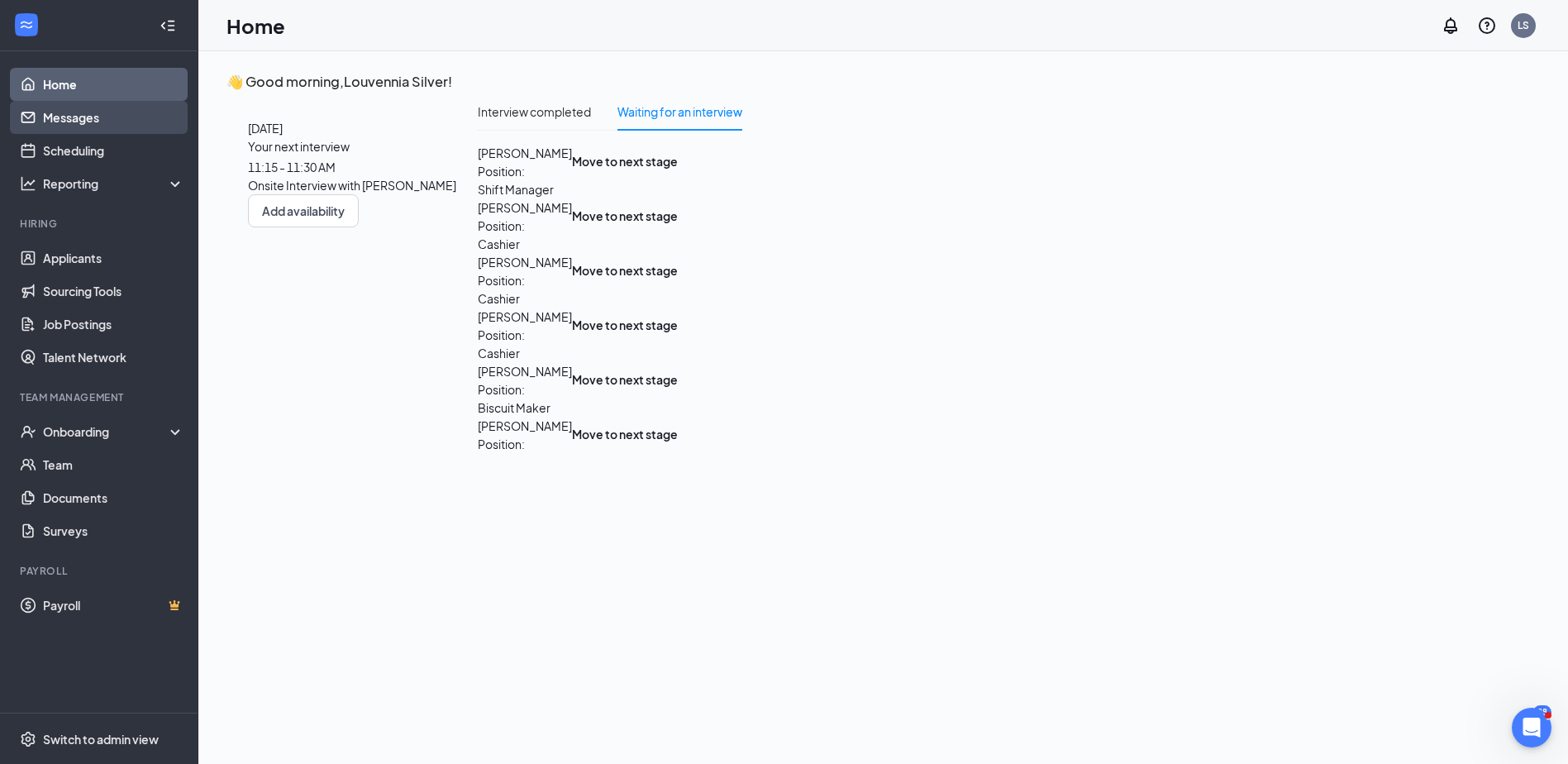
click at [130, 110] on link "Messages" at bounding box center [113, 117] width 142 height 33
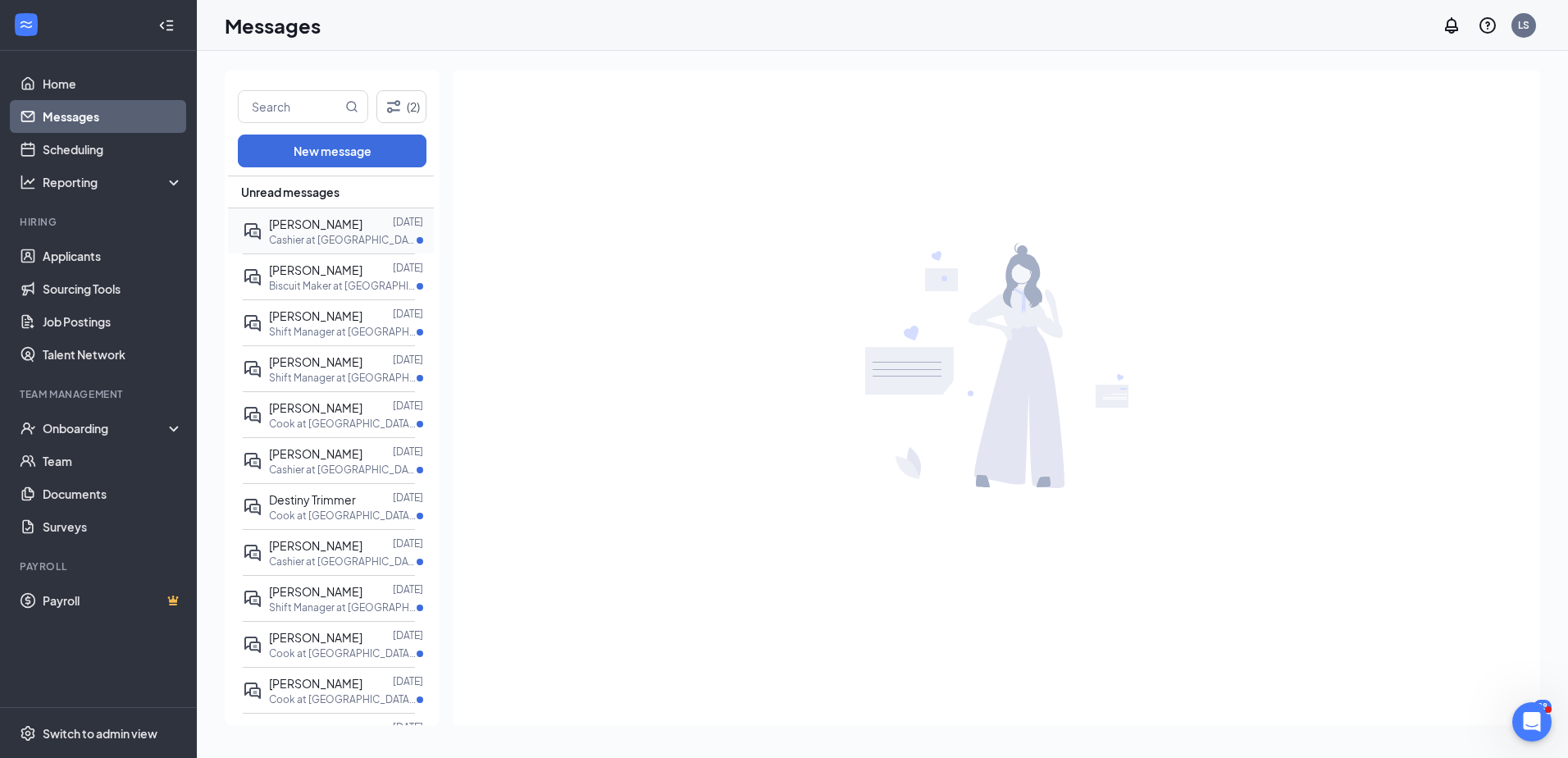
click at [357, 216] on span "[PERSON_NAME]" at bounding box center [315, 224] width 93 height 15
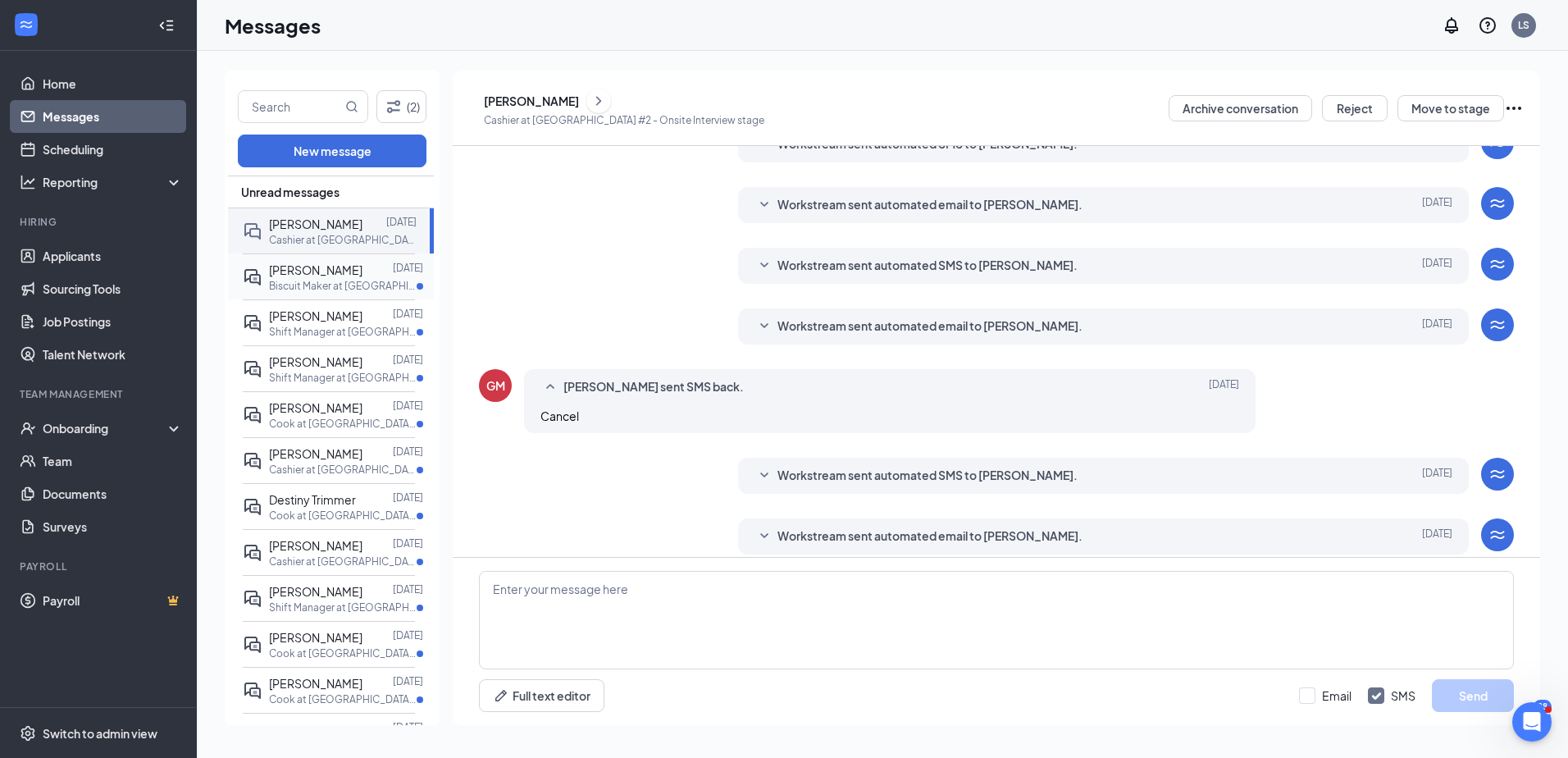
scroll to position [263, 0]
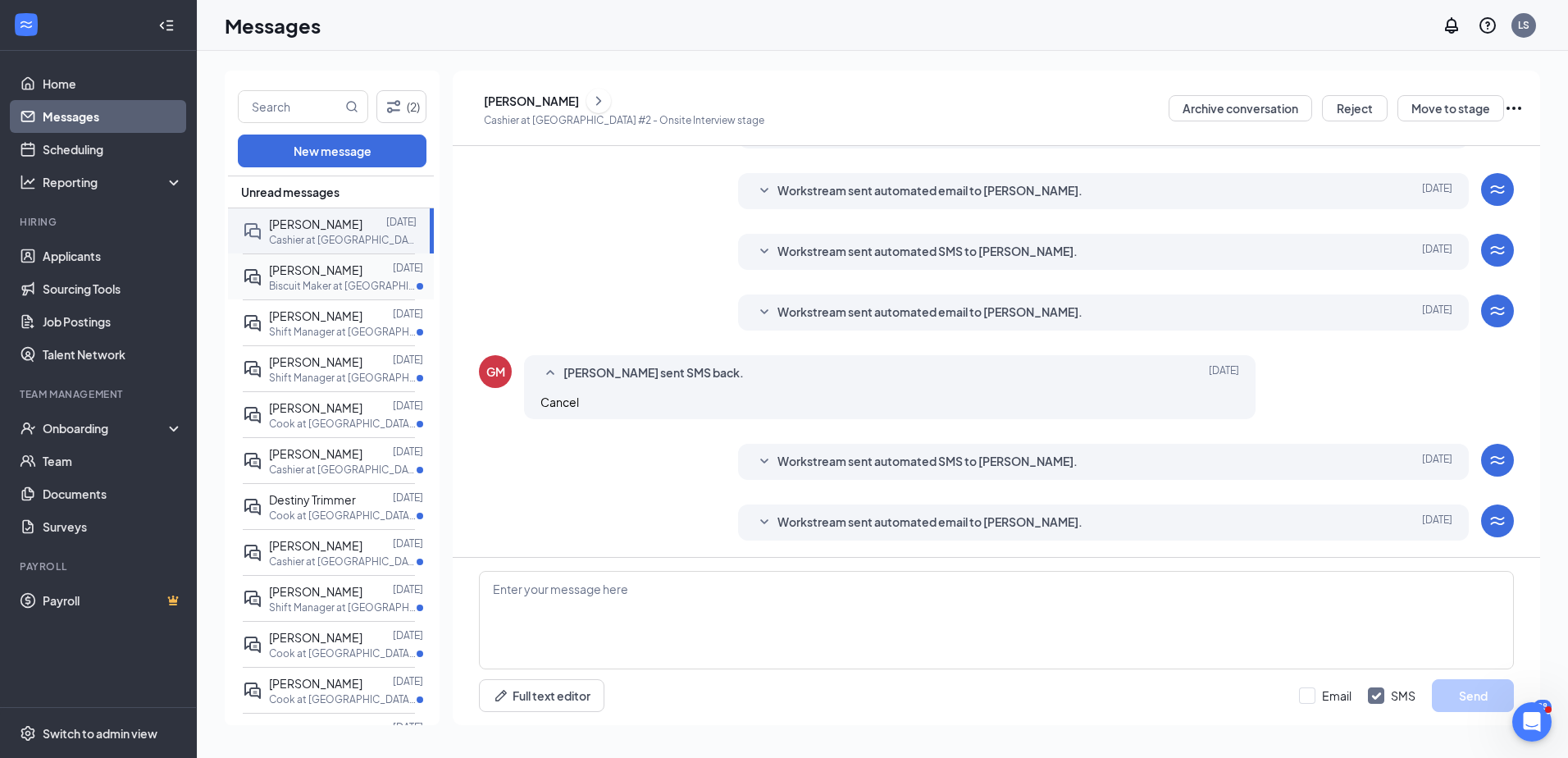
click at [360, 281] on p "Biscuit Maker at [GEOGRAPHIC_DATA] #2" at bounding box center [343, 285] width 147 height 14
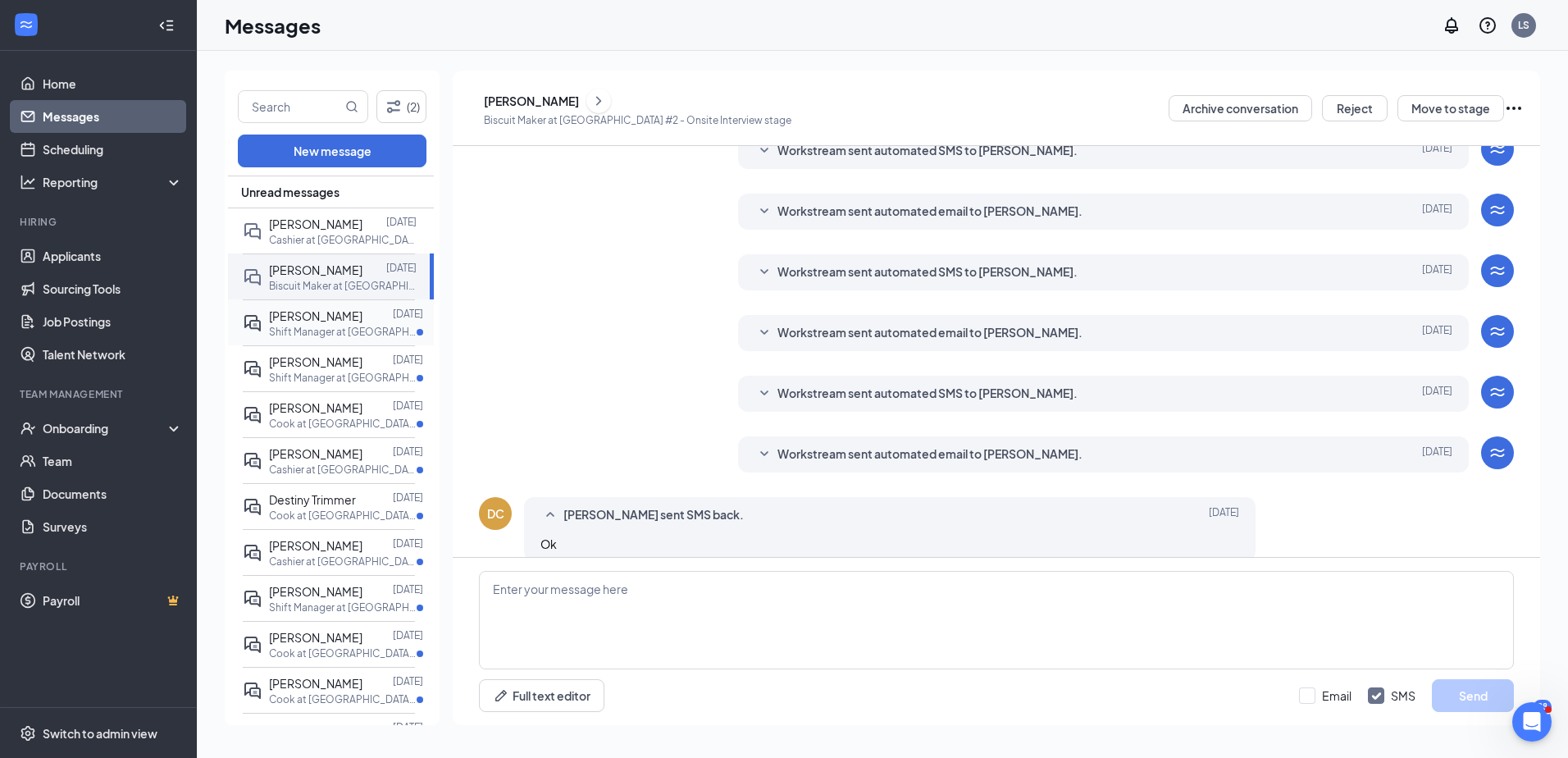
scroll to position [250, 0]
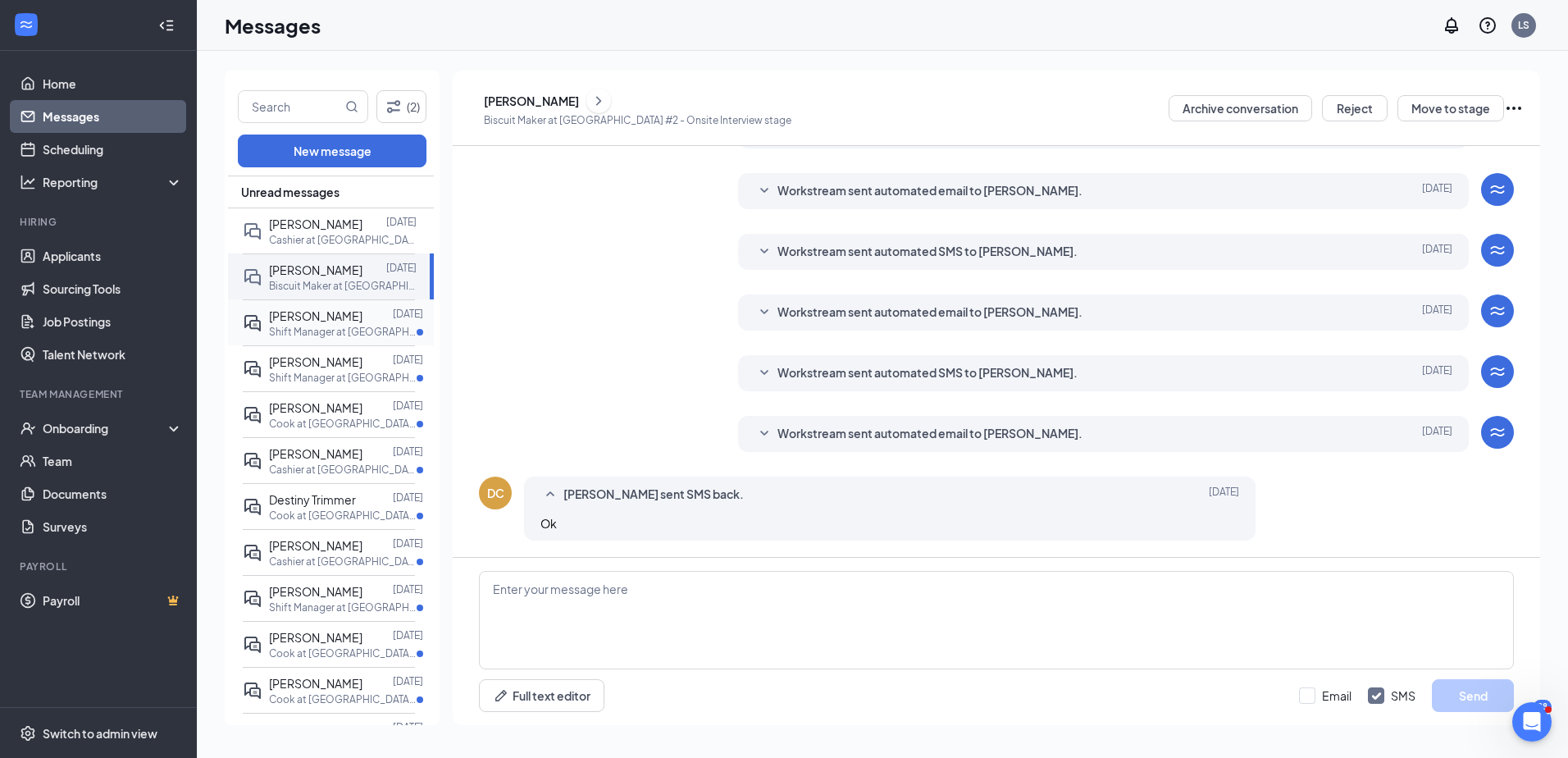
click at [354, 325] on div "[PERSON_NAME]" at bounding box center [315, 315] width 93 height 18
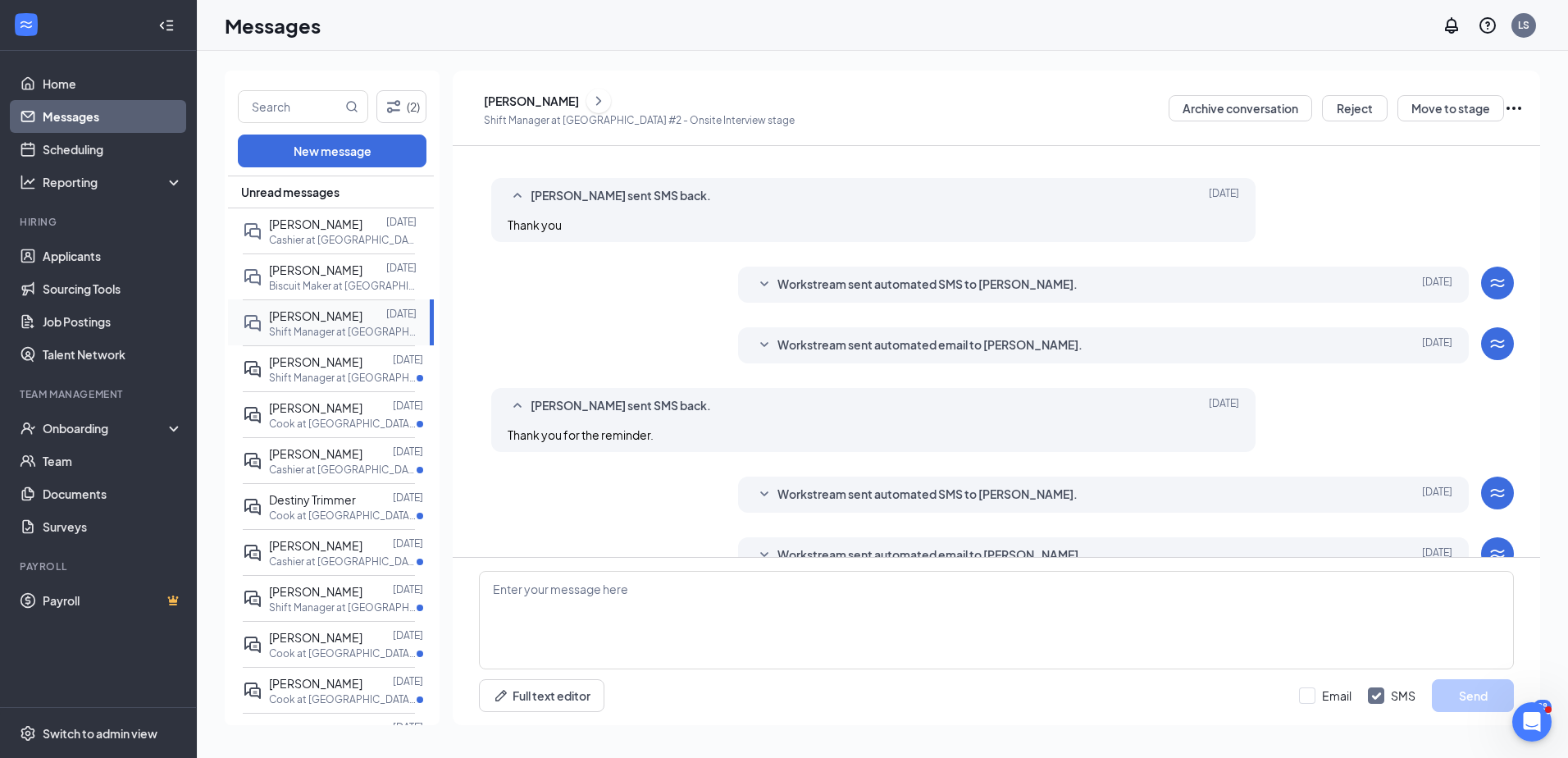
scroll to position [278, 0]
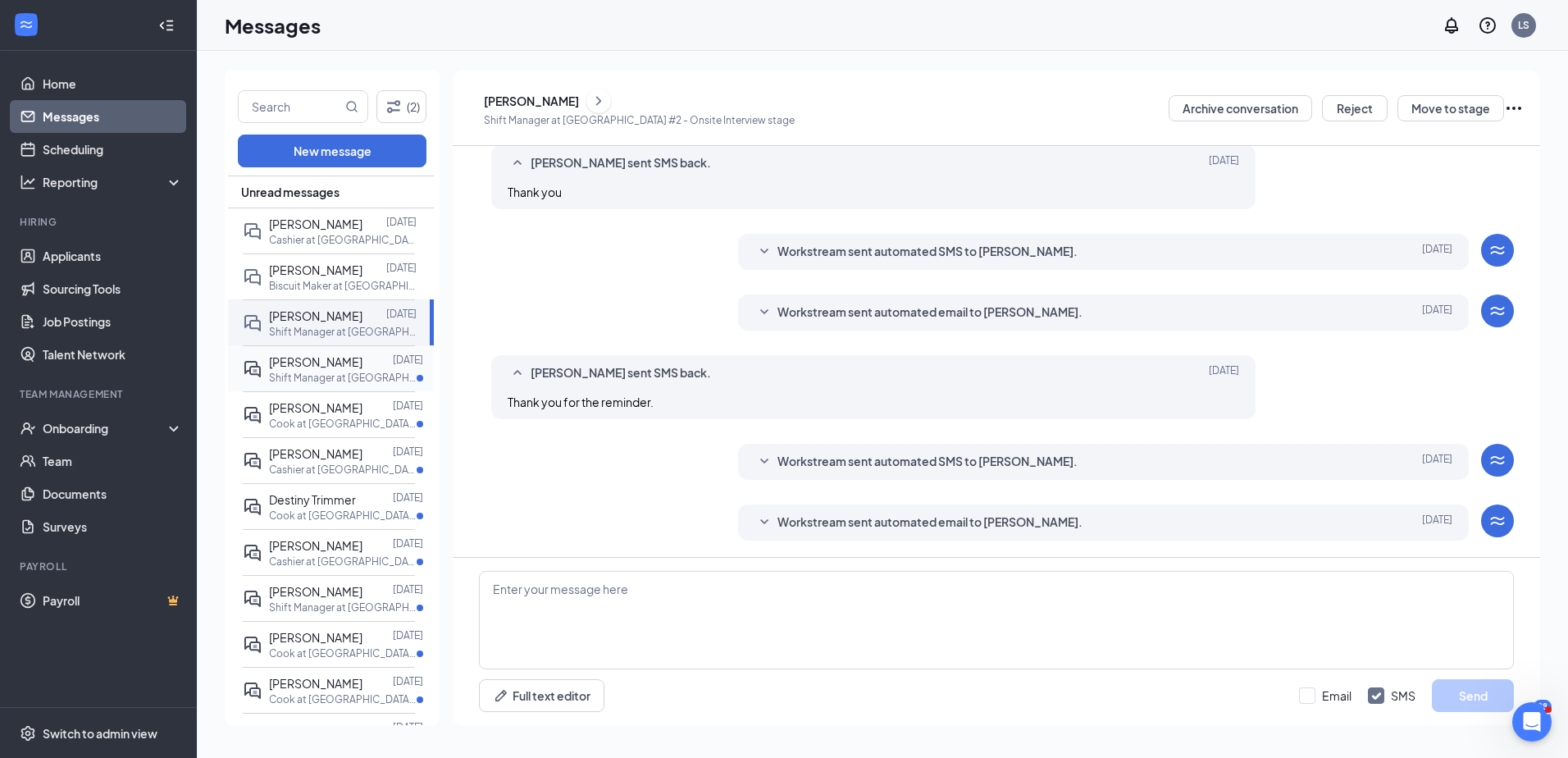
click at [340, 369] on span "[PERSON_NAME]" at bounding box center [315, 362] width 93 height 15
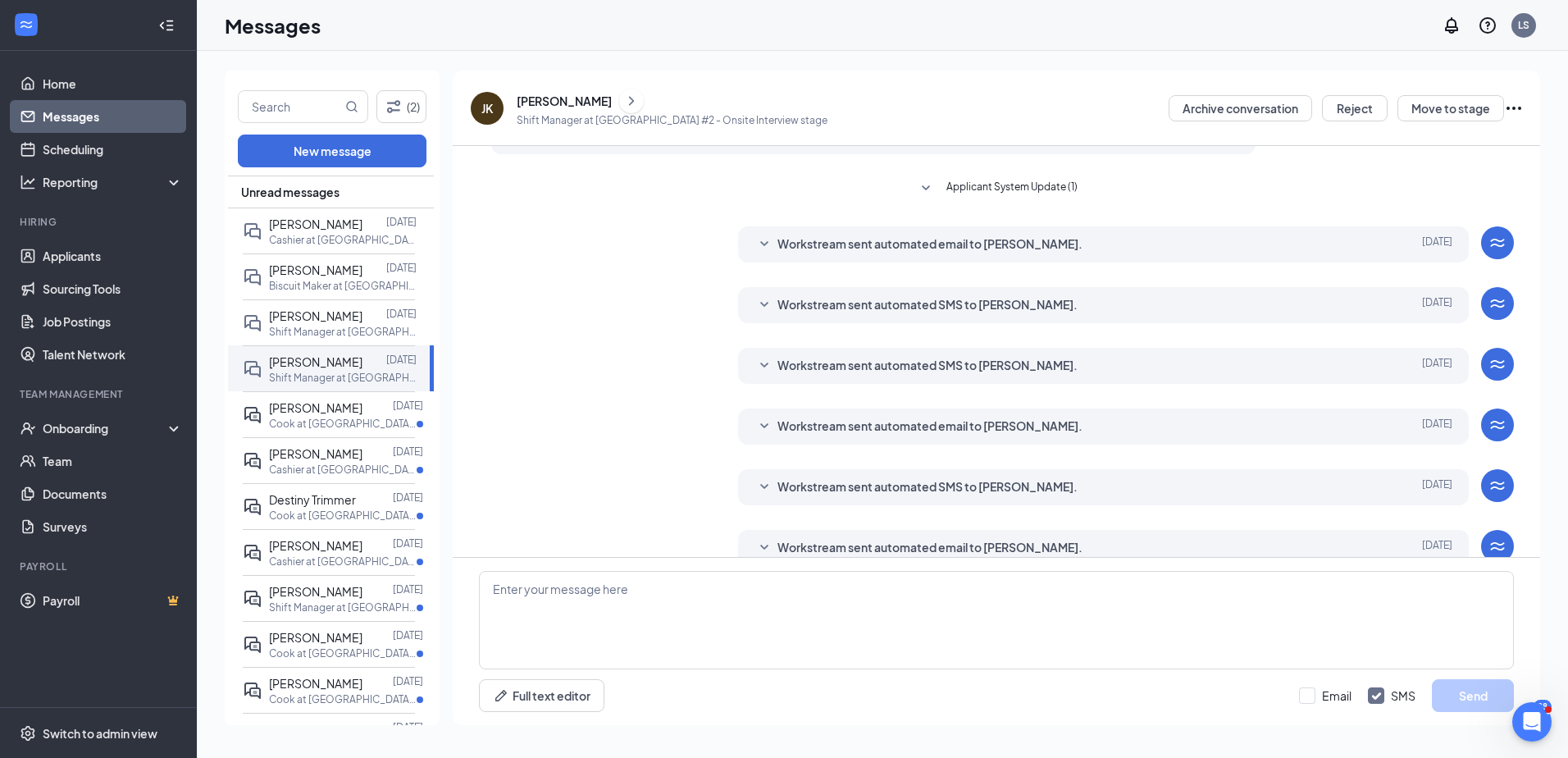
scroll to position [263, 0]
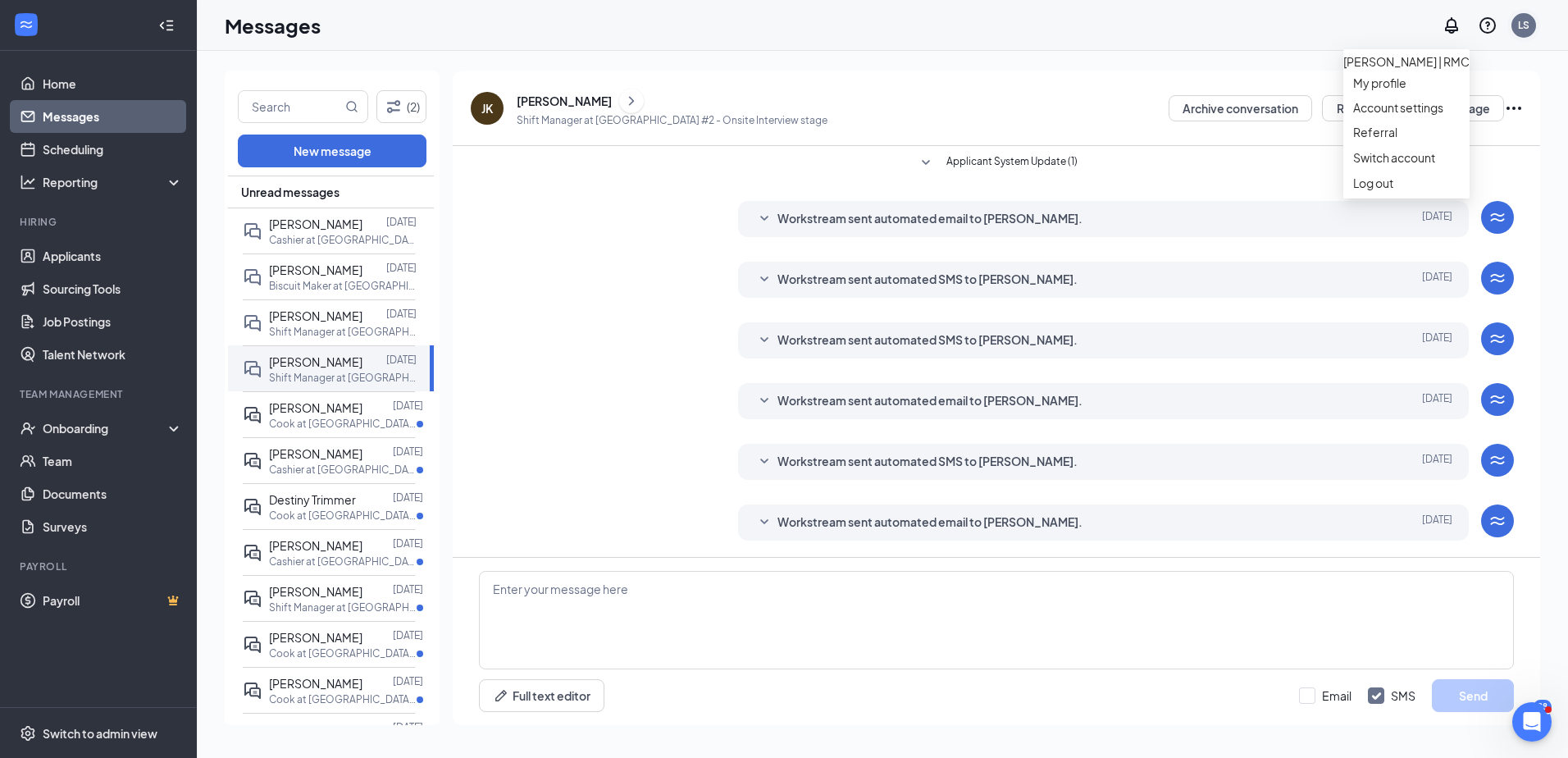
click at [1525, 32] on div "LS" at bounding box center [1524, 25] width 25 height 25
click at [1396, 191] on div "Log out" at bounding box center [1407, 182] width 107 height 16
